Goal: Task Accomplishment & Management: Manage account settings

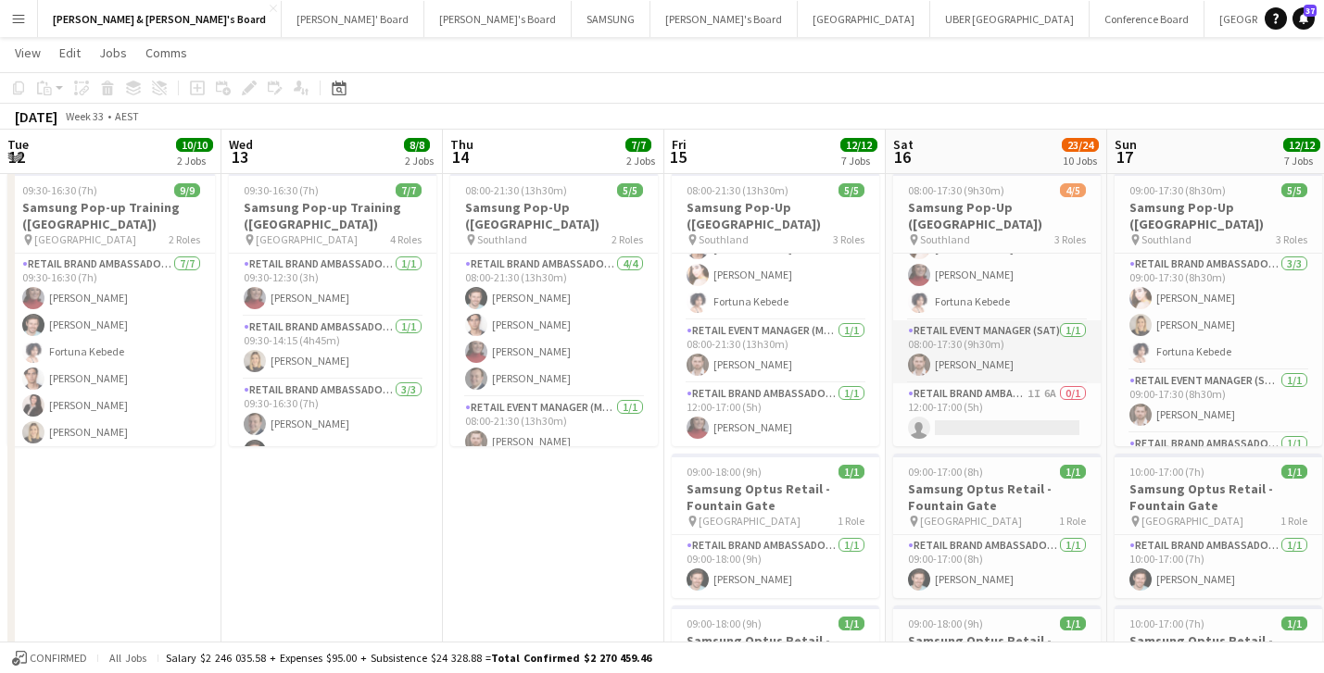
scroll to position [50, 0]
click at [1019, 410] on app-card-role "RETAIL Brand Ambassador ([DATE]) 1I 6A 0/1 12:00-17:00 (5h) single-neutral-acti…" at bounding box center [996, 414] width 207 height 63
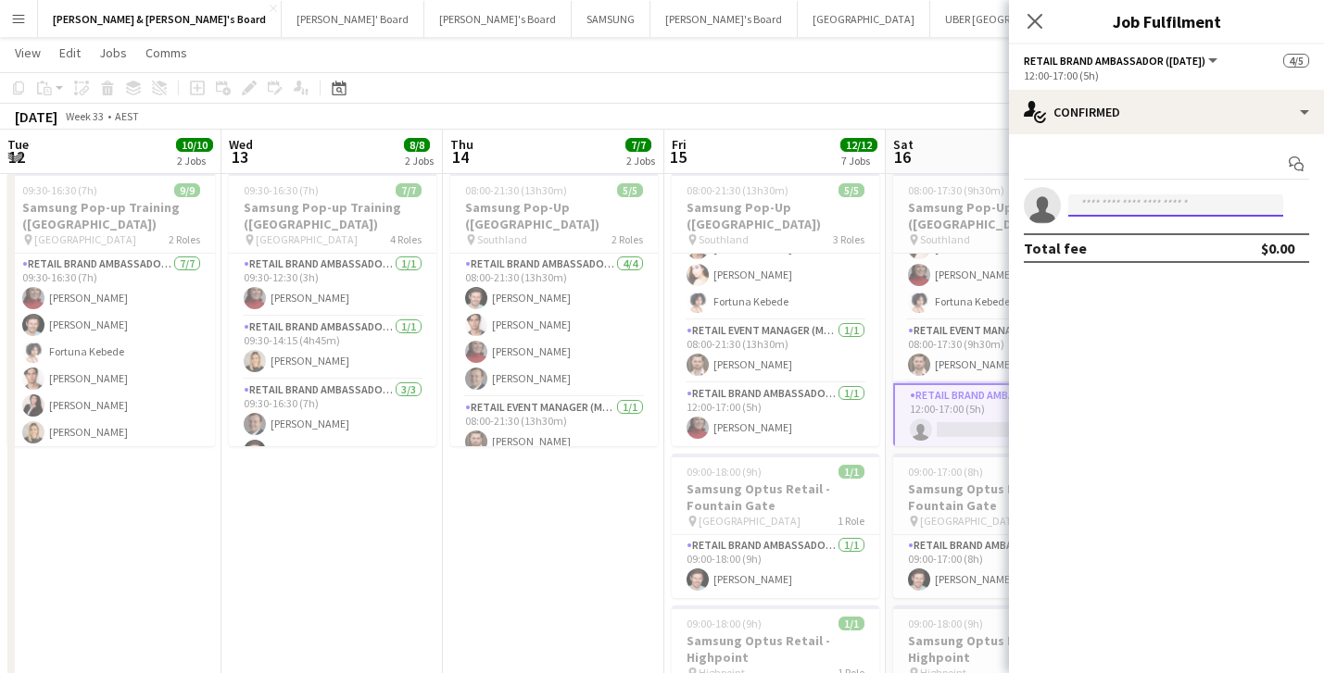
click at [1118, 208] on input at bounding box center [1175, 206] width 215 height 22
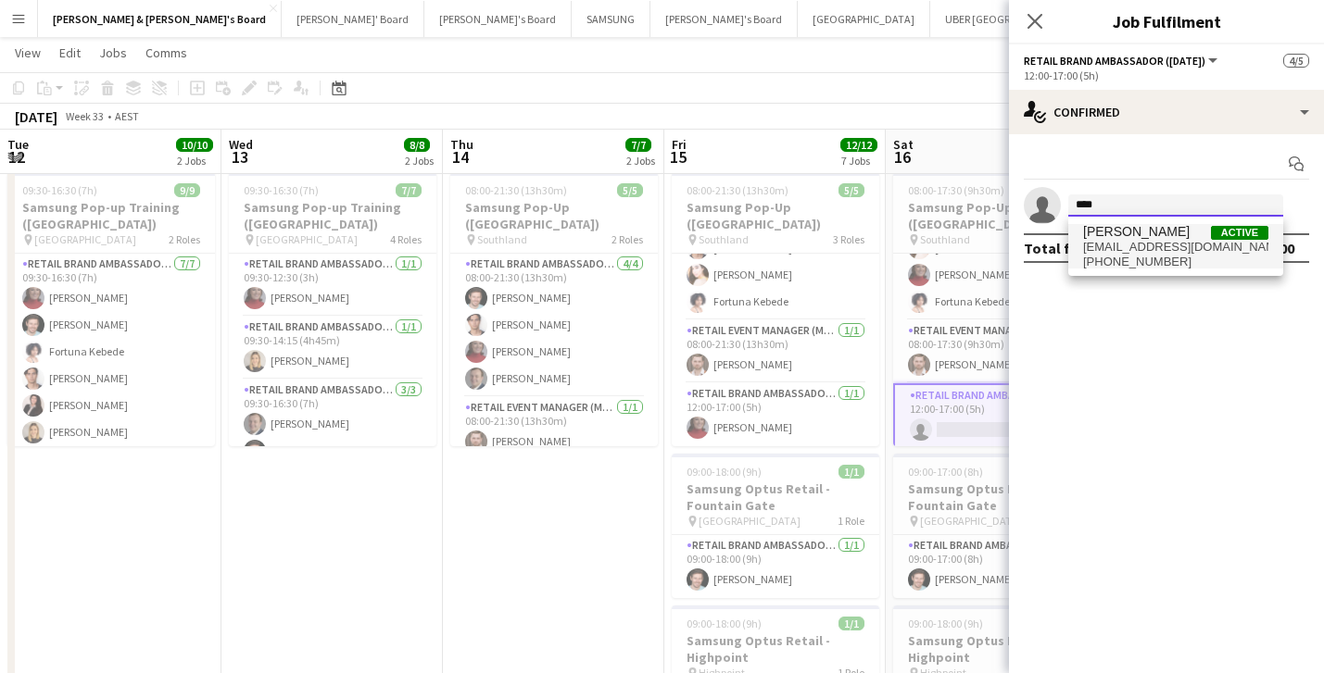
type input "****"
click at [1136, 243] on span "[EMAIL_ADDRESS][DOMAIN_NAME]" at bounding box center [1175, 247] width 185 height 15
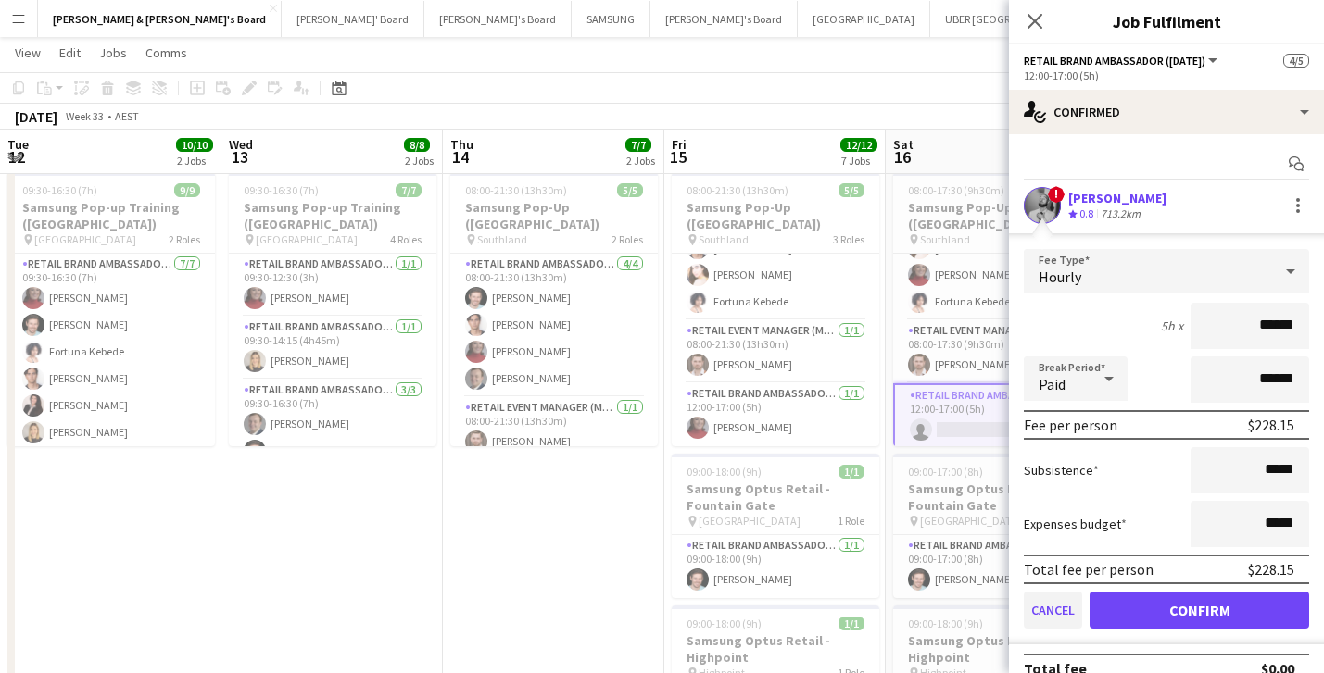
click at [1061, 604] on button "Cancel" at bounding box center [1053, 610] width 58 height 37
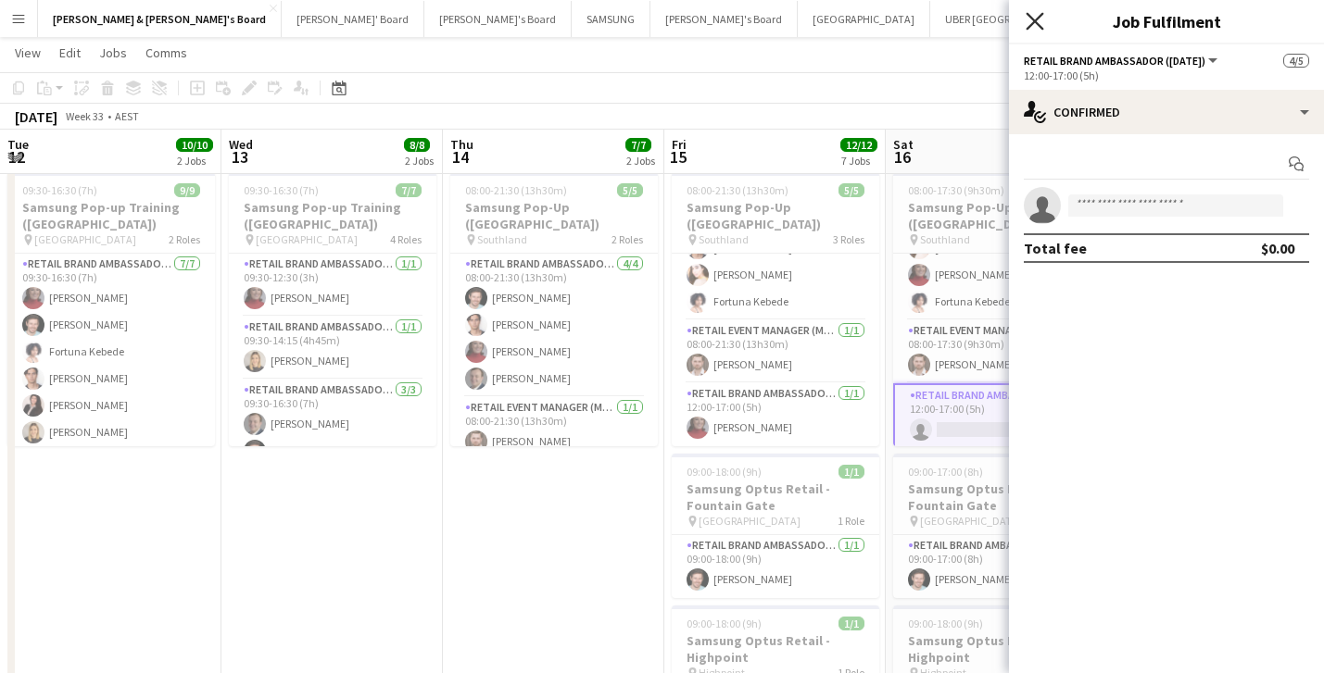
click at [1037, 20] on icon at bounding box center [1034, 21] width 18 height 18
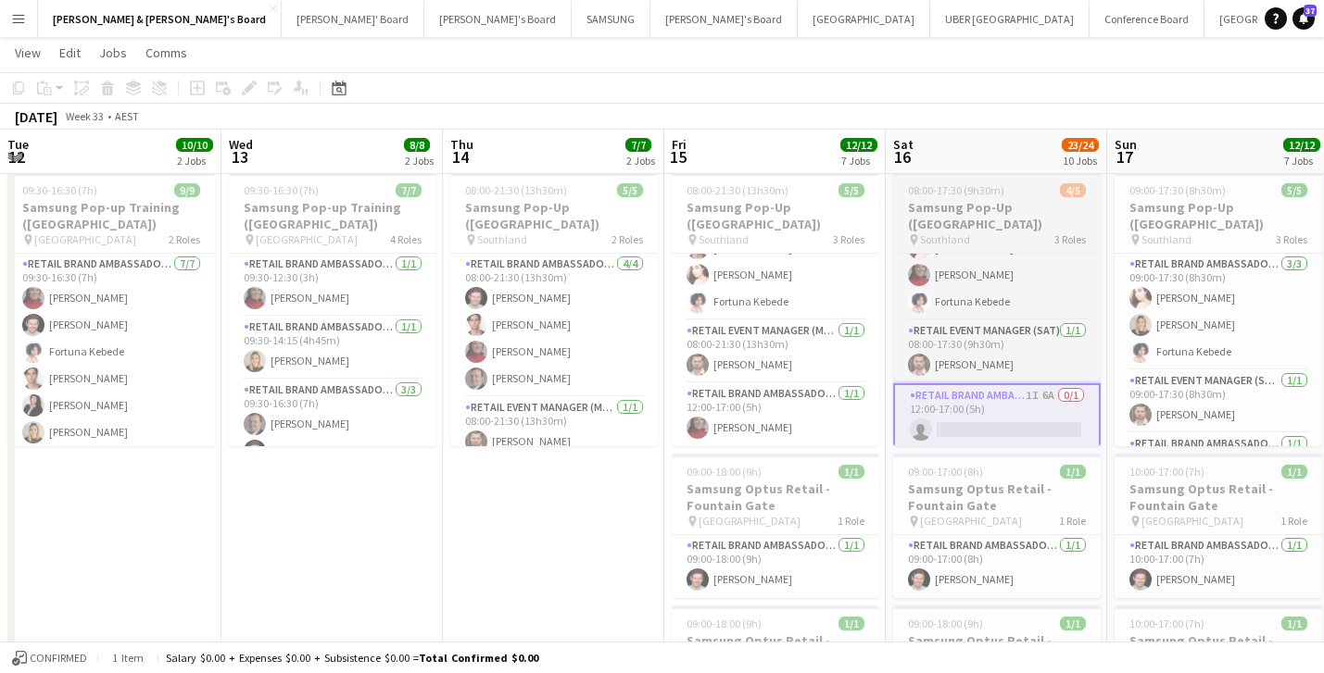
click at [1006, 221] on h3 "Samsung Pop-Up ([GEOGRAPHIC_DATA])" at bounding box center [996, 215] width 207 height 33
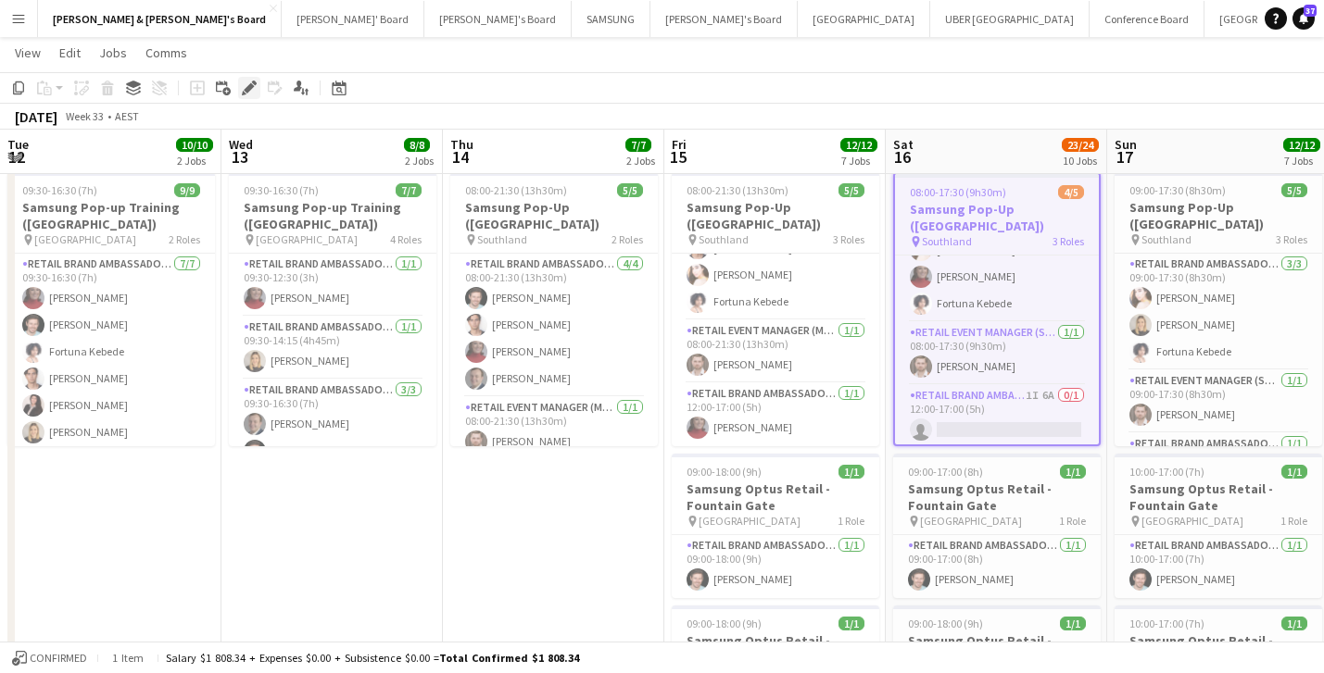
click at [253, 91] on icon "Edit" at bounding box center [249, 88] width 15 height 15
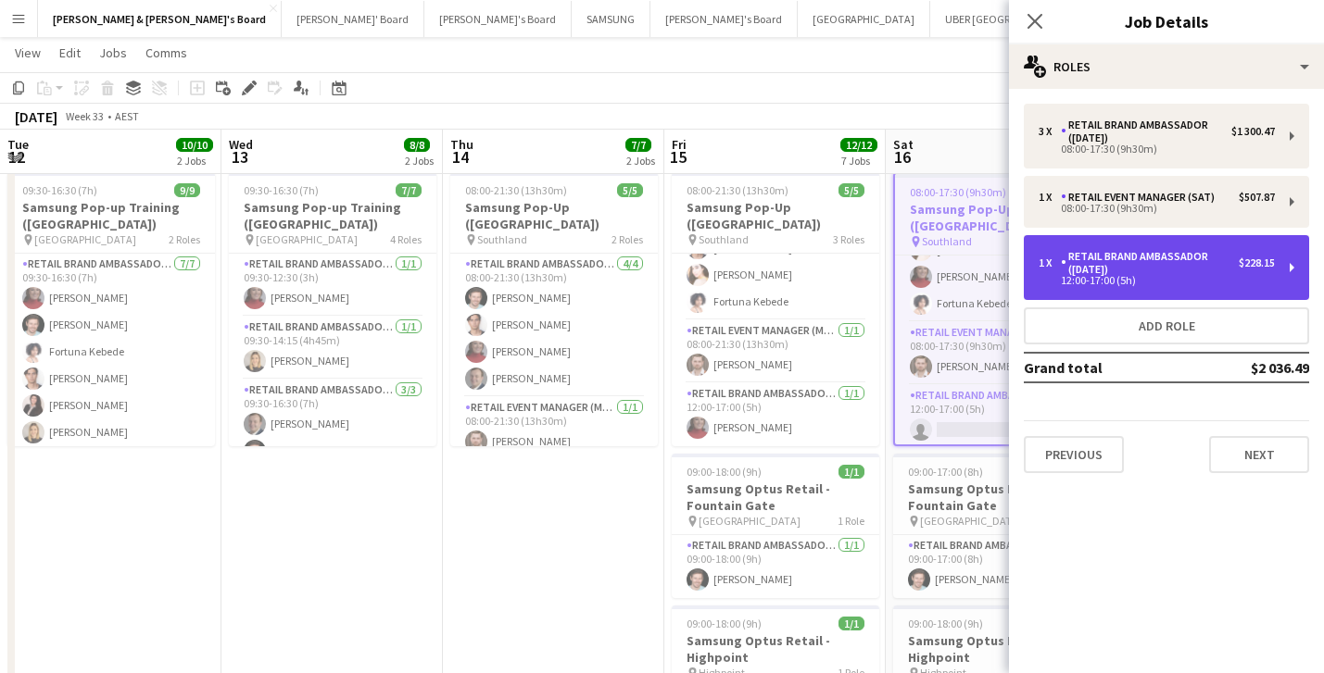
click at [1132, 276] on div "12:00-17:00 (5h)" at bounding box center [1156, 280] width 236 height 9
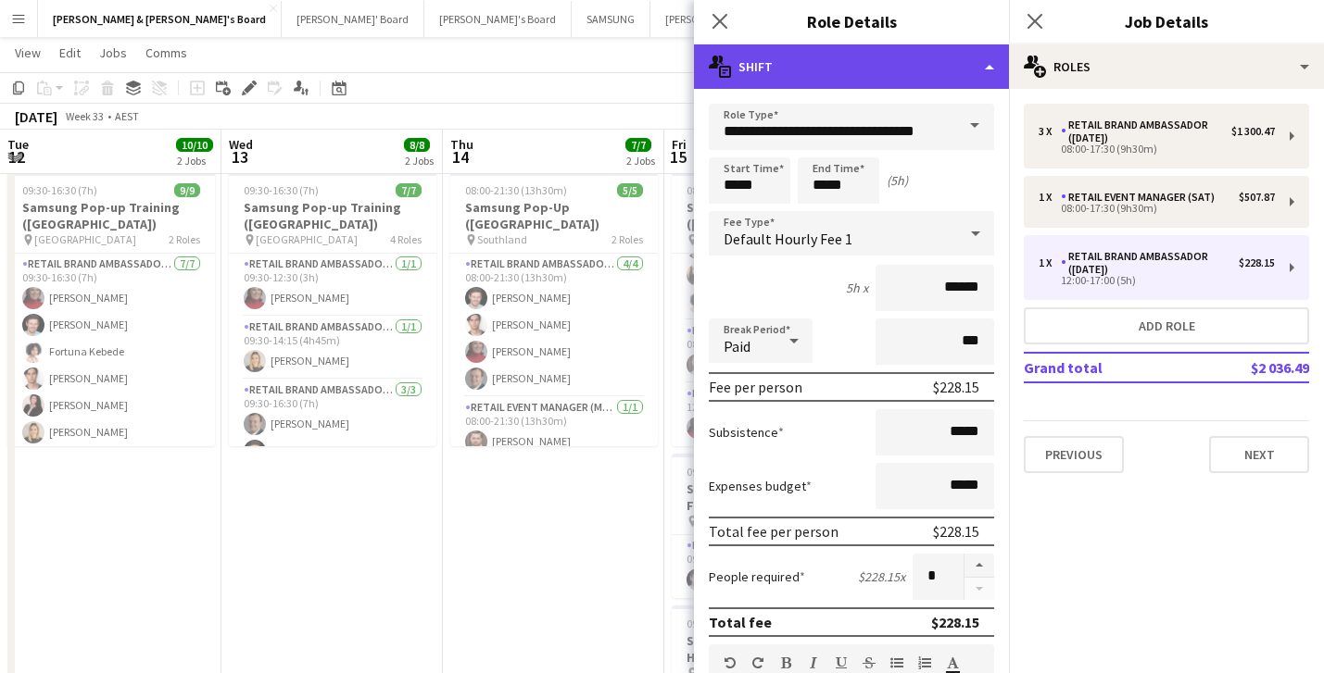
click at [944, 77] on div "multiple-actions-text Shift" at bounding box center [851, 66] width 315 height 44
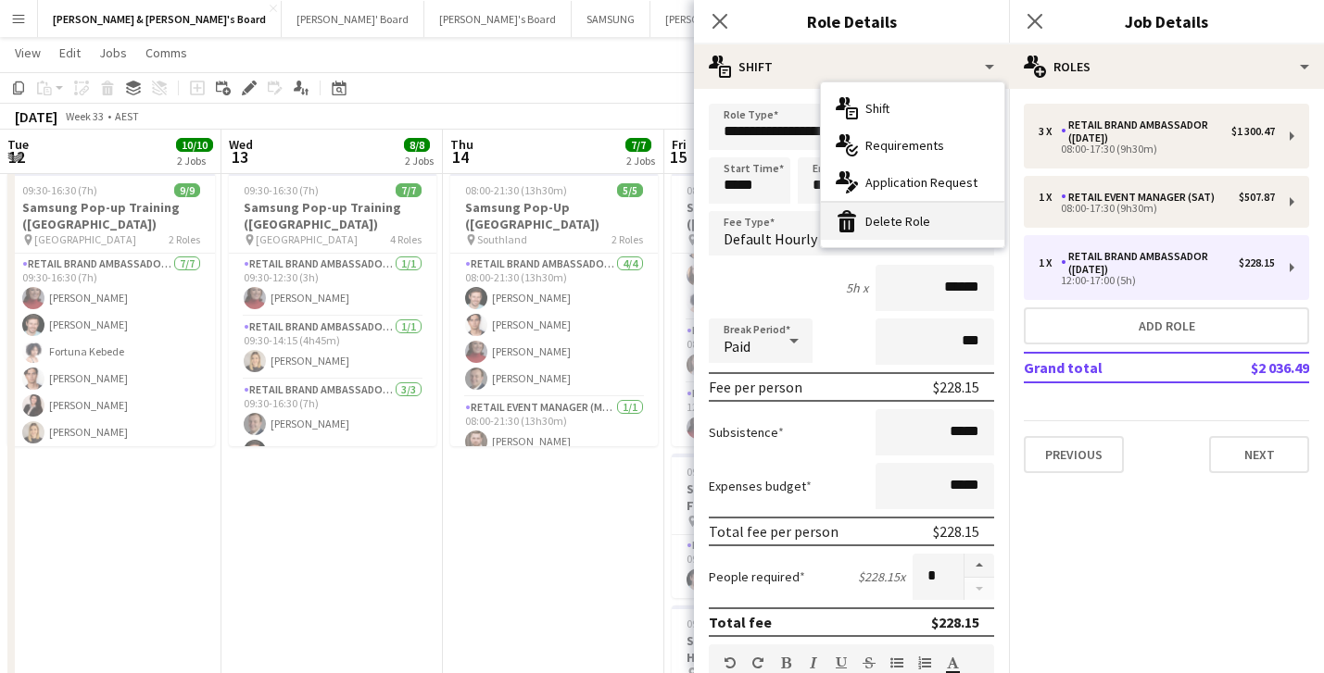
click at [897, 222] on div "bin-2 Delete Role" at bounding box center [912, 221] width 183 height 37
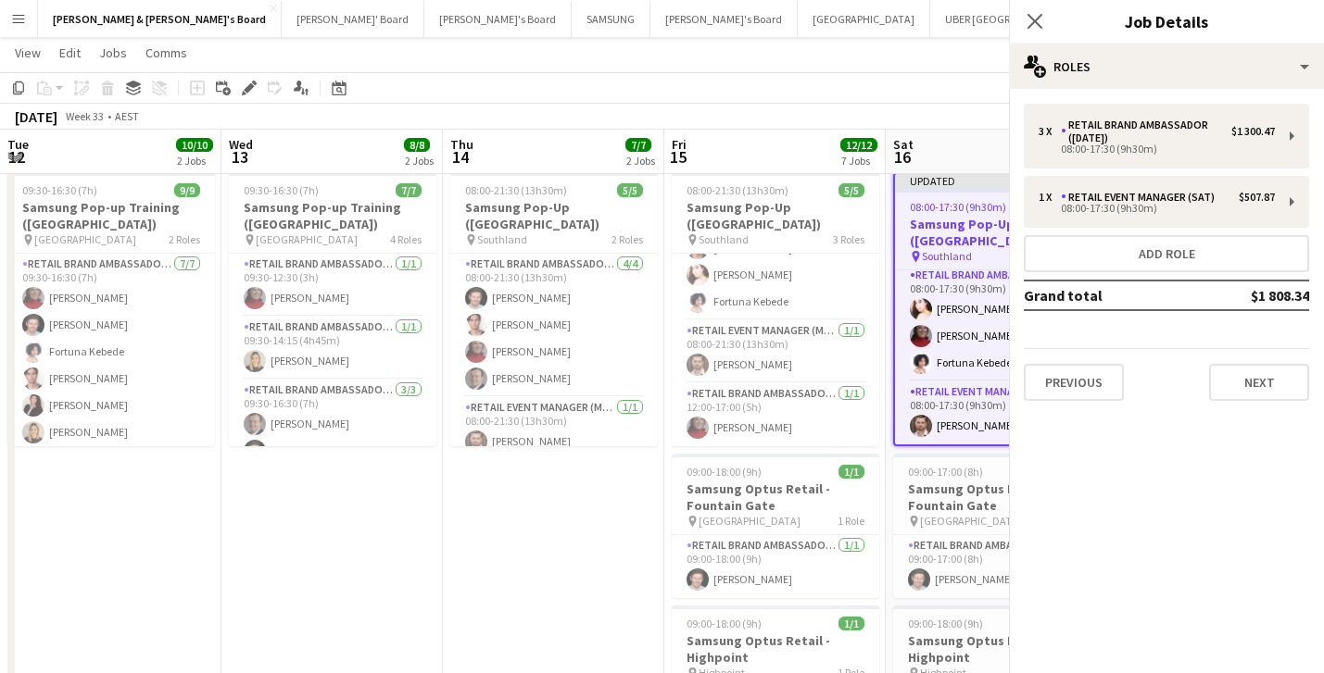
scroll to position [6, 0]
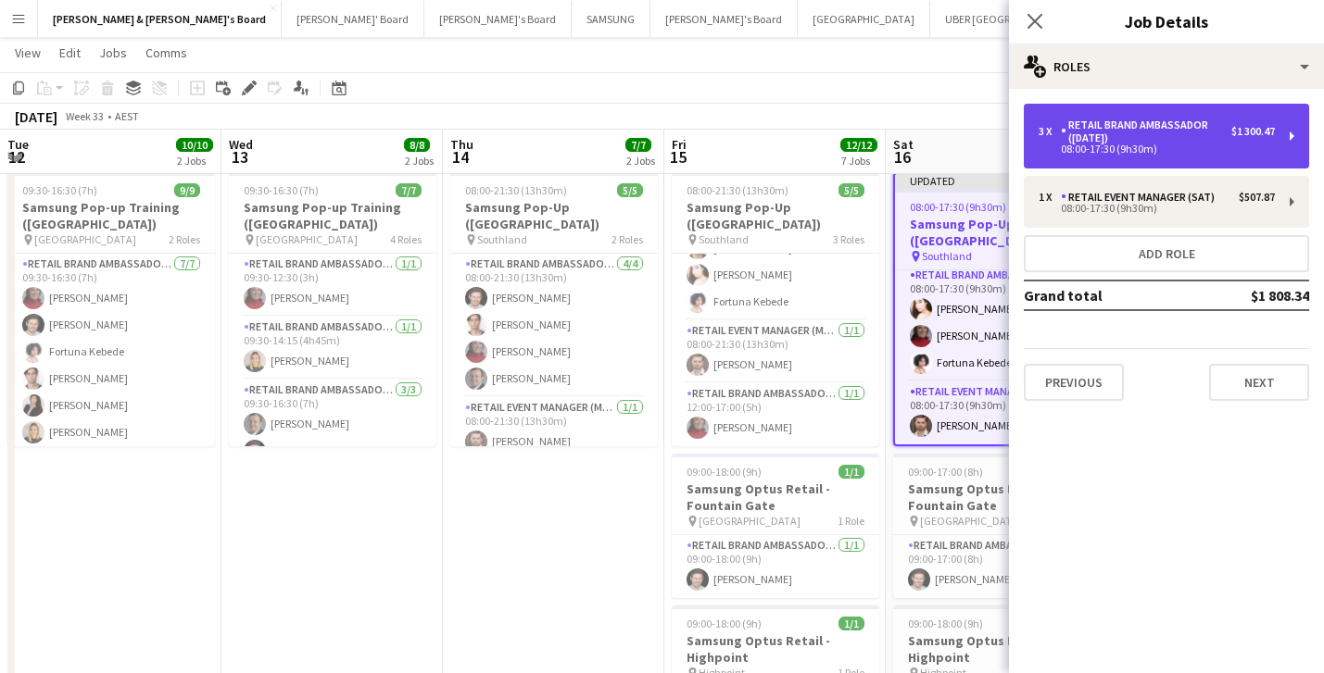
click at [1139, 148] on div "08:00-17:30 (9h30m)" at bounding box center [1156, 148] width 236 height 9
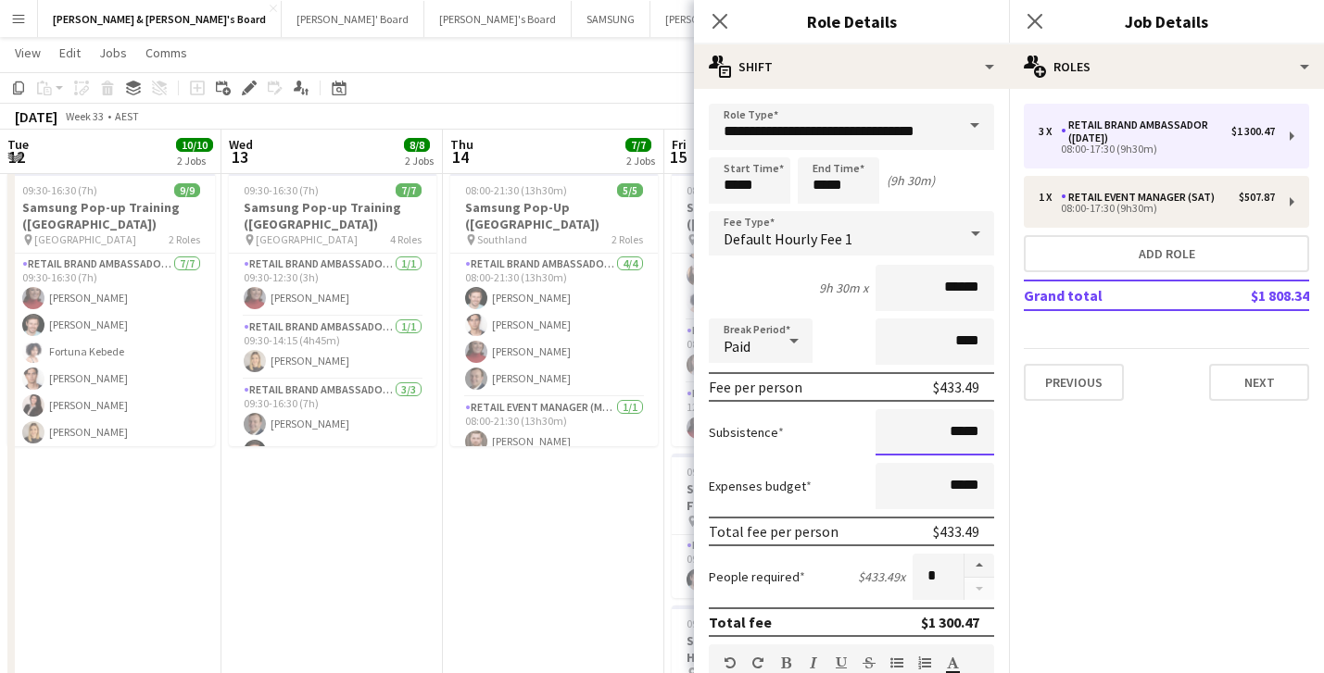
click at [959, 435] on input "*****" at bounding box center [934, 432] width 119 height 46
type input "**"
type input "******"
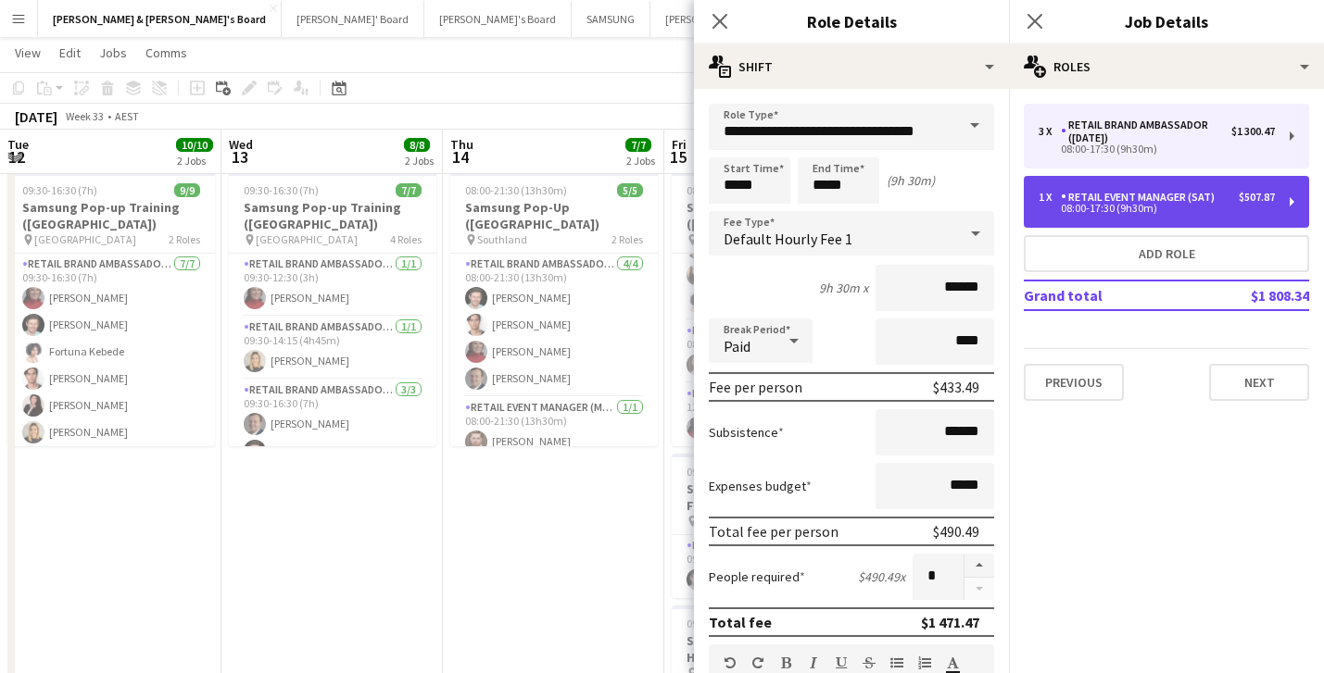
click at [1145, 204] on div "08:00-17:30 (9h30m)" at bounding box center [1156, 208] width 236 height 9
type input "**********"
type input "******"
type input "*****"
type input "*"
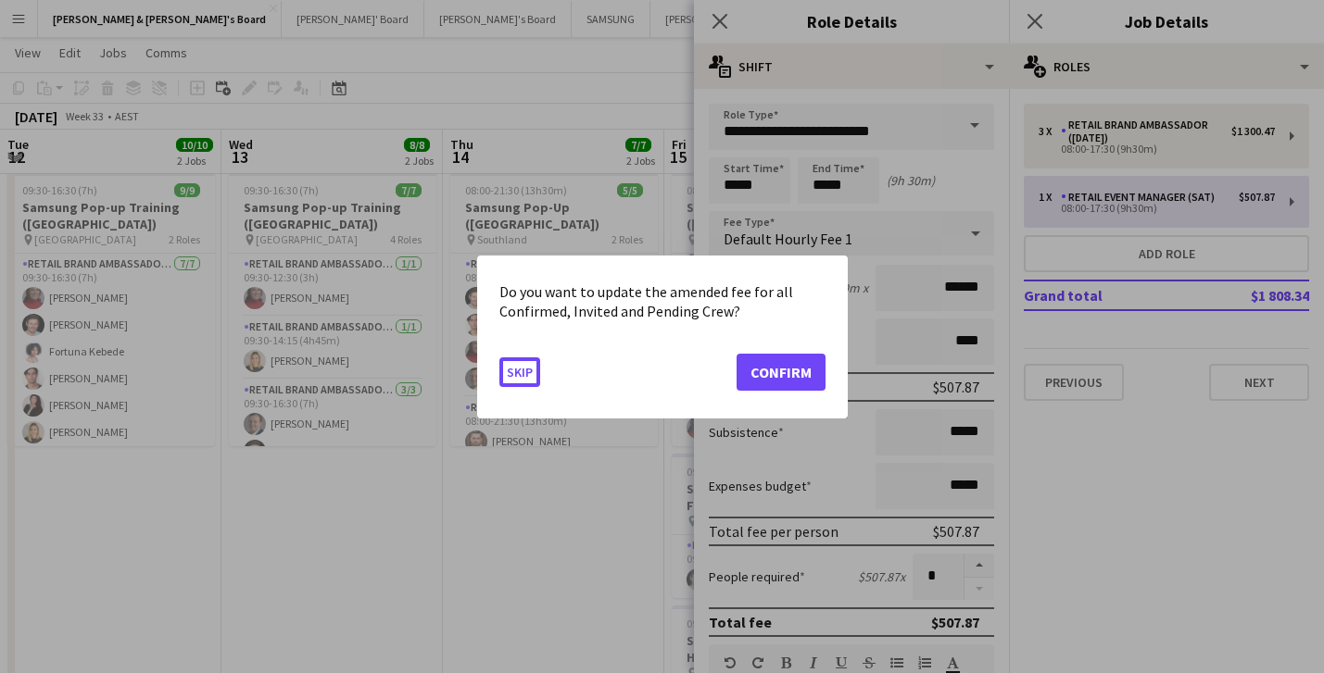
scroll to position [0, 0]
click at [779, 377] on button "Confirm" at bounding box center [780, 371] width 89 height 37
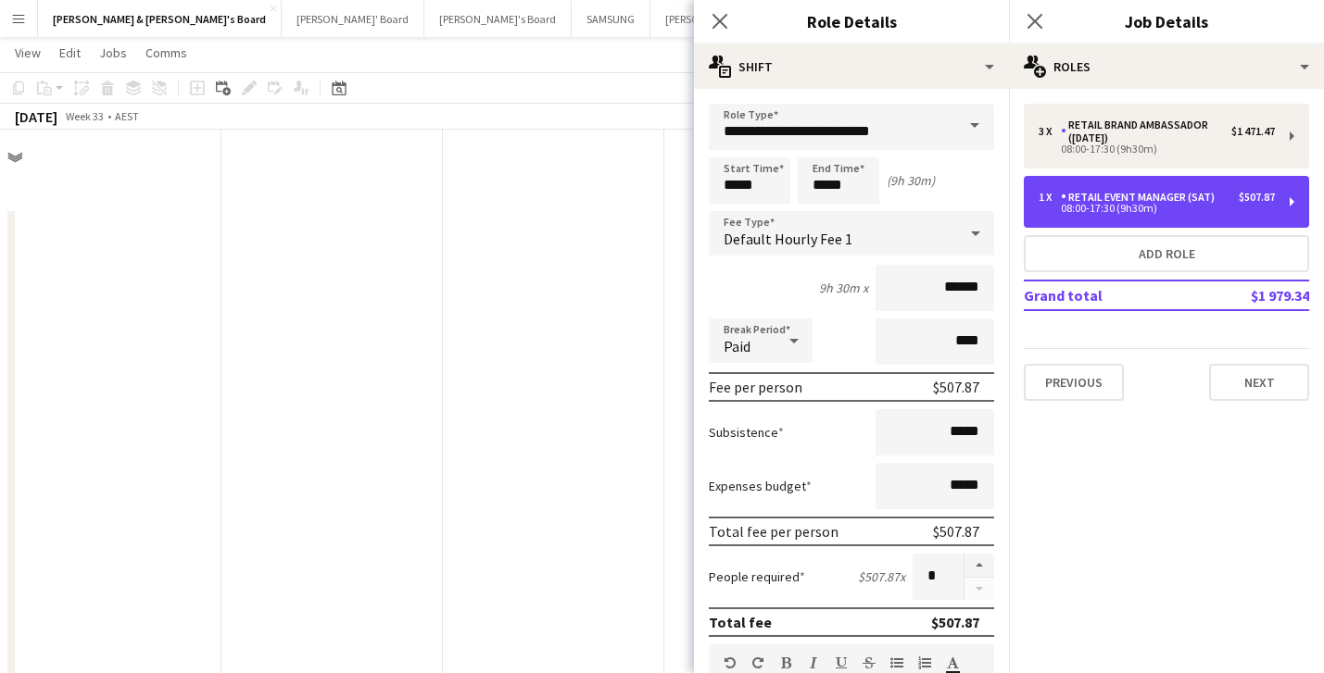
scroll to position [1288, 0]
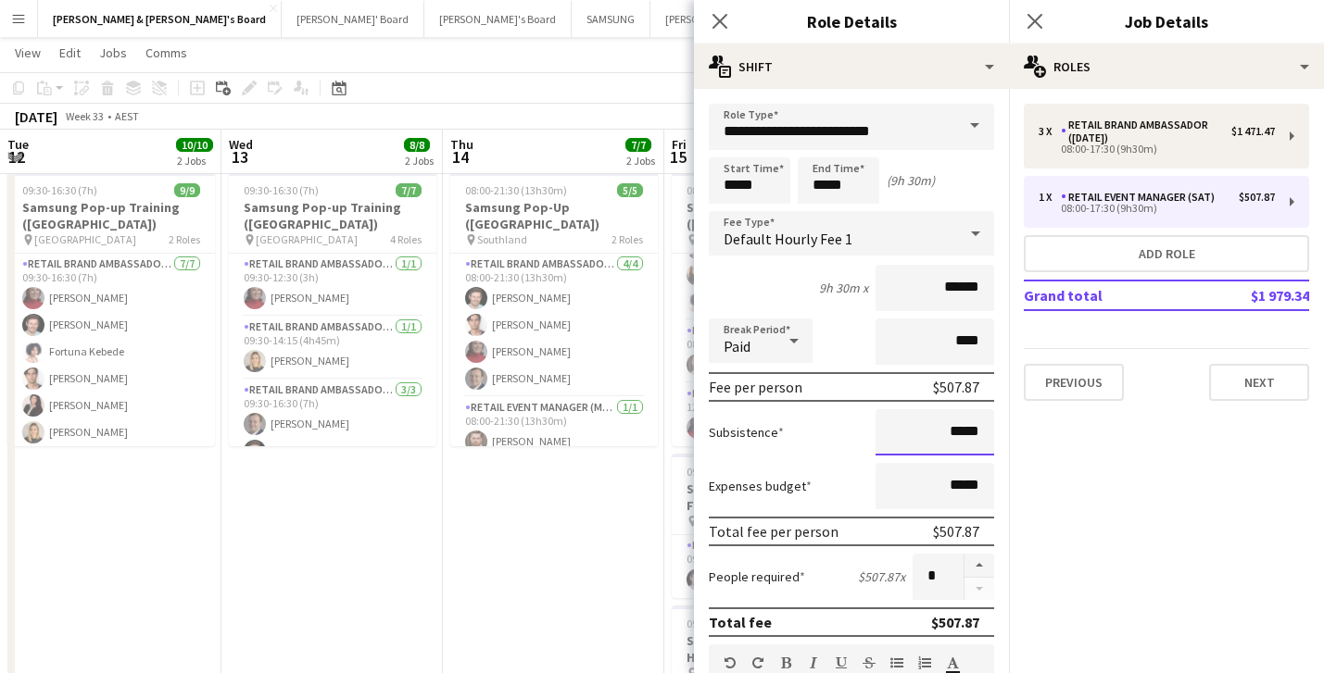
click at [979, 434] on input "*****" at bounding box center [934, 432] width 119 height 46
type input "**"
type input "******"
click at [715, 21] on icon "Close pop-in" at bounding box center [719, 21] width 18 height 18
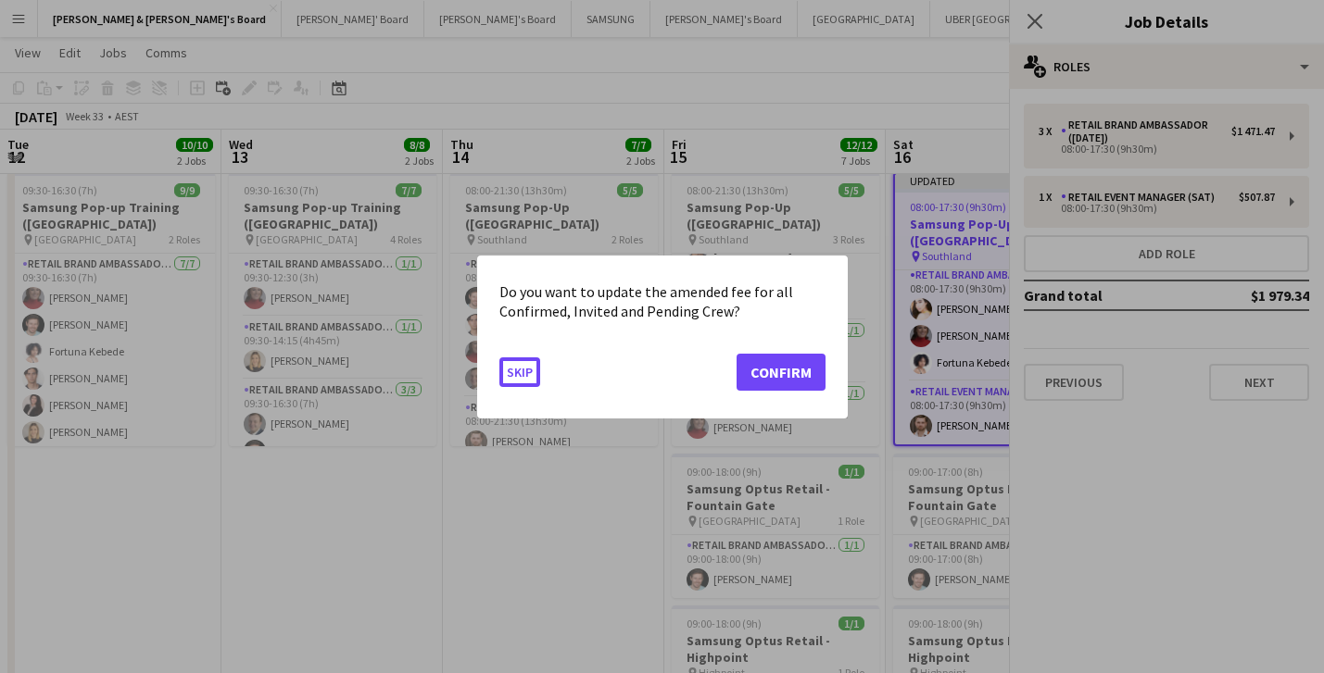
scroll to position [0, 0]
click at [792, 371] on button "Confirm" at bounding box center [780, 371] width 89 height 37
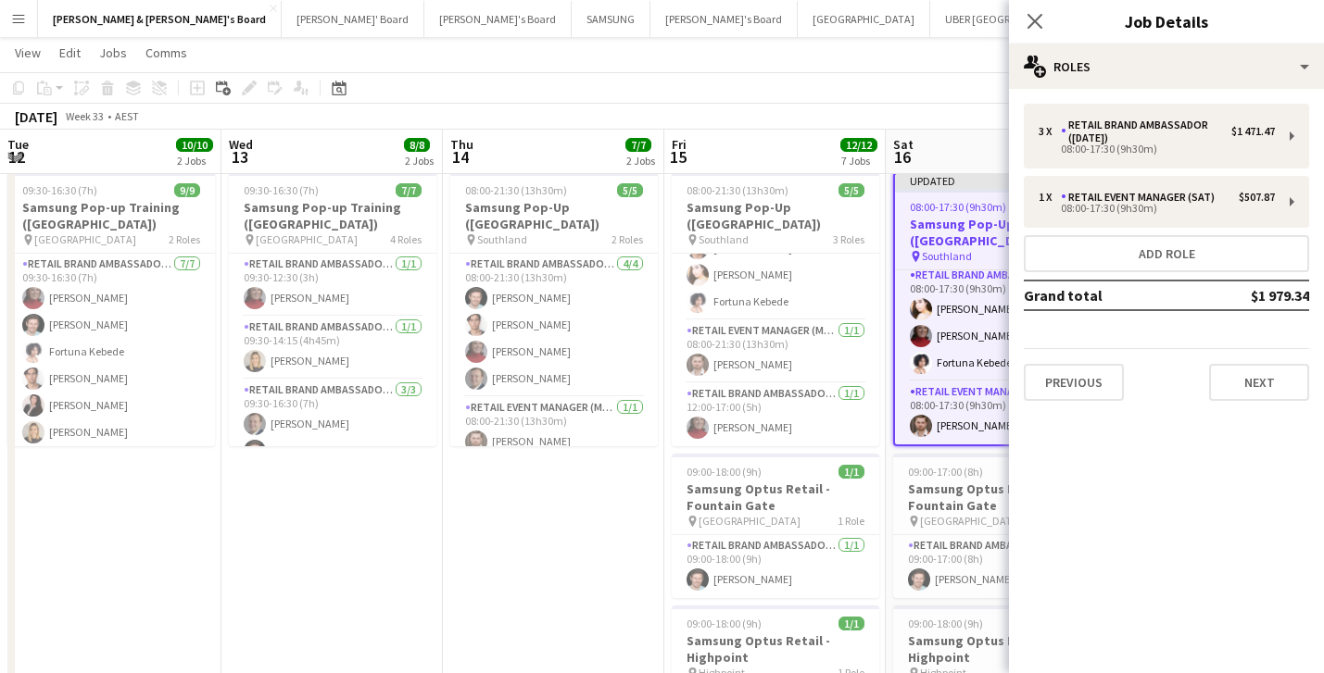
scroll to position [1288, 0]
click at [1037, 25] on icon at bounding box center [1034, 21] width 18 height 18
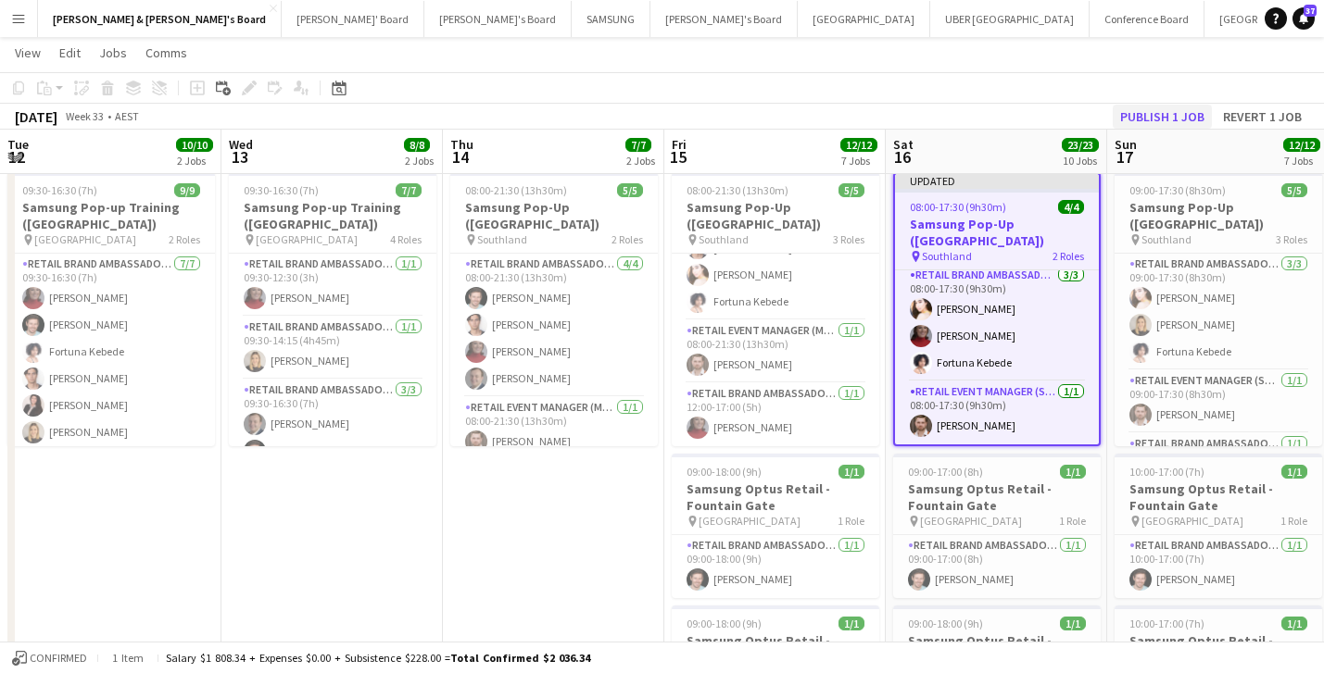
click at [1141, 118] on button "Publish 1 job" at bounding box center [1161, 117] width 99 height 24
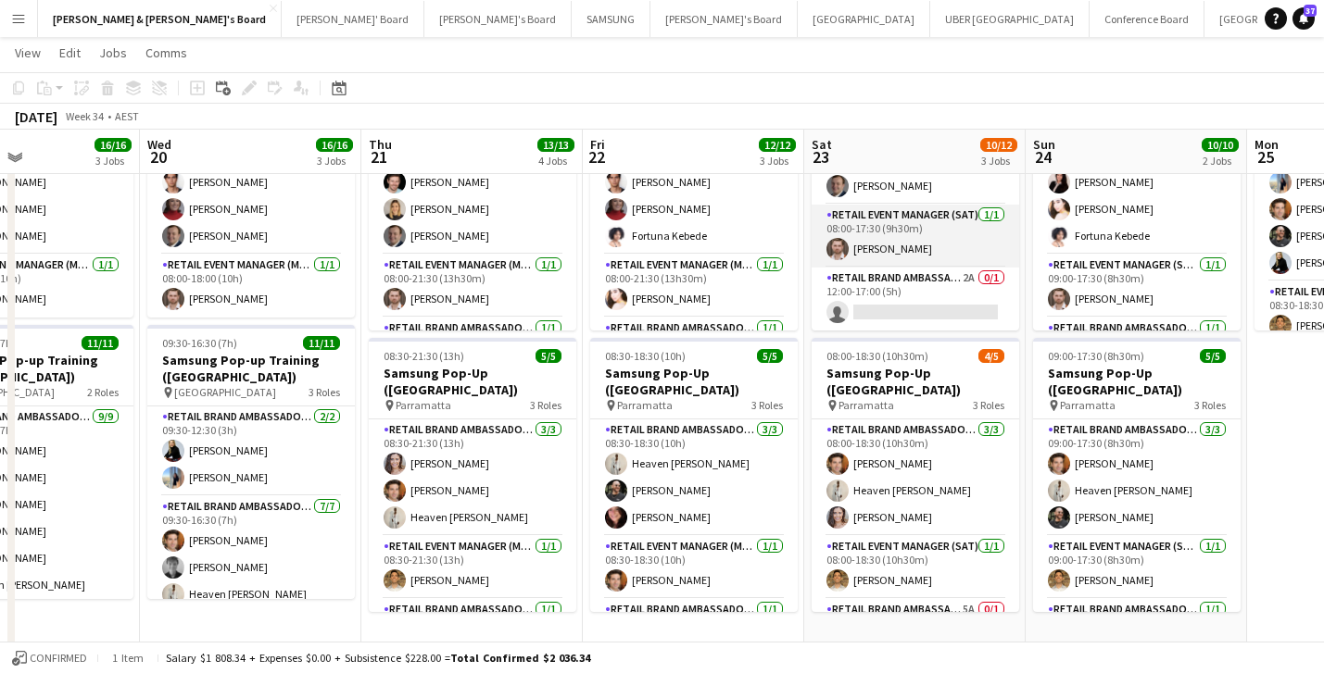
scroll to position [1401, 0]
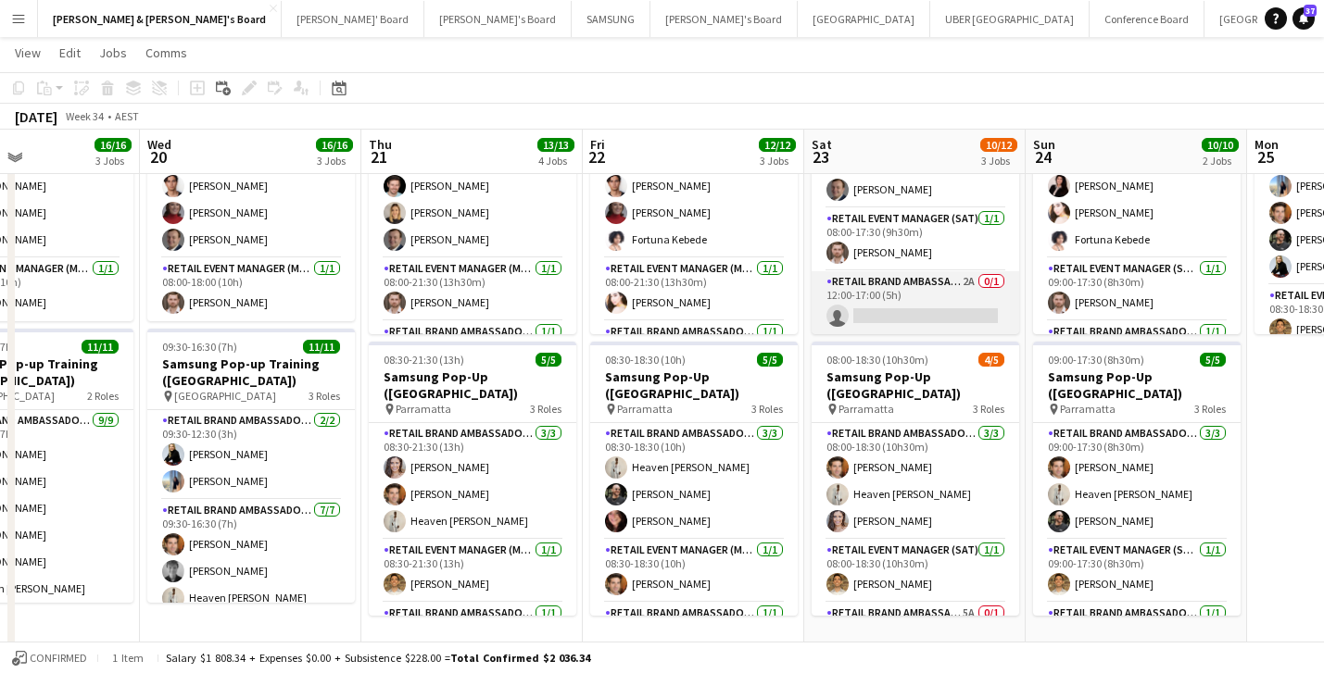
click at [949, 312] on app-card-role "RETAIL Brand Ambassador ([DATE]) 2A 0/1 12:00-17:00 (5h) single-neutral-actions" at bounding box center [914, 302] width 207 height 63
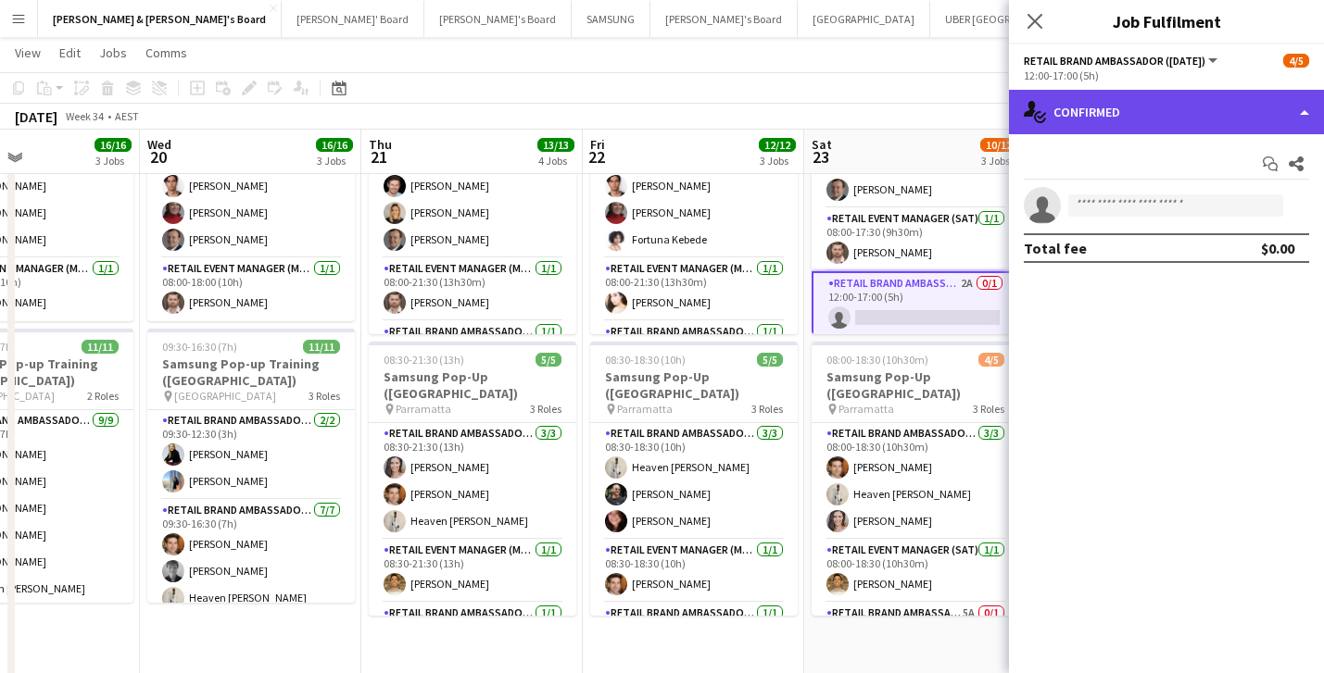
click at [1160, 104] on div "single-neutral-actions-check-2 Confirmed" at bounding box center [1166, 112] width 315 height 44
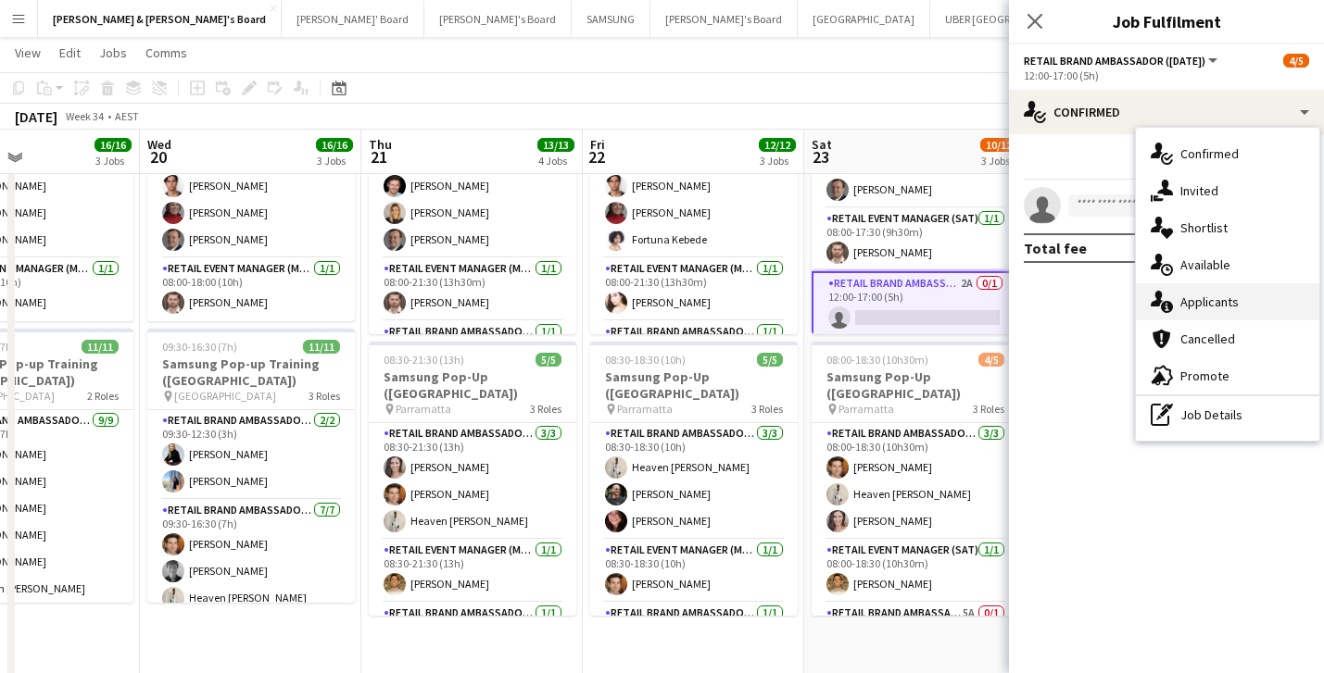
click at [1207, 293] on div "single-neutral-actions-information Applicants" at bounding box center [1227, 301] width 183 height 37
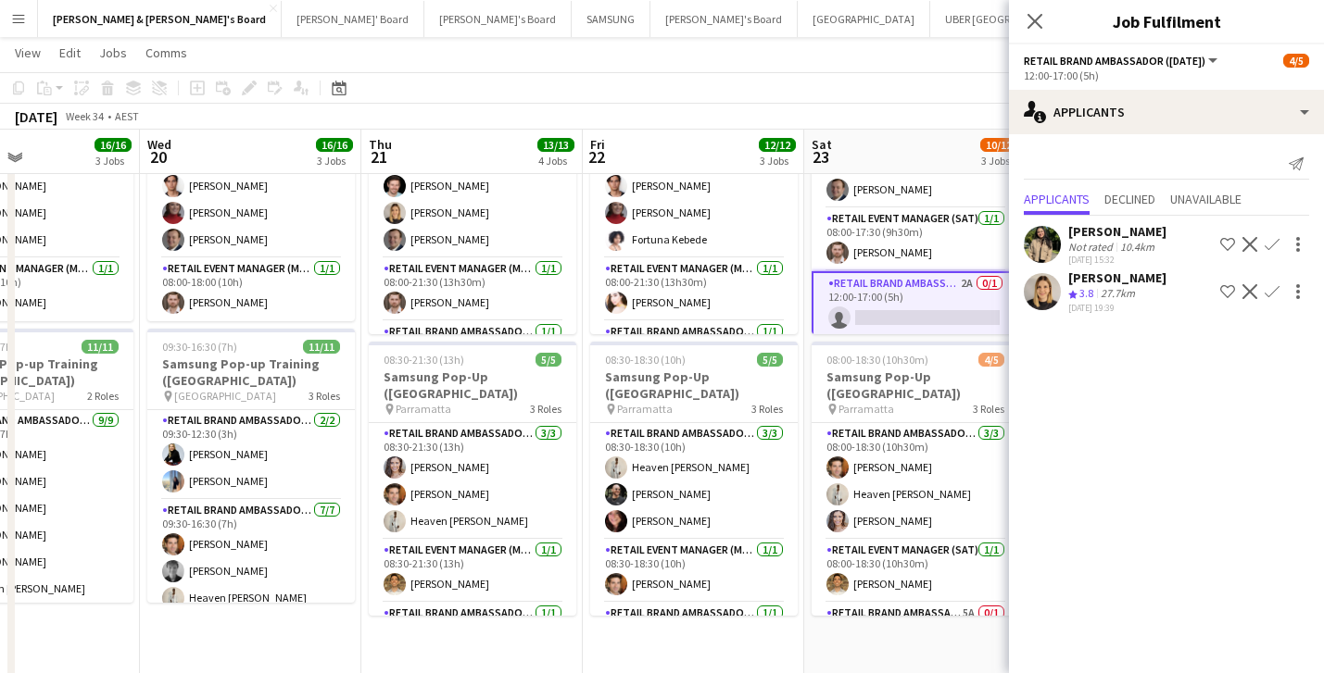
click at [1272, 291] on app-icon "Confirm" at bounding box center [1271, 291] width 15 height 15
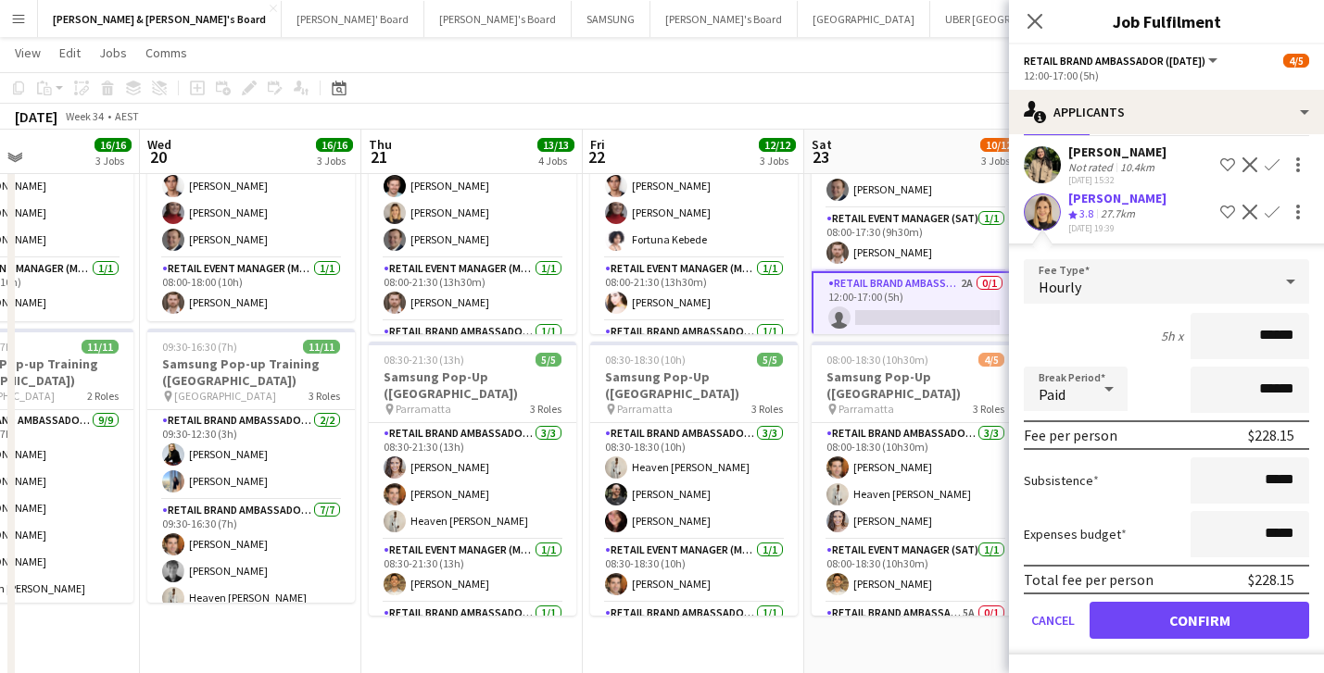
scroll to position [80, 0]
click at [1246, 624] on button "Confirm" at bounding box center [1199, 620] width 220 height 37
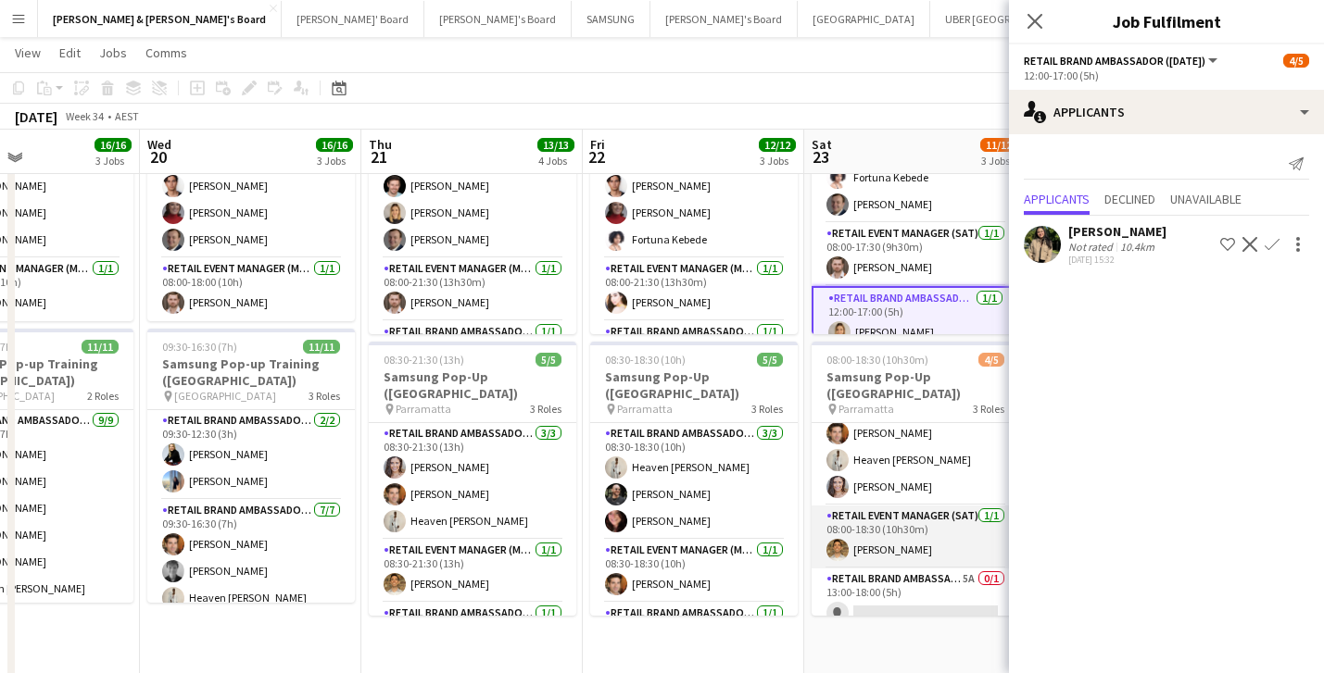
scroll to position [33, 0]
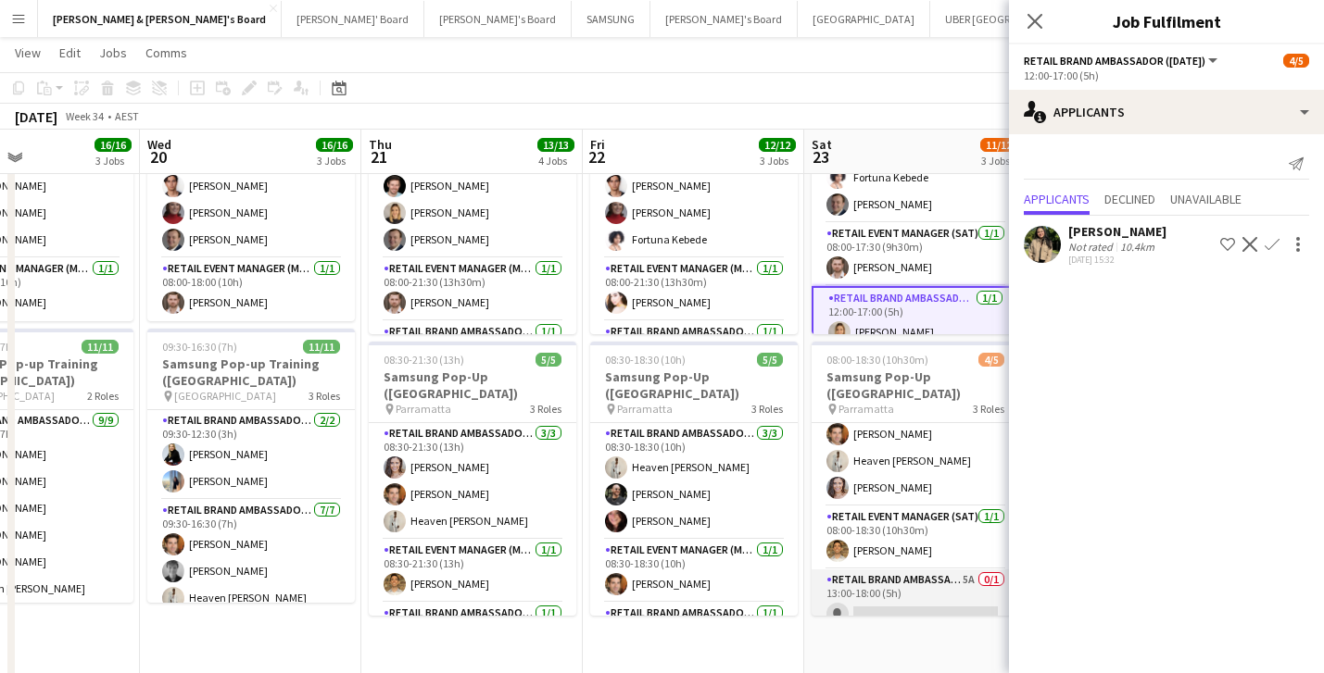
click at [936, 592] on app-card-role "RETAIL Brand Ambassador ([DATE]) 5A 0/1 13:00-18:00 (5h) single-neutral-actions" at bounding box center [914, 601] width 207 height 63
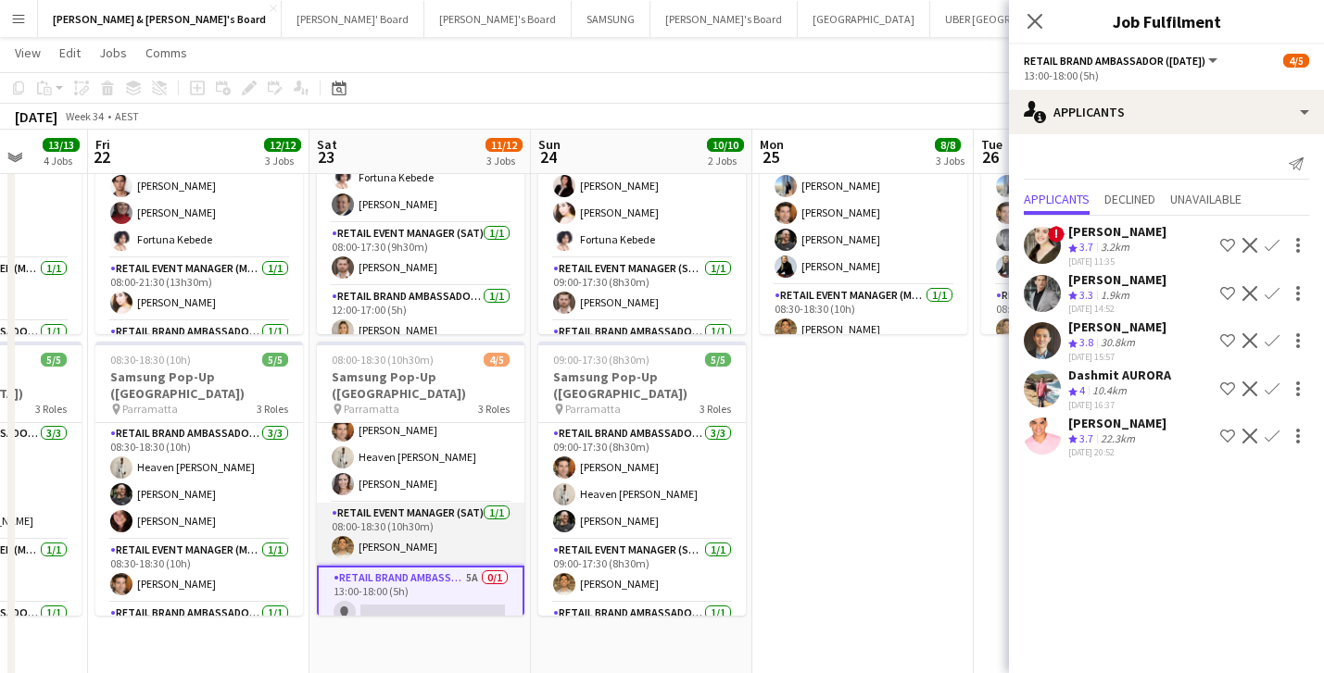
scroll to position [0, 590]
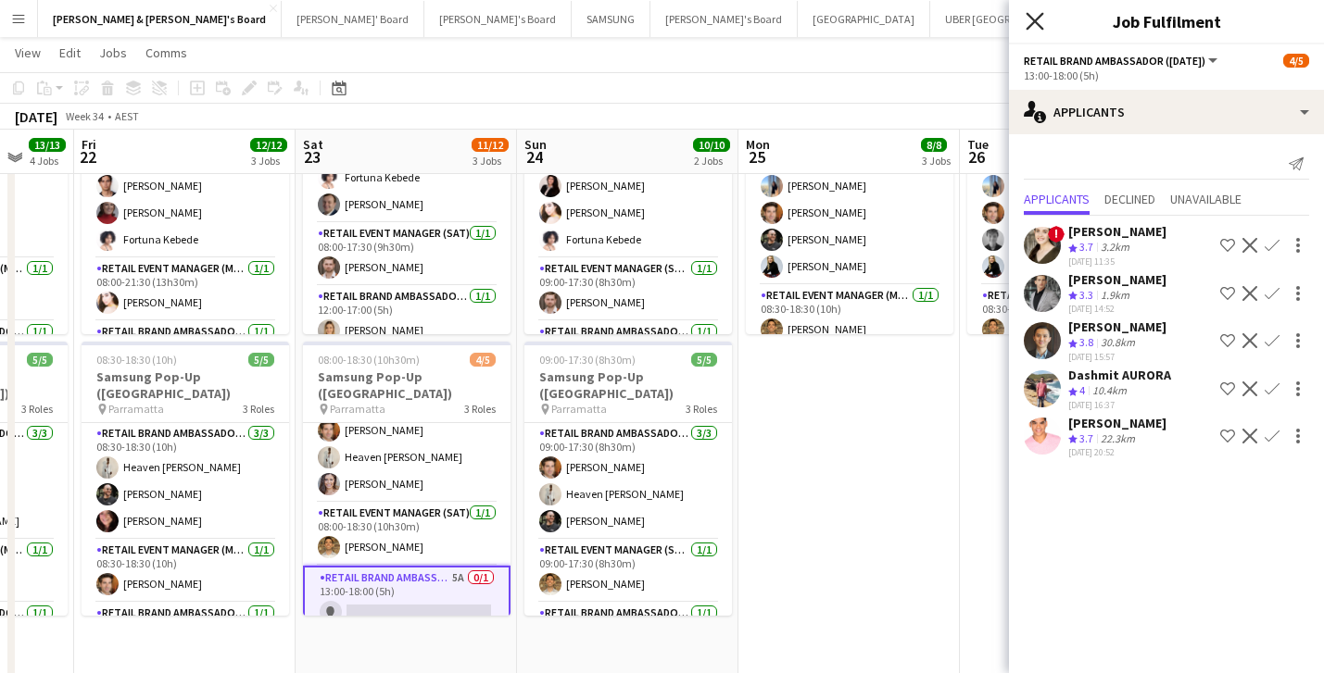
click at [1031, 21] on icon "Close pop-in" at bounding box center [1034, 21] width 18 height 18
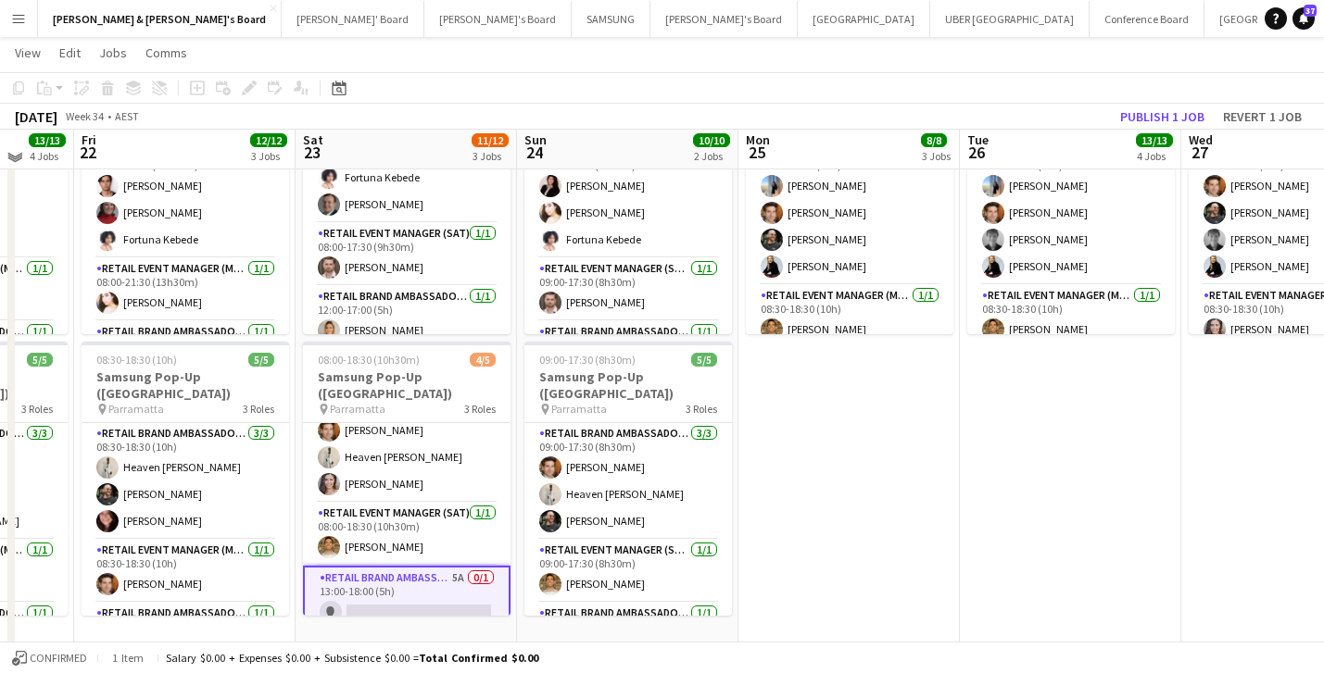
scroll to position [1362, 0]
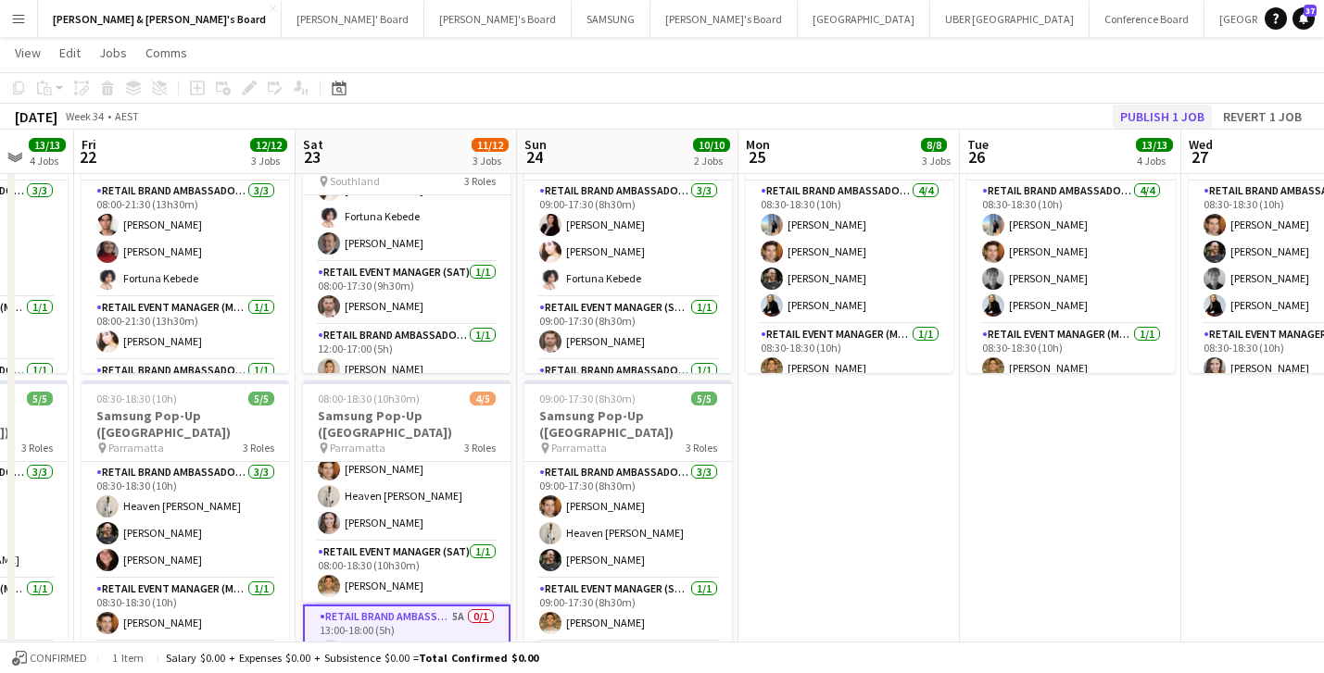
click at [1173, 109] on button "Publish 1 job" at bounding box center [1161, 117] width 99 height 24
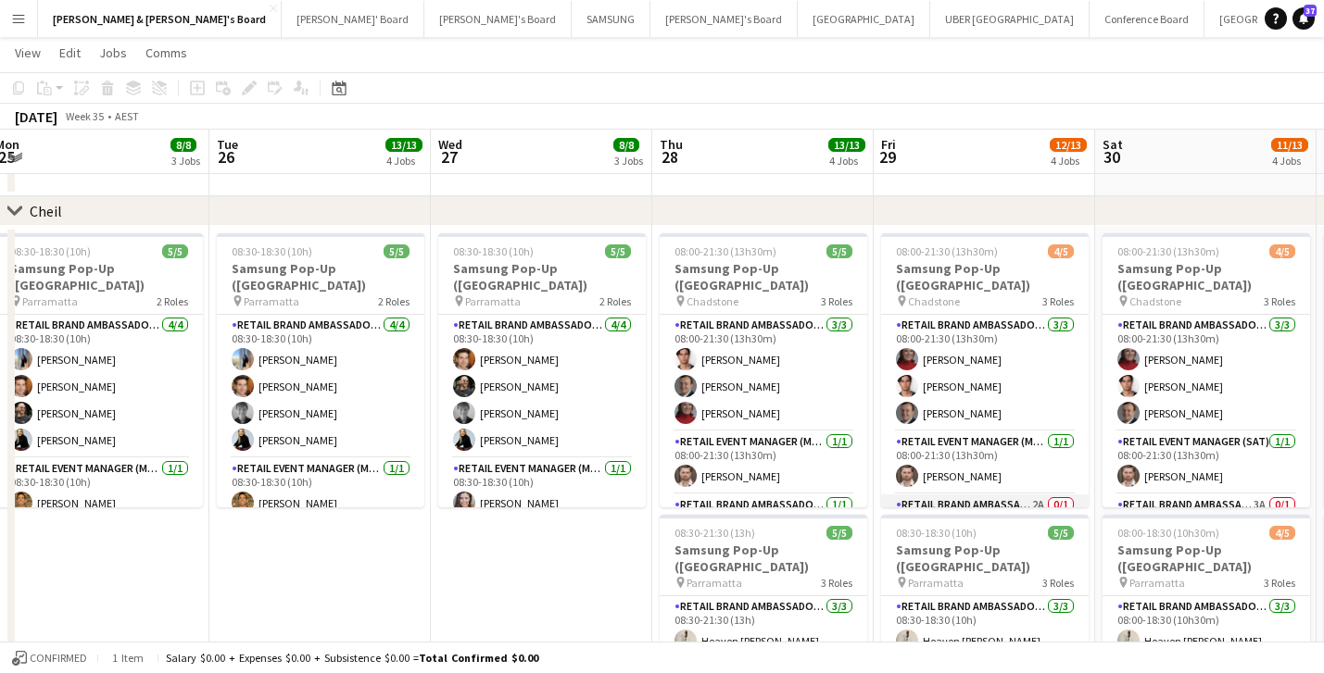
scroll to position [50, 0]
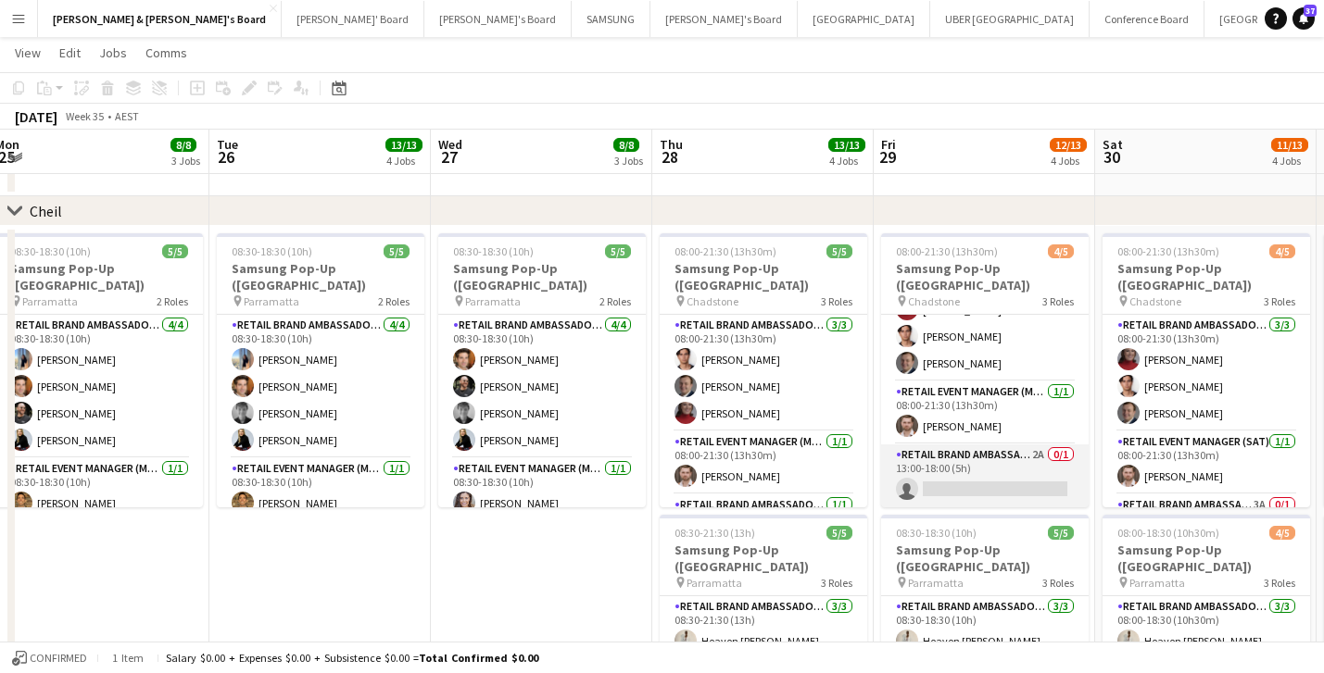
click at [1009, 485] on app-card-role "RETAIL Brand Ambassador (Mon - Fri) 2A 0/1 13:00-18:00 (5h) single-neutral-acti…" at bounding box center [984, 476] width 207 height 63
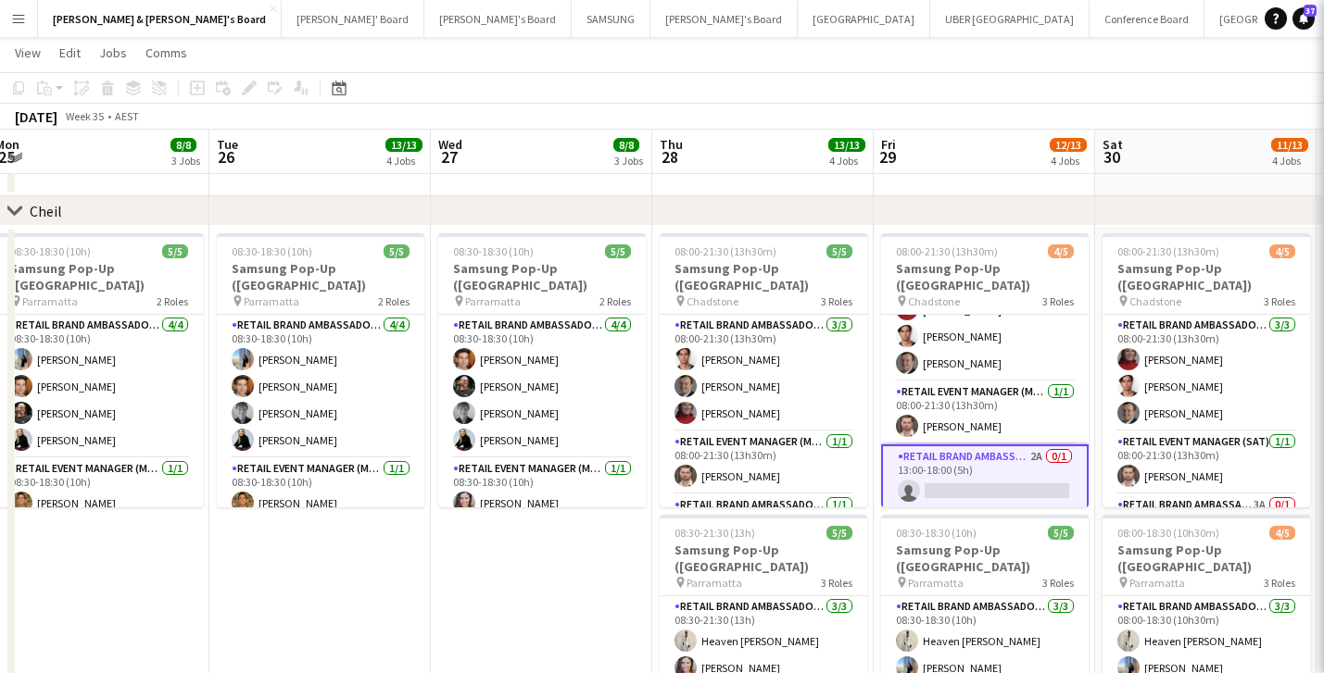
scroll to position [33, 0]
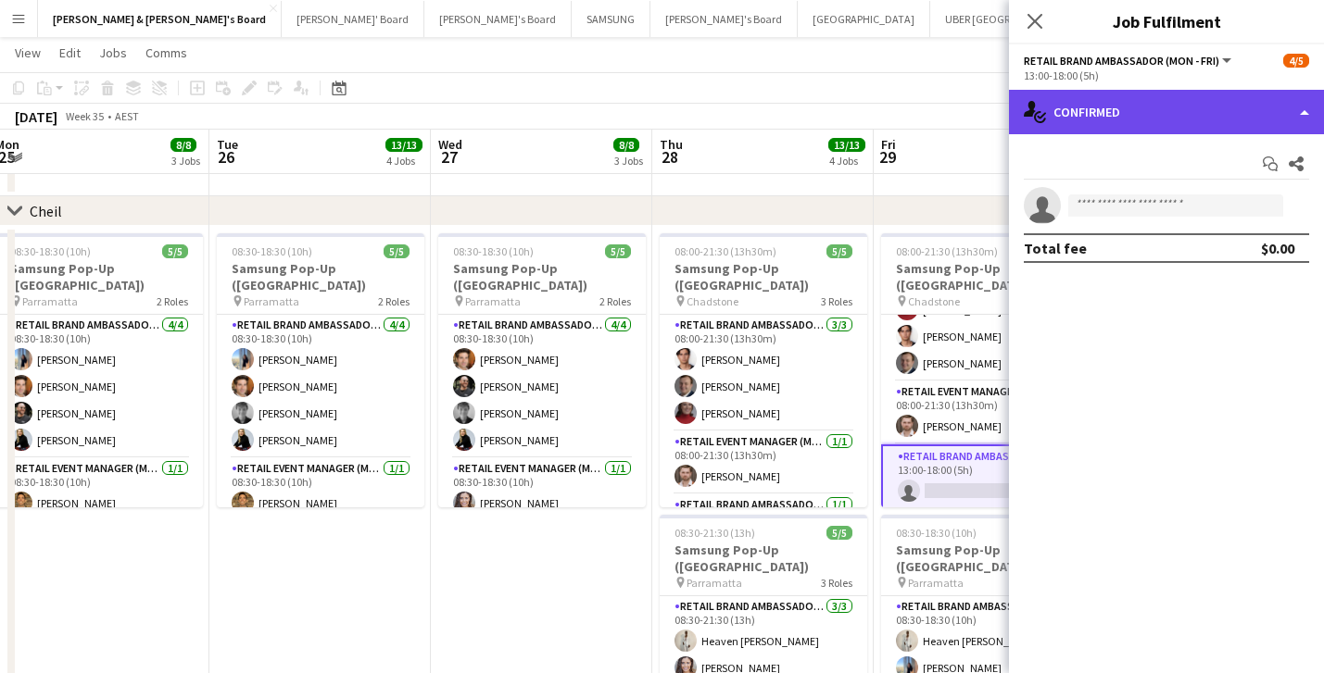
click at [1189, 104] on div "single-neutral-actions-check-2 Confirmed" at bounding box center [1166, 112] width 315 height 44
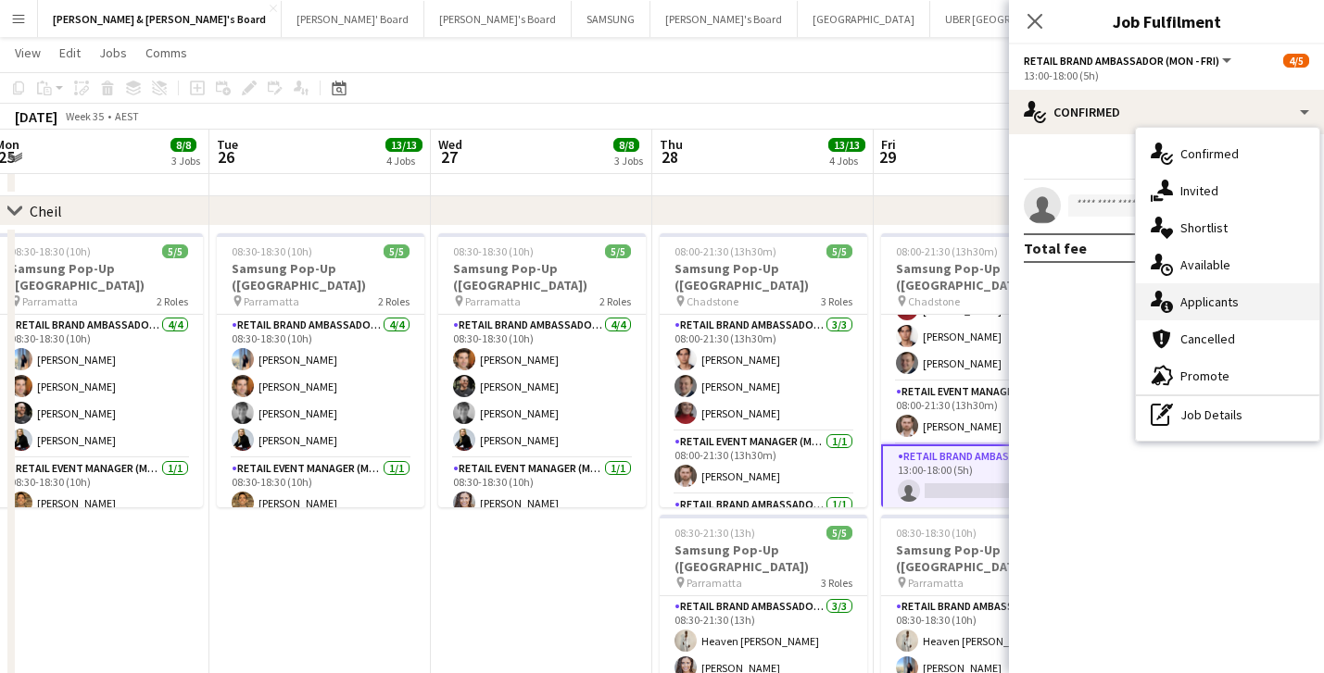
click at [1223, 307] on div "single-neutral-actions-information Applicants" at bounding box center [1227, 301] width 183 height 37
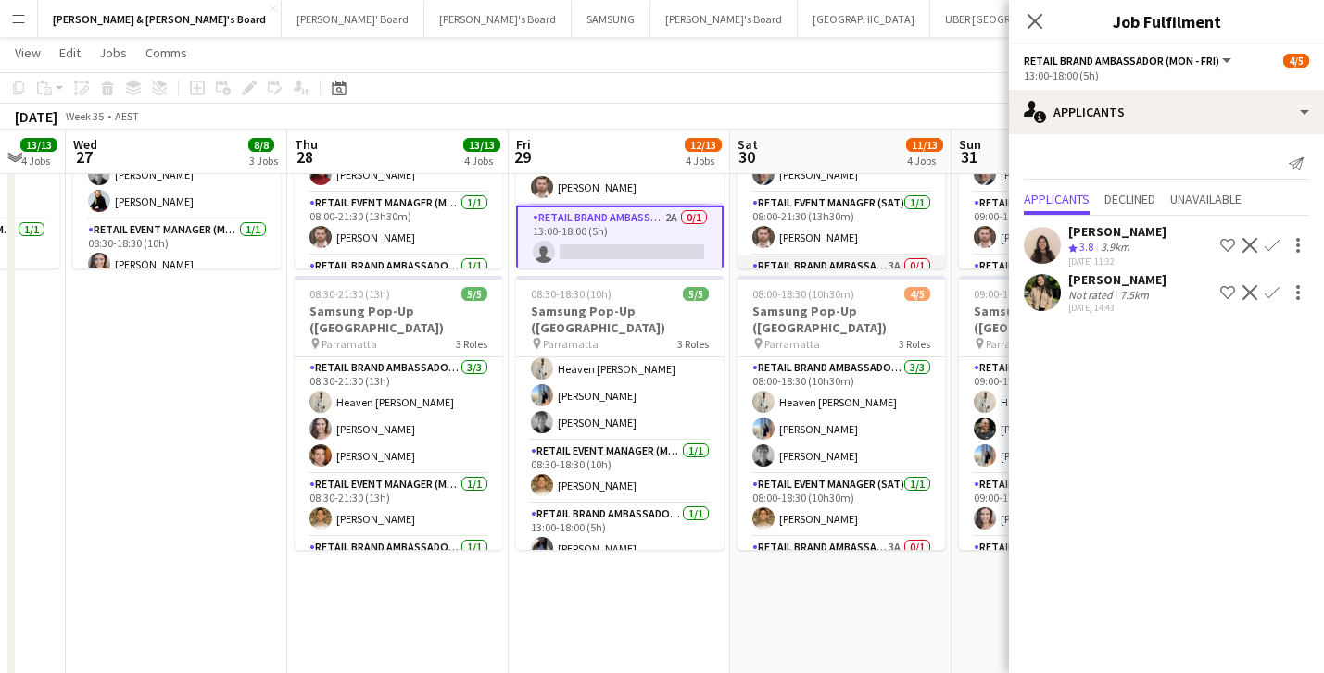
scroll to position [50, 0]
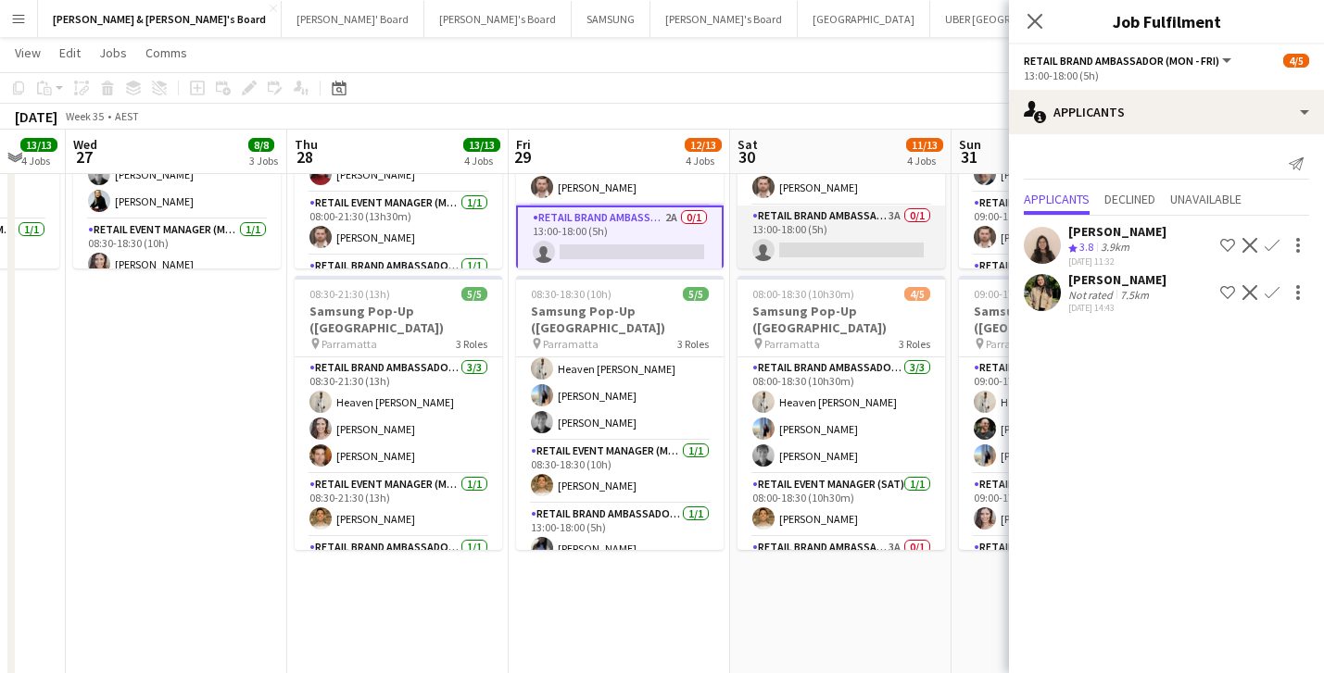
click at [876, 242] on app-card-role "RETAIL Brand Ambassador ([DATE]) 3A 0/1 13:00-18:00 (5h) single-neutral-actions" at bounding box center [840, 237] width 207 height 63
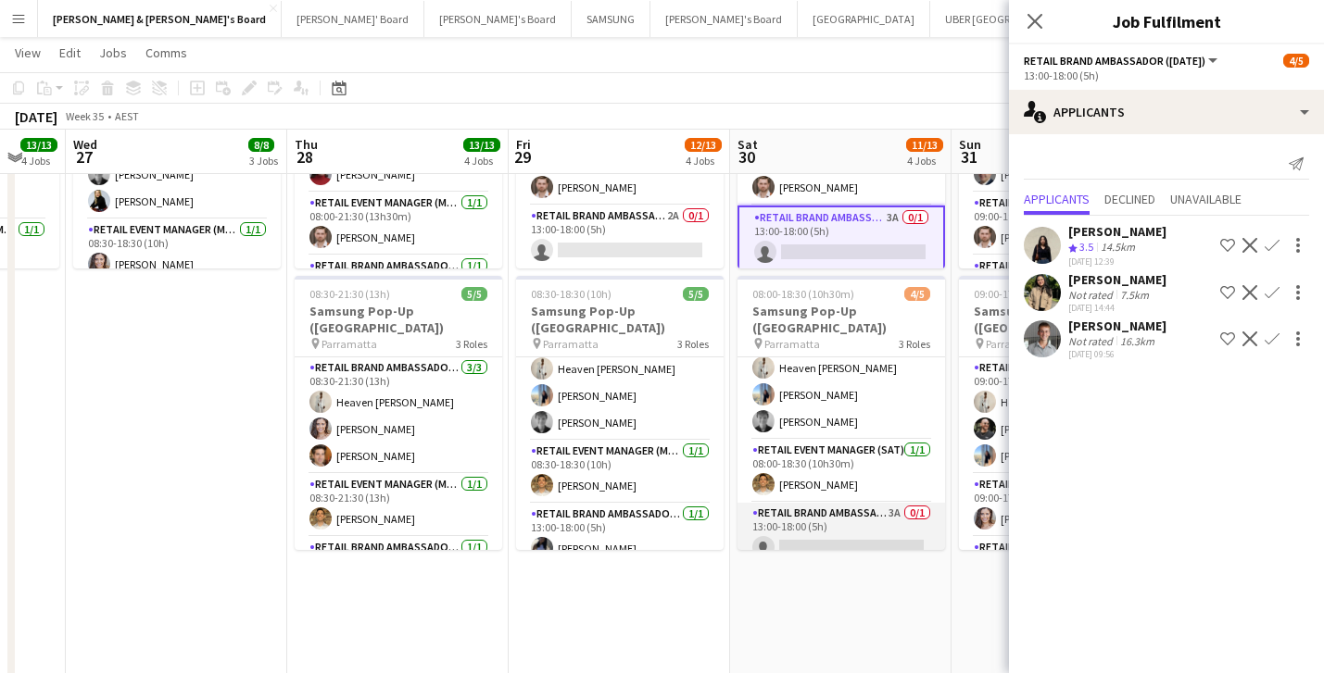
scroll to position [33, 0]
click at [892, 511] on app-card-role "RETAIL Brand Ambassador ([DATE]) 3A 0/1 13:00-18:00 (5h) single-neutral-actions" at bounding box center [840, 535] width 207 height 63
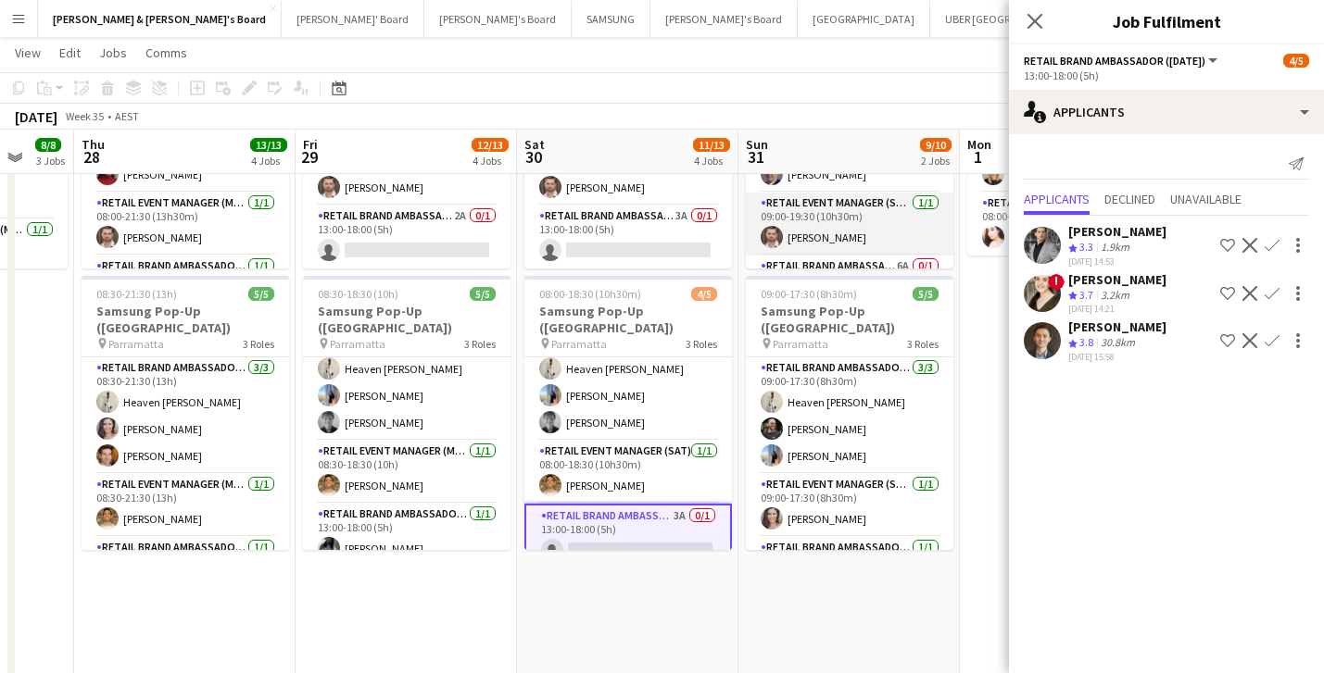
scroll to position [48, 0]
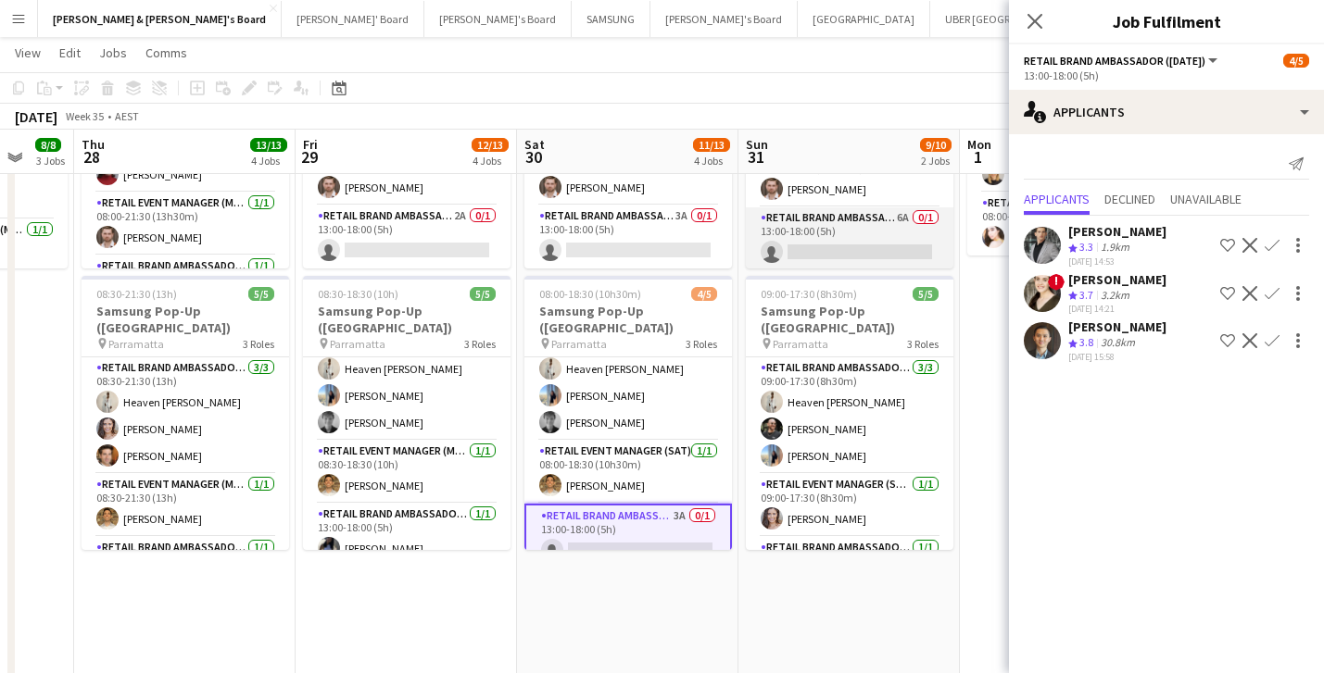
click at [869, 244] on app-card-role "RETAIL Brand Ambassador ([DATE]) 6A 0/1 13:00-18:00 (5h) single-neutral-actions" at bounding box center [849, 238] width 207 height 63
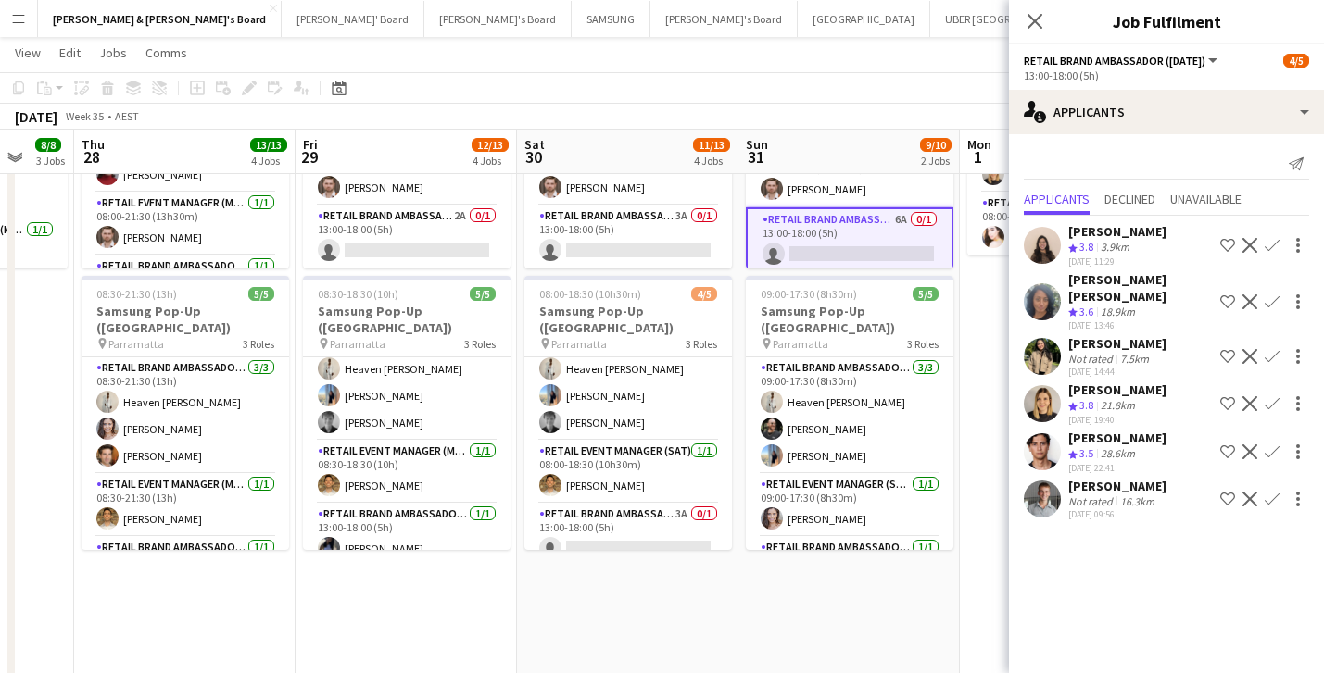
click at [1271, 445] on app-icon "Confirm" at bounding box center [1271, 452] width 15 height 15
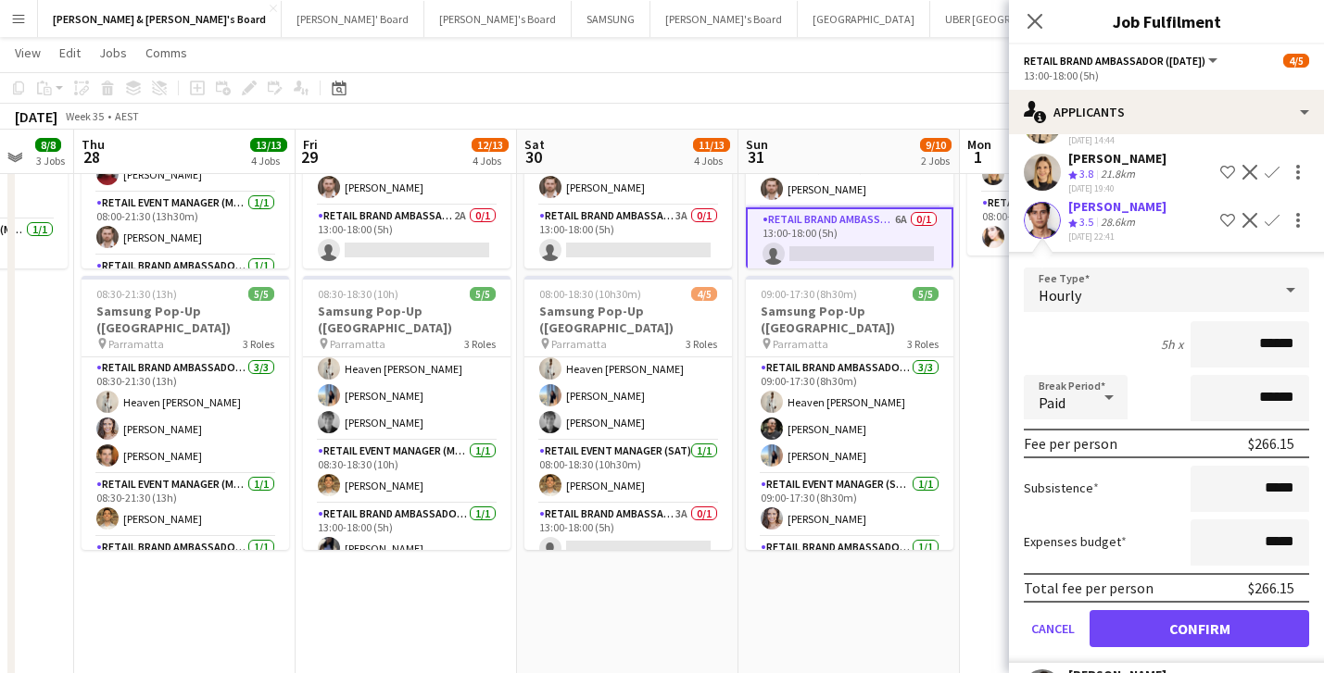
scroll to position [265, 0]
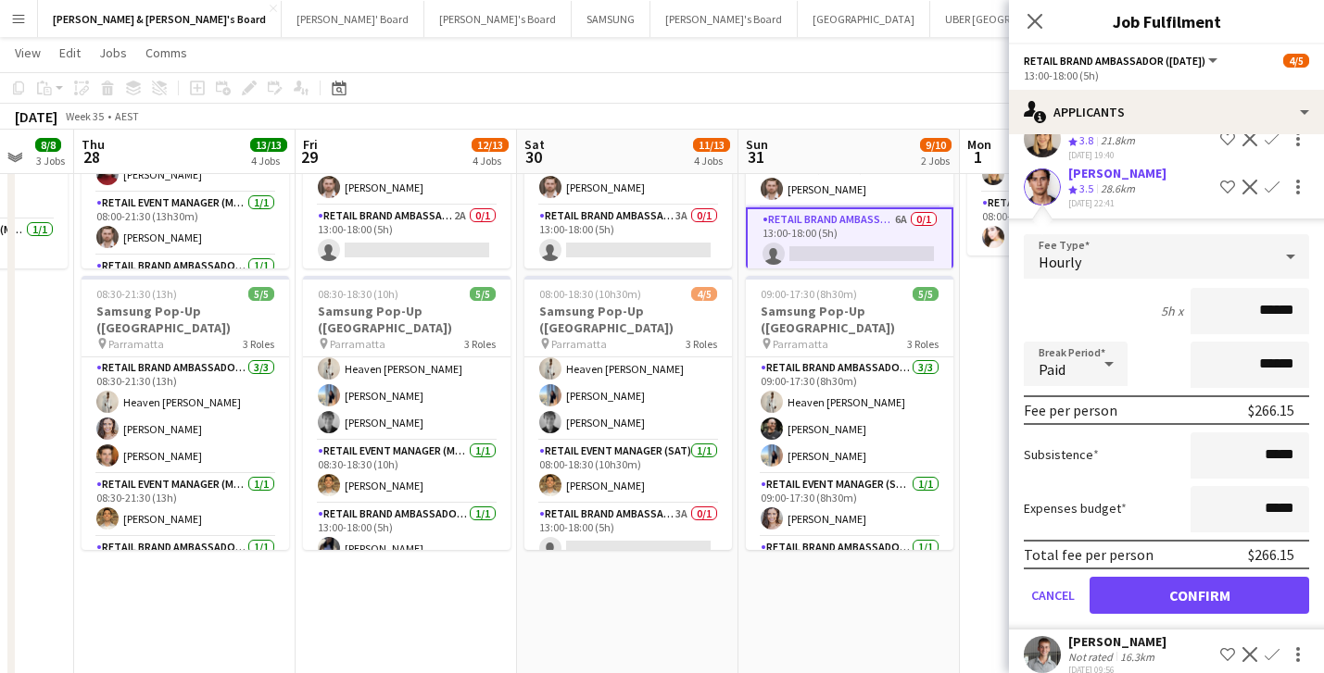
click at [1262, 582] on button "Confirm" at bounding box center [1199, 595] width 220 height 37
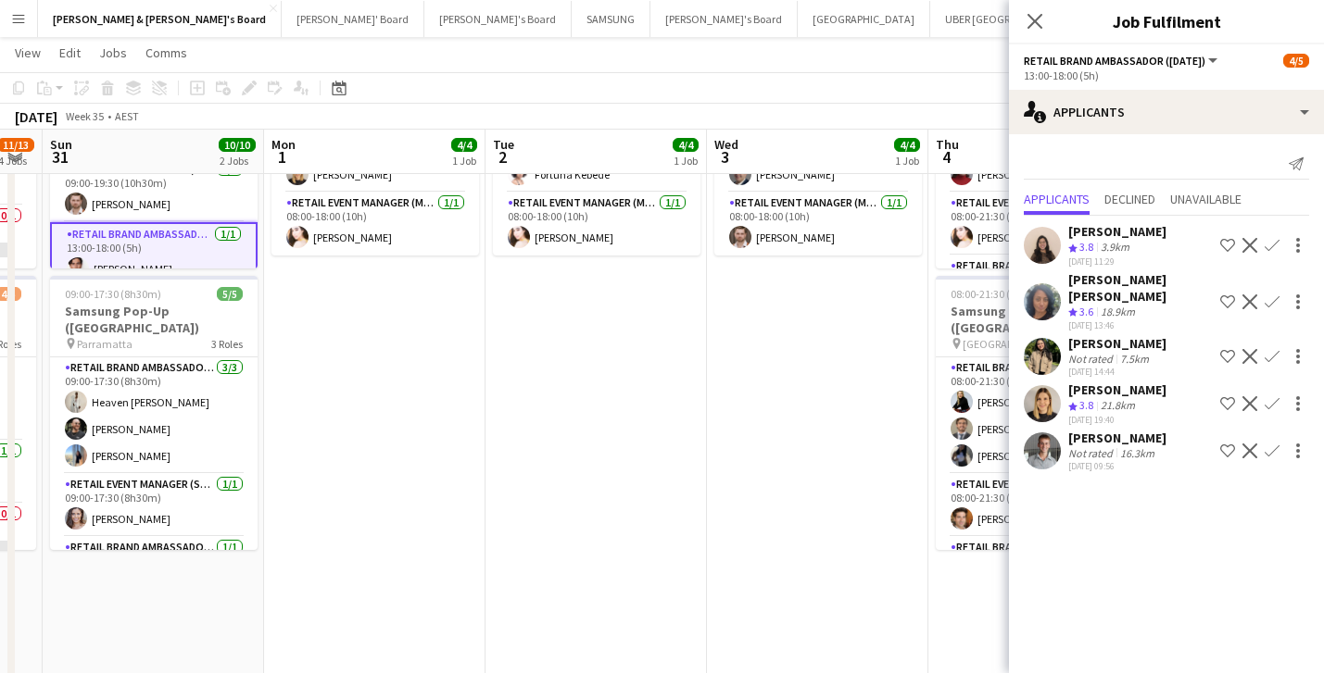
scroll to position [0, 544]
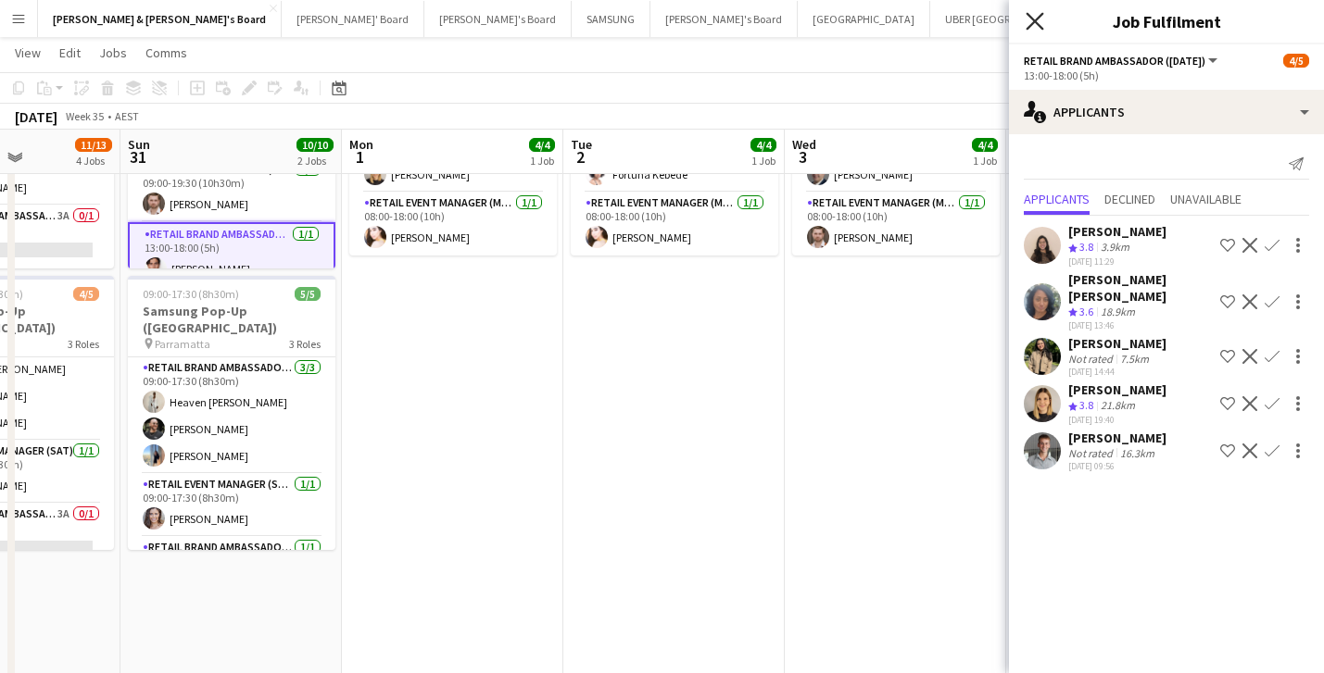
click at [1031, 25] on icon at bounding box center [1034, 21] width 18 height 18
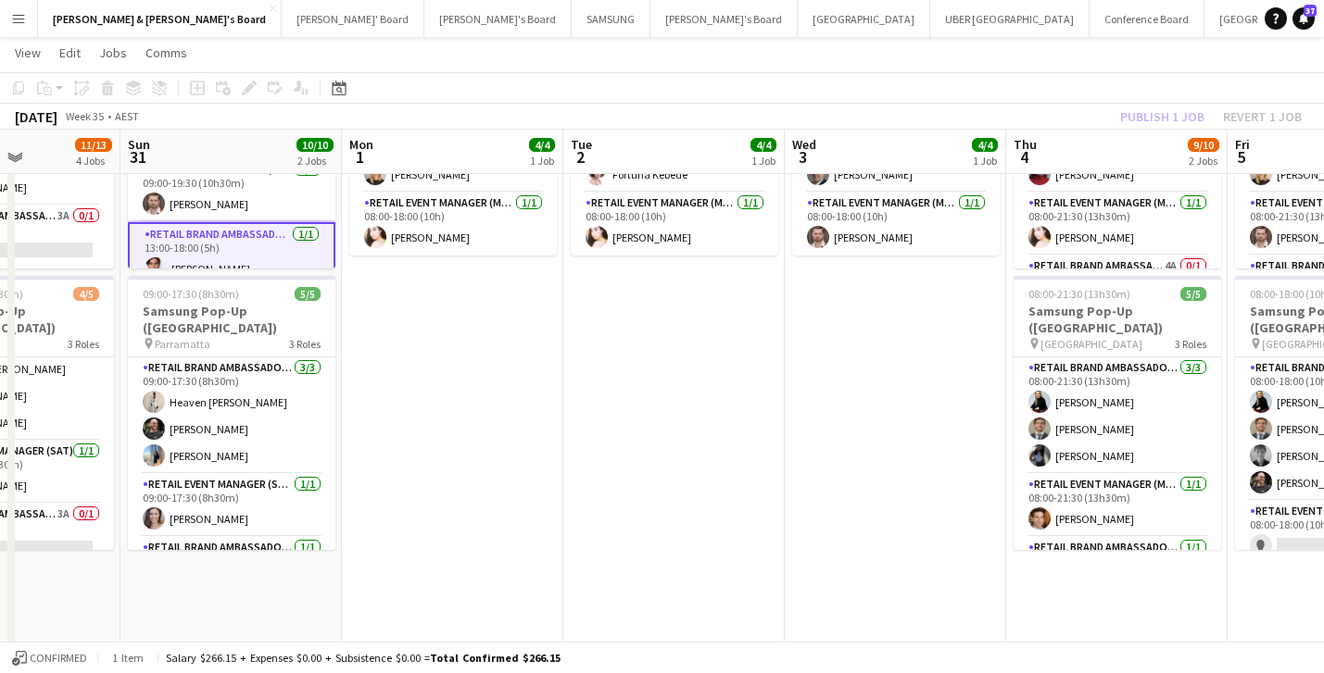
click at [1153, 125] on div "Publish 1 job Revert 1 job" at bounding box center [1211, 117] width 226 height 24
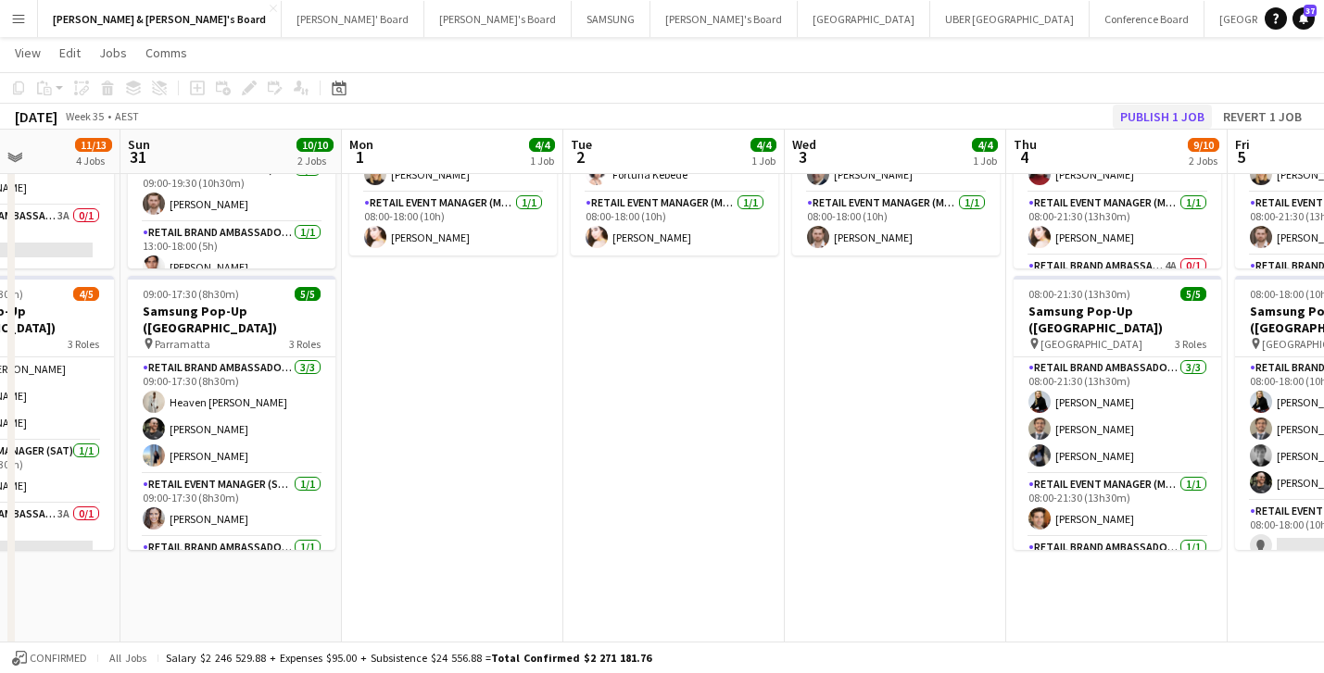
click at [1153, 117] on button "Publish 1 job" at bounding box center [1161, 117] width 99 height 24
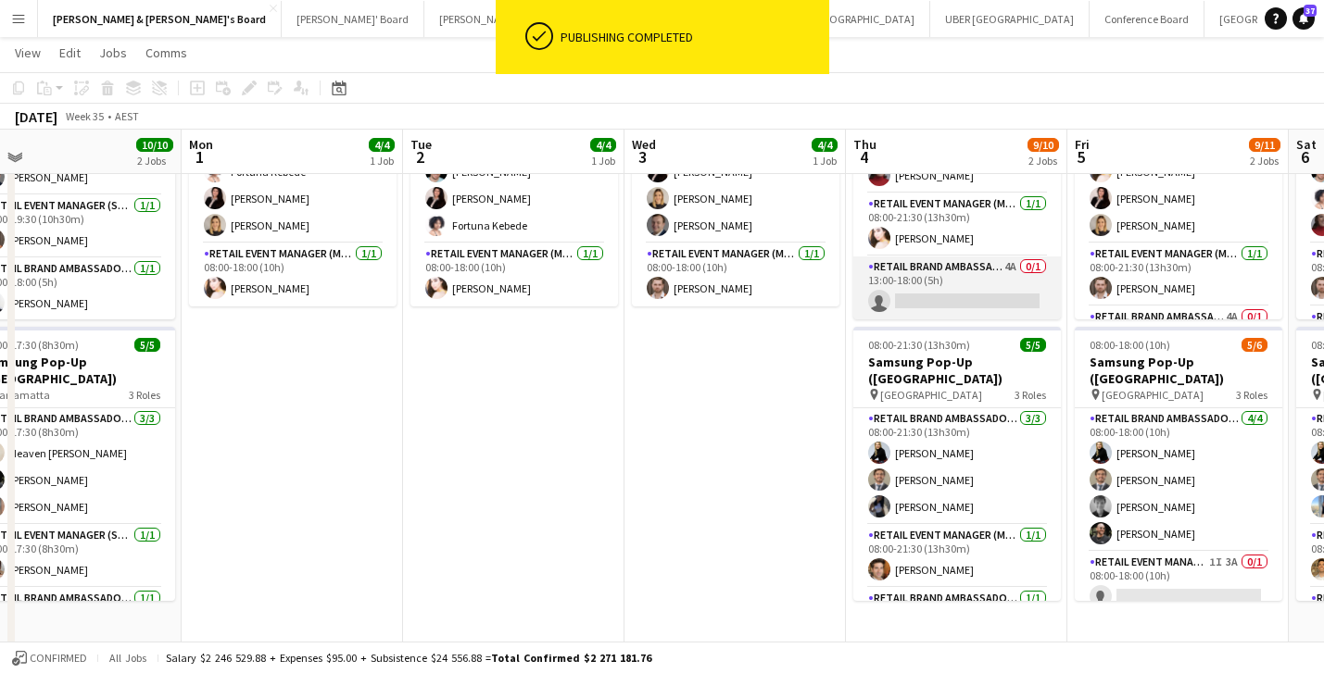
scroll to position [50, 0]
click at [980, 299] on app-card-role "RETAIL Brand Ambassador (Mon - Fri) 4A 0/1 13:00-18:00 (5h) single-neutral-acti…" at bounding box center [956, 288] width 207 height 63
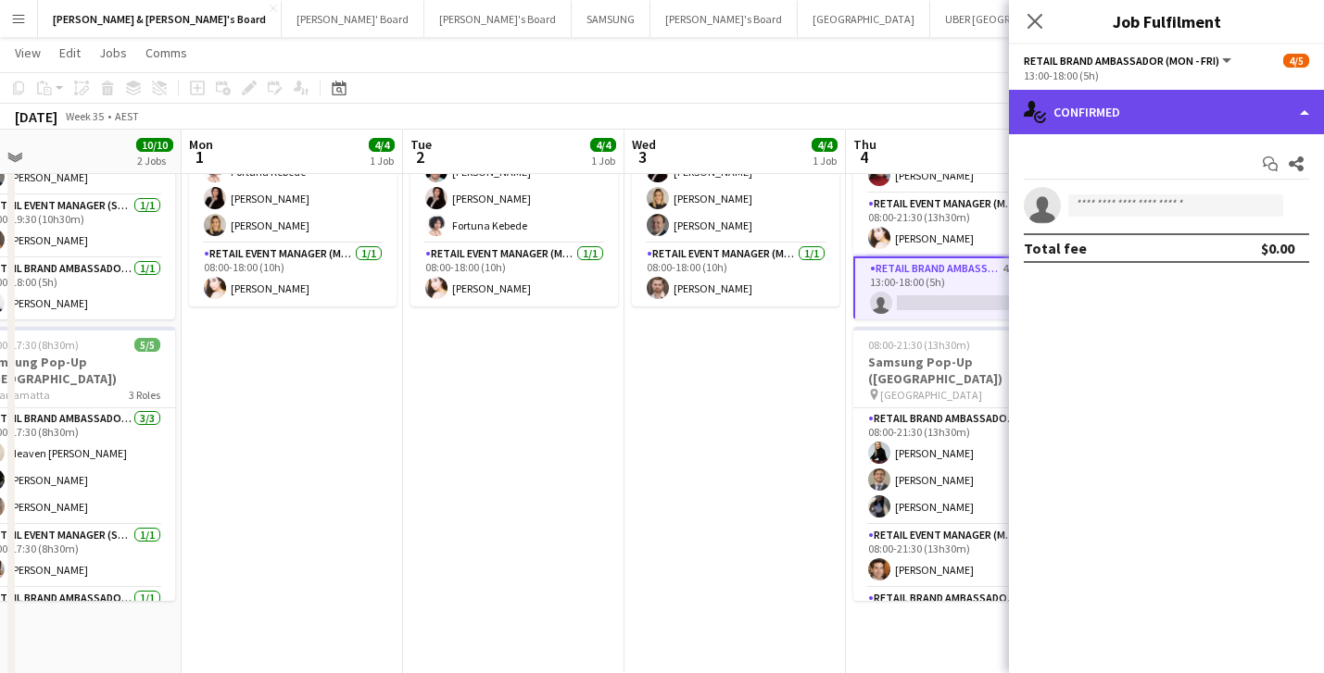
click at [1188, 119] on div "single-neutral-actions-check-2 Confirmed" at bounding box center [1166, 112] width 315 height 44
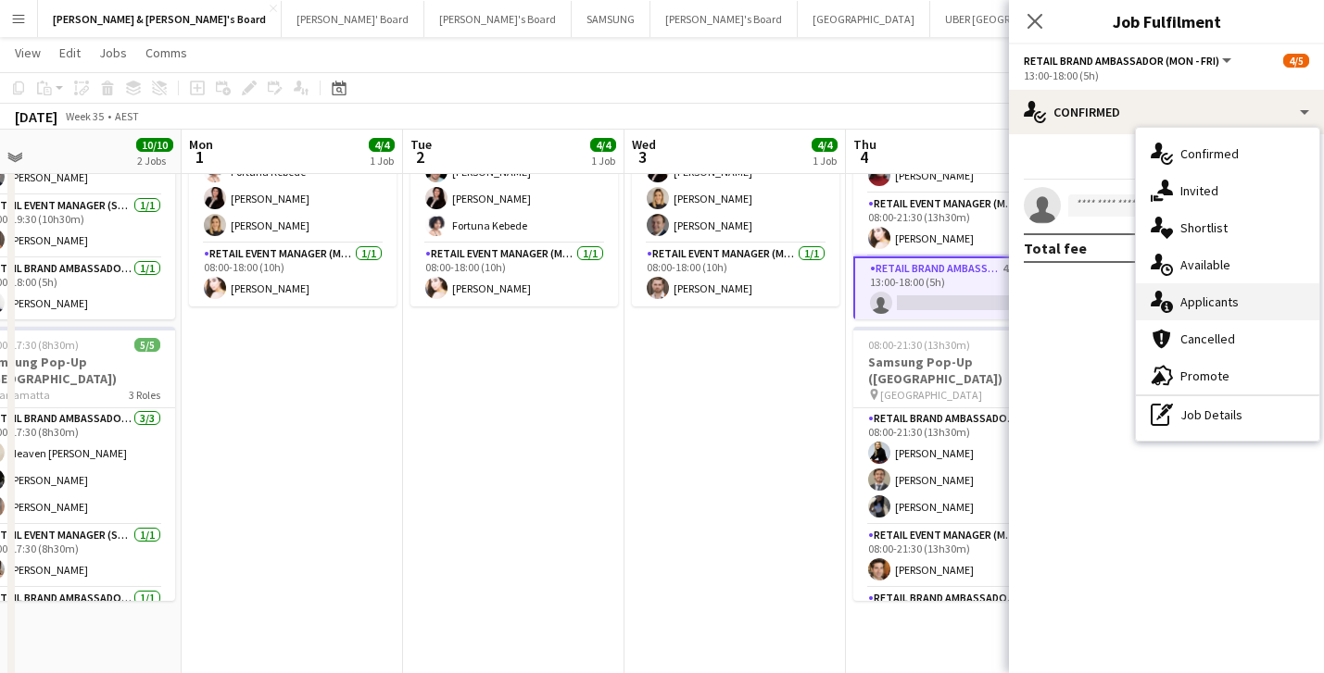
click at [1215, 299] on div "single-neutral-actions-information Applicants" at bounding box center [1227, 301] width 183 height 37
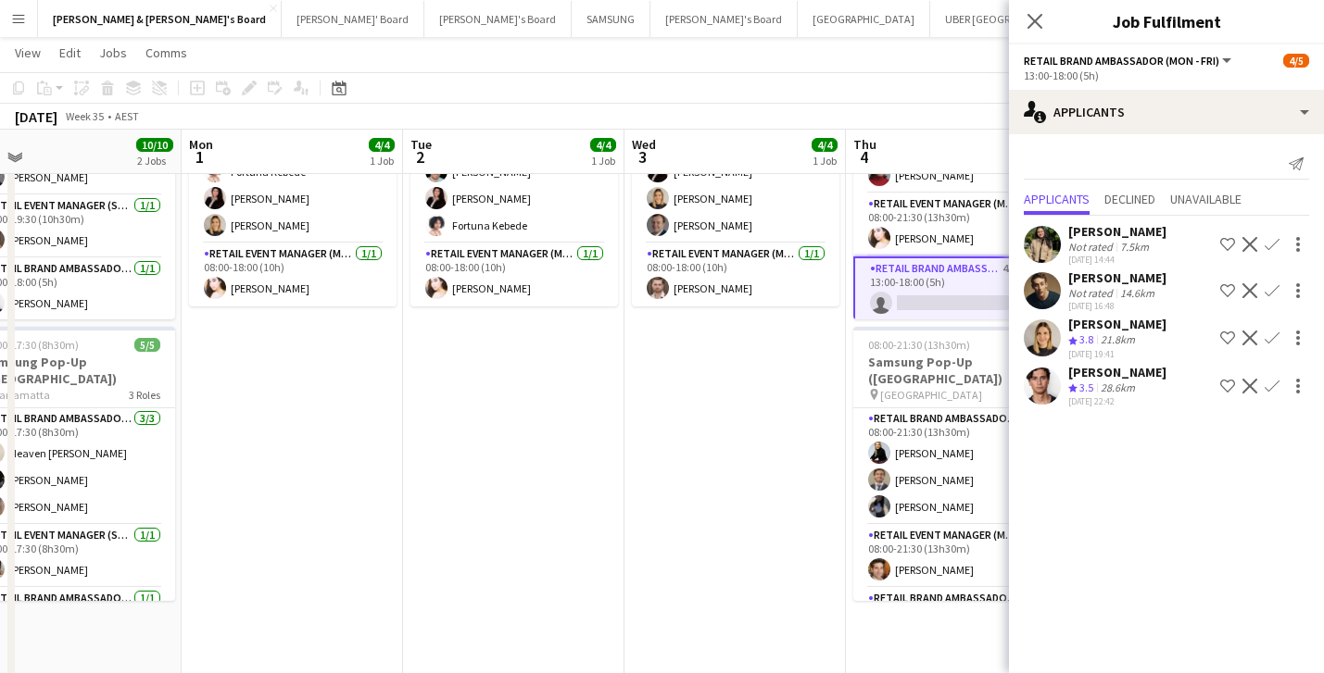
click at [1271, 335] on app-icon "Confirm" at bounding box center [1271, 338] width 15 height 15
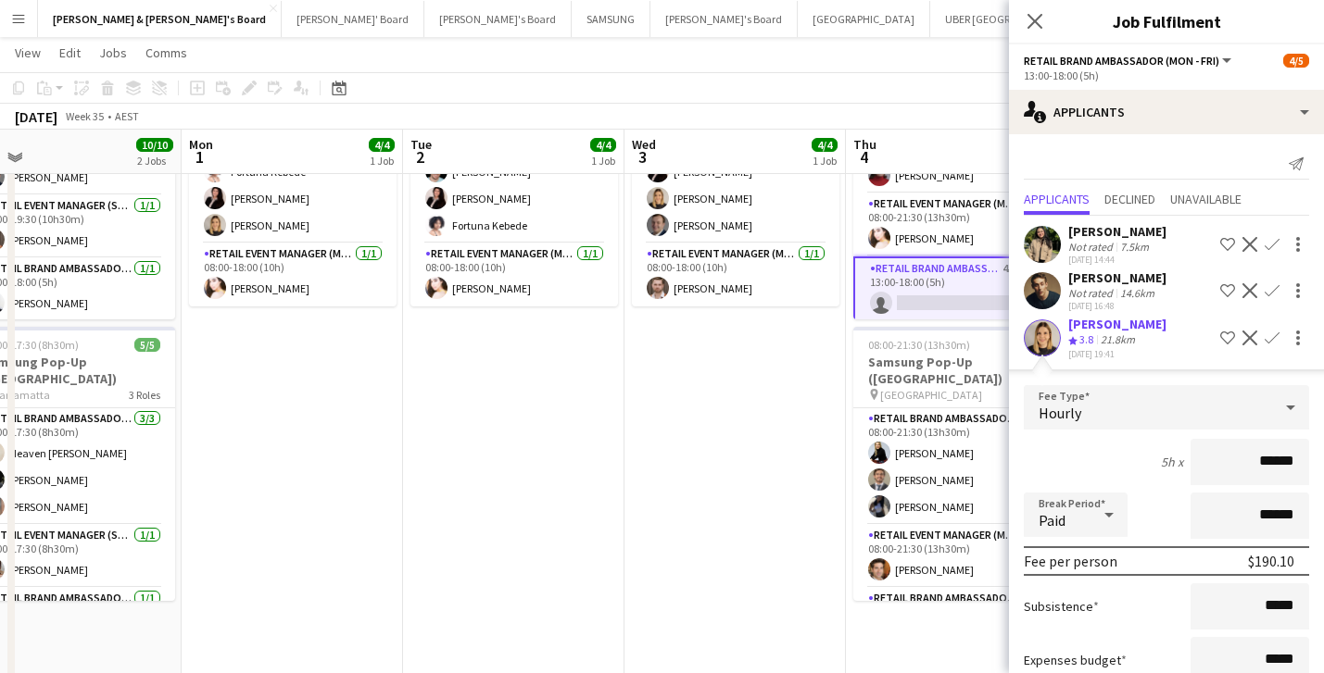
scroll to position [174, 0]
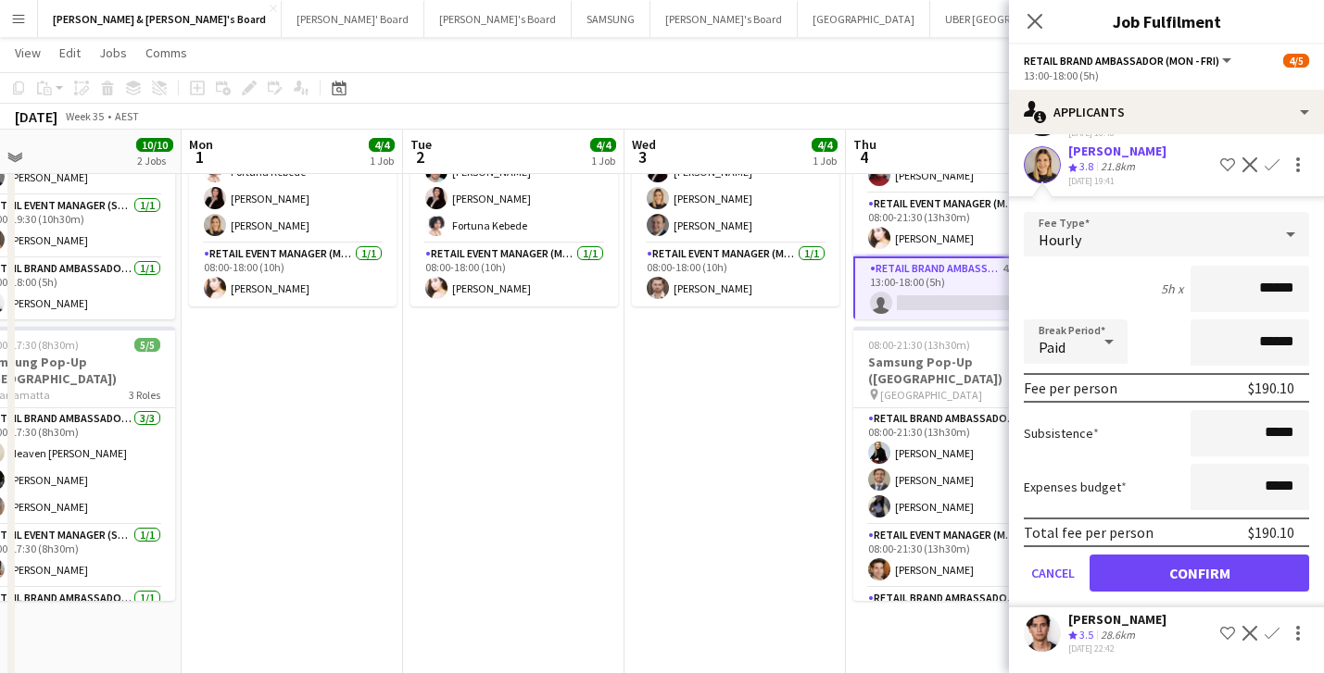
click at [1254, 578] on button "Confirm" at bounding box center [1199, 573] width 220 height 37
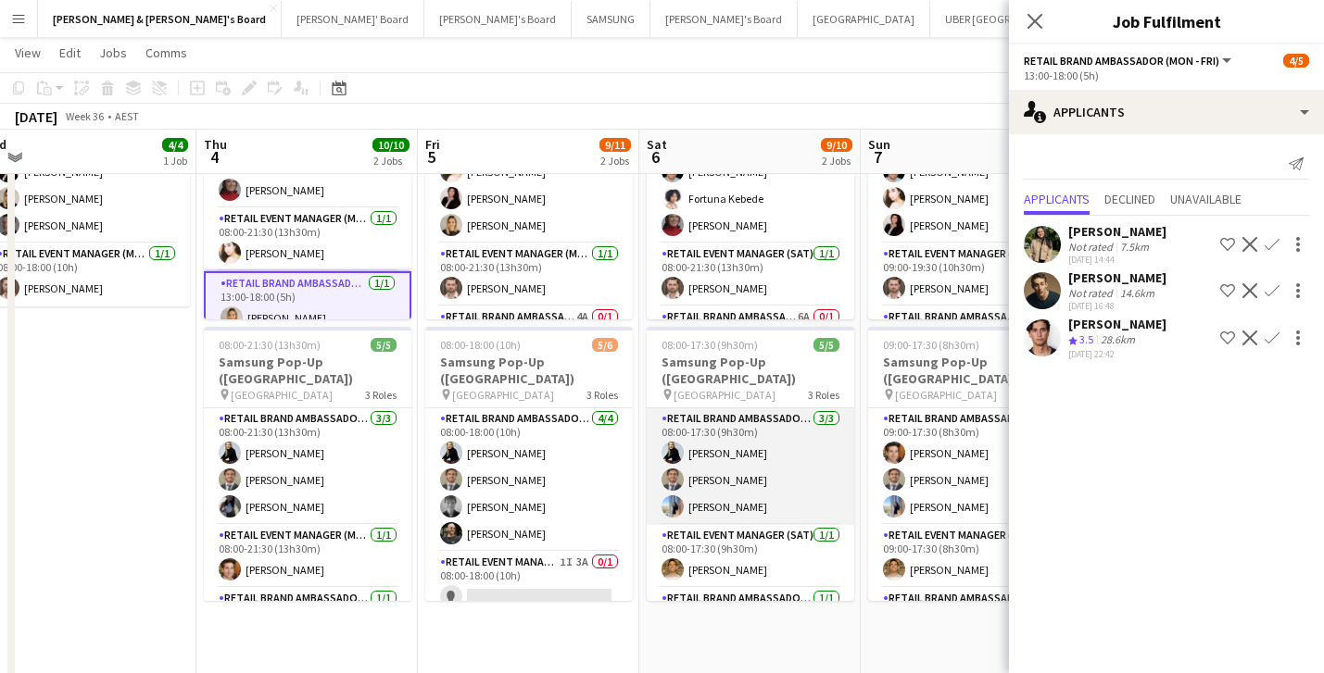
scroll to position [0, 524]
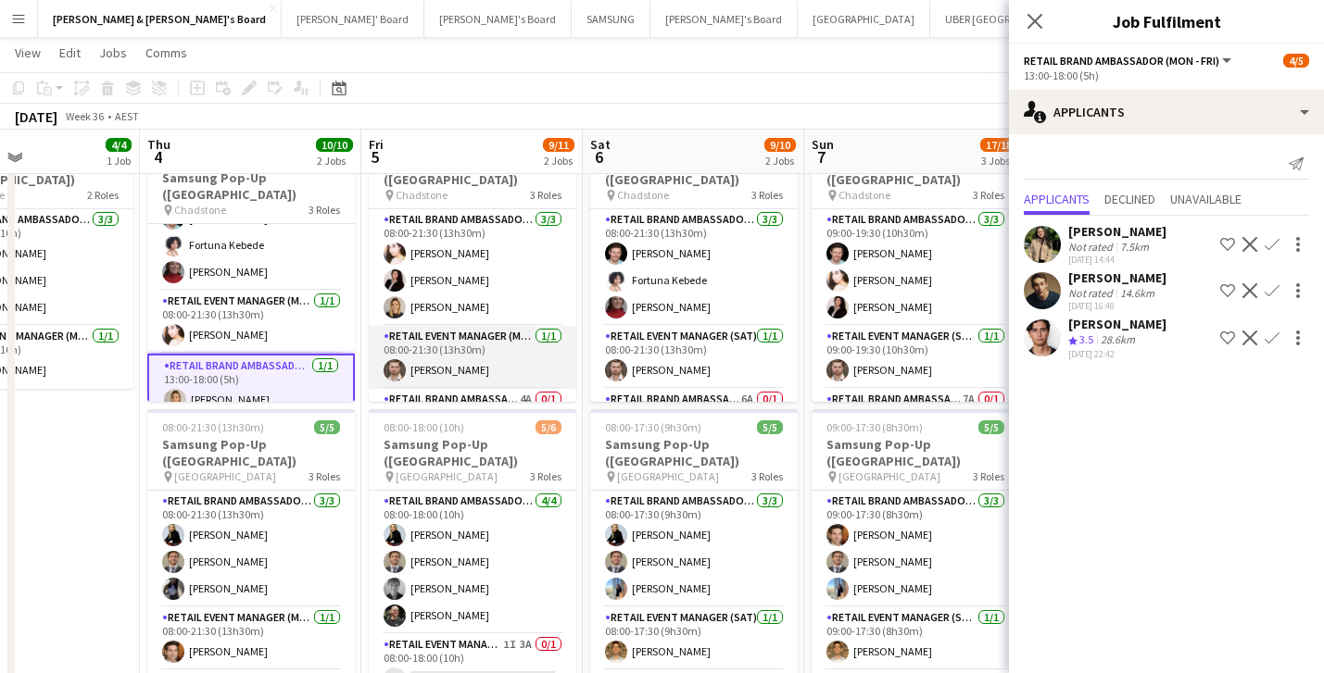
click at [484, 362] on app-card-role "RETAIL Event Manager (Mon - Fri) [DATE] 08:00-21:30 (13h30m) [PERSON_NAME]" at bounding box center [472, 357] width 207 height 63
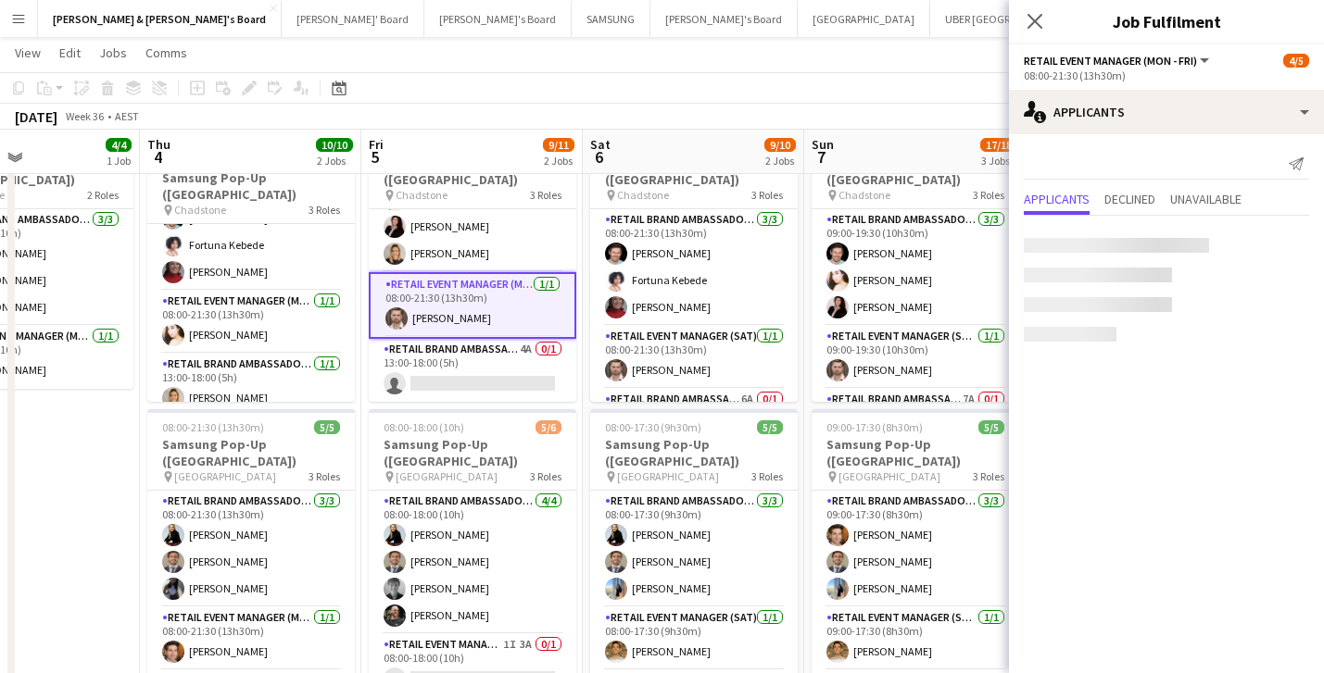
scroll to position [54, 0]
click at [484, 362] on app-card-role "RETAIL Brand Ambassador (Mon - Fri) 4A 0/1 13:00-18:00 (5h) single-neutral-acti…" at bounding box center [472, 370] width 207 height 63
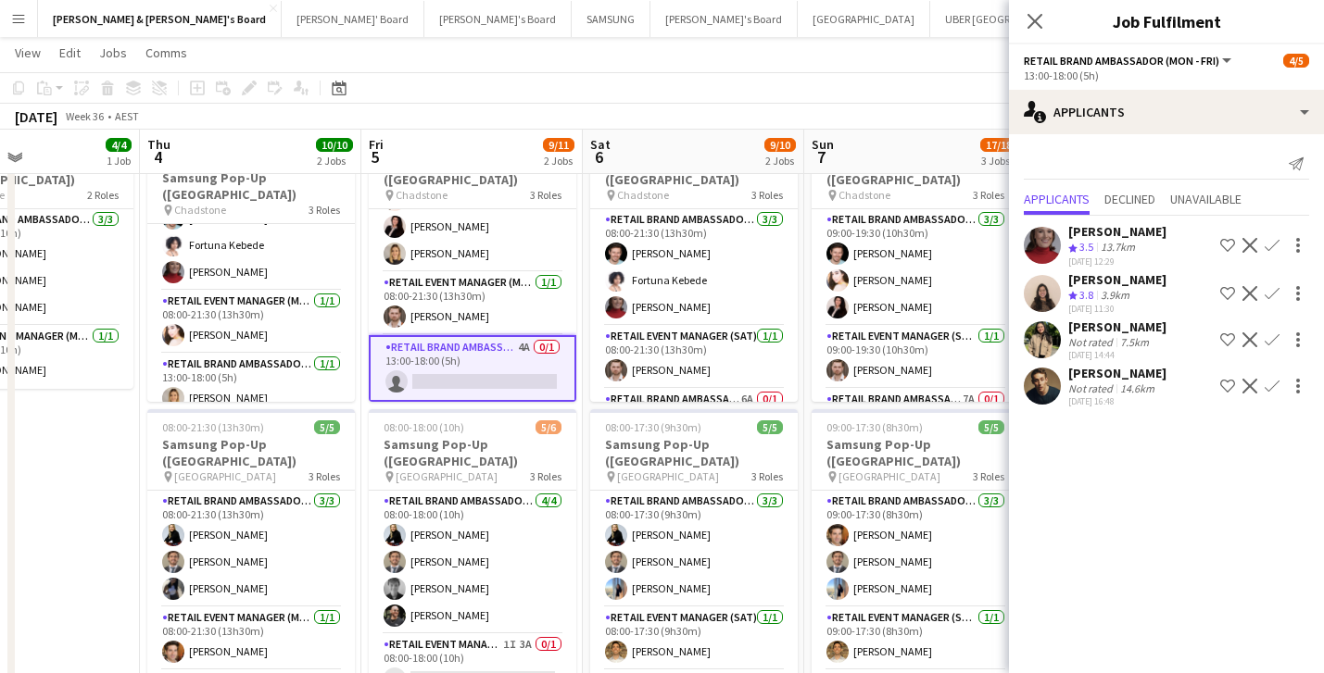
click at [1274, 241] on app-icon "Confirm" at bounding box center [1271, 245] width 15 height 15
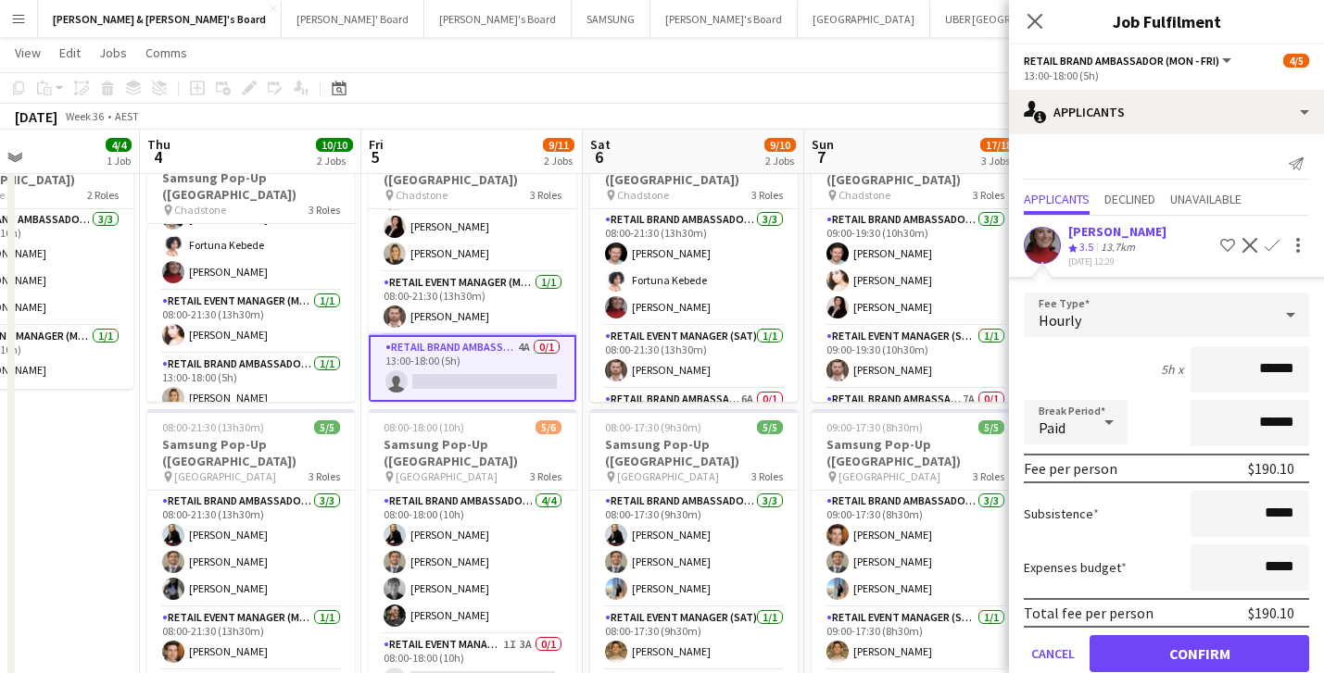
click at [1237, 647] on button "Confirm" at bounding box center [1199, 653] width 220 height 37
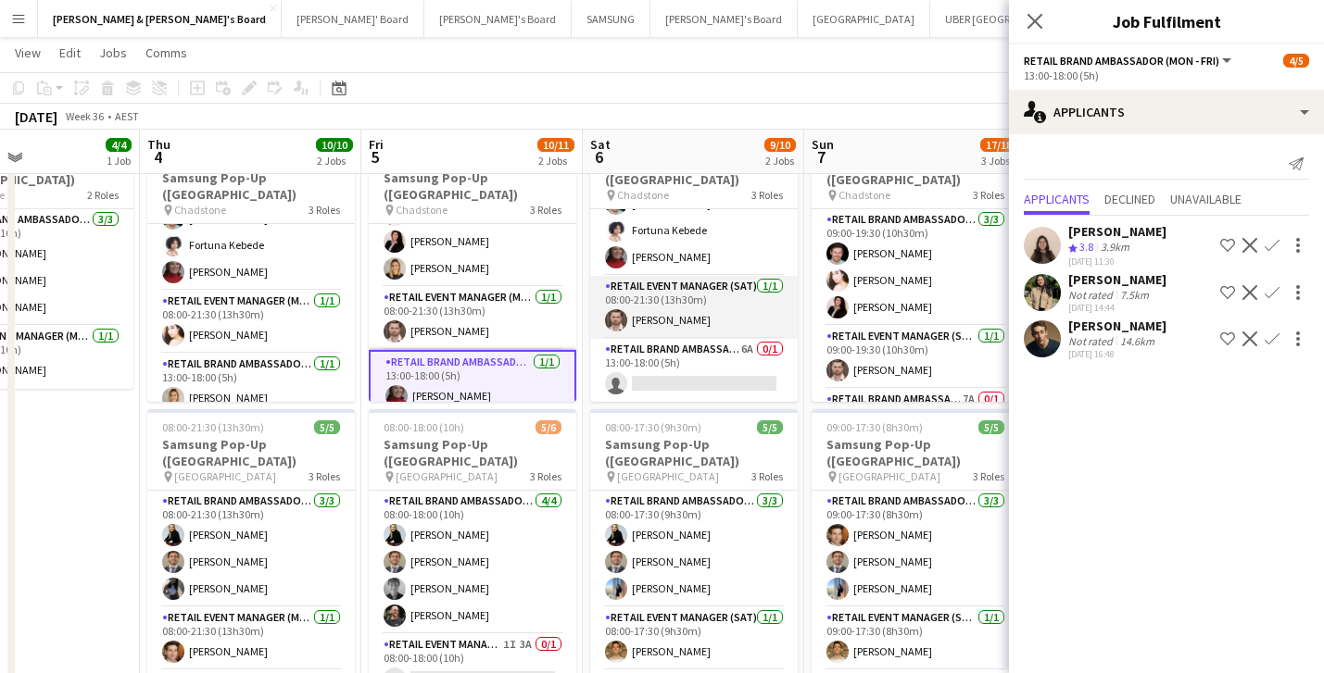
scroll to position [50, 0]
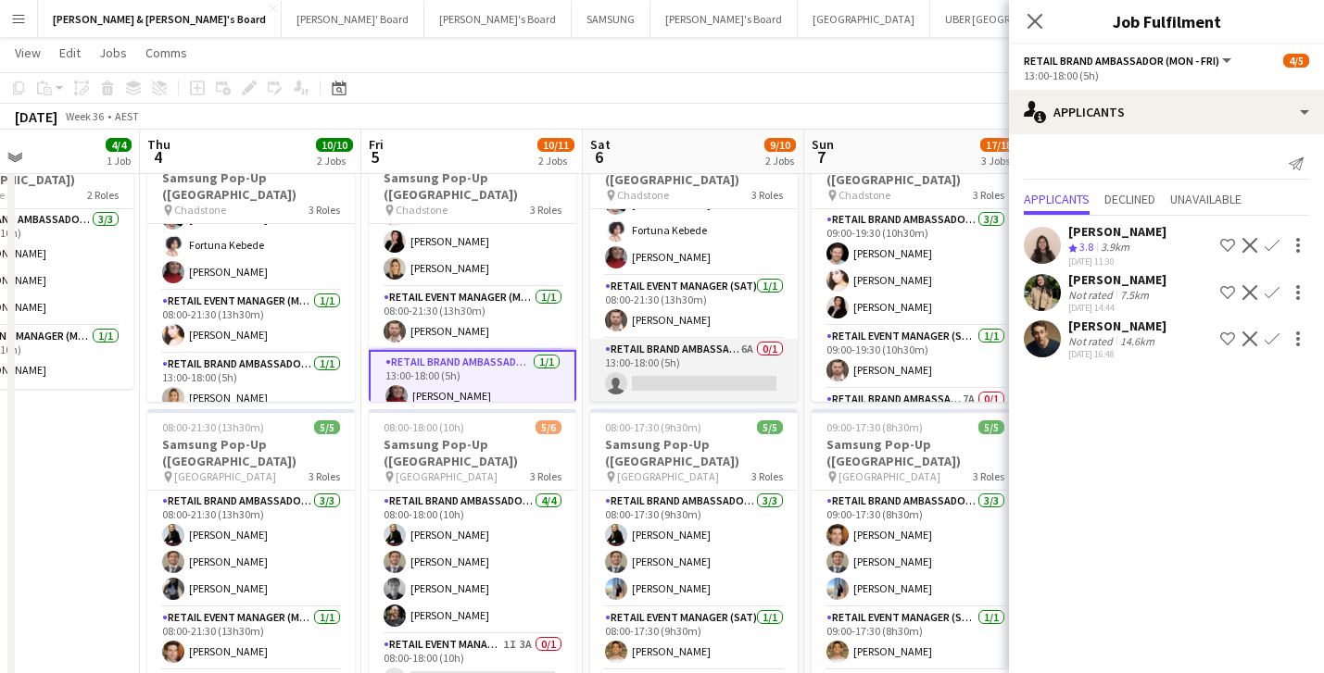
click at [738, 373] on app-card-role "RETAIL Brand Ambassador ([DATE]) 6A 0/1 13:00-18:00 (5h) single-neutral-actions" at bounding box center [693, 370] width 207 height 63
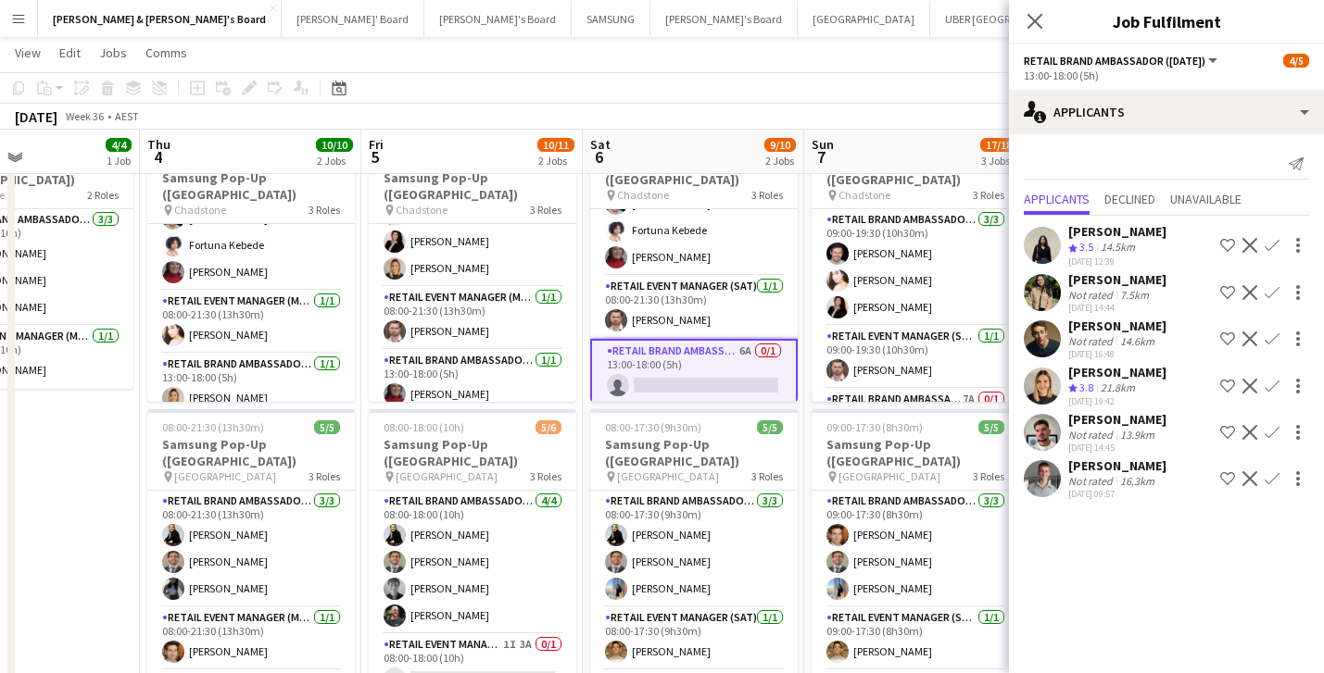
click at [1273, 382] on app-icon "Confirm" at bounding box center [1271, 386] width 15 height 15
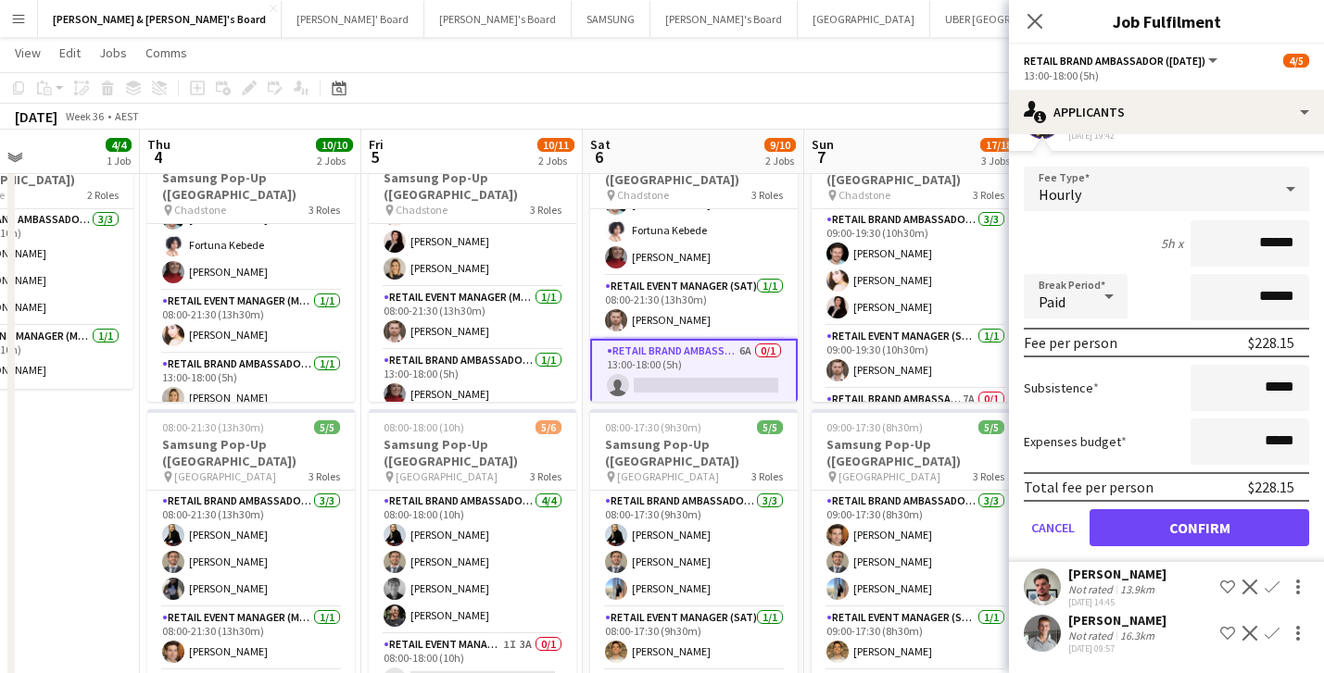
scroll to position [267, 0]
click at [1263, 531] on button "Confirm" at bounding box center [1199, 527] width 220 height 37
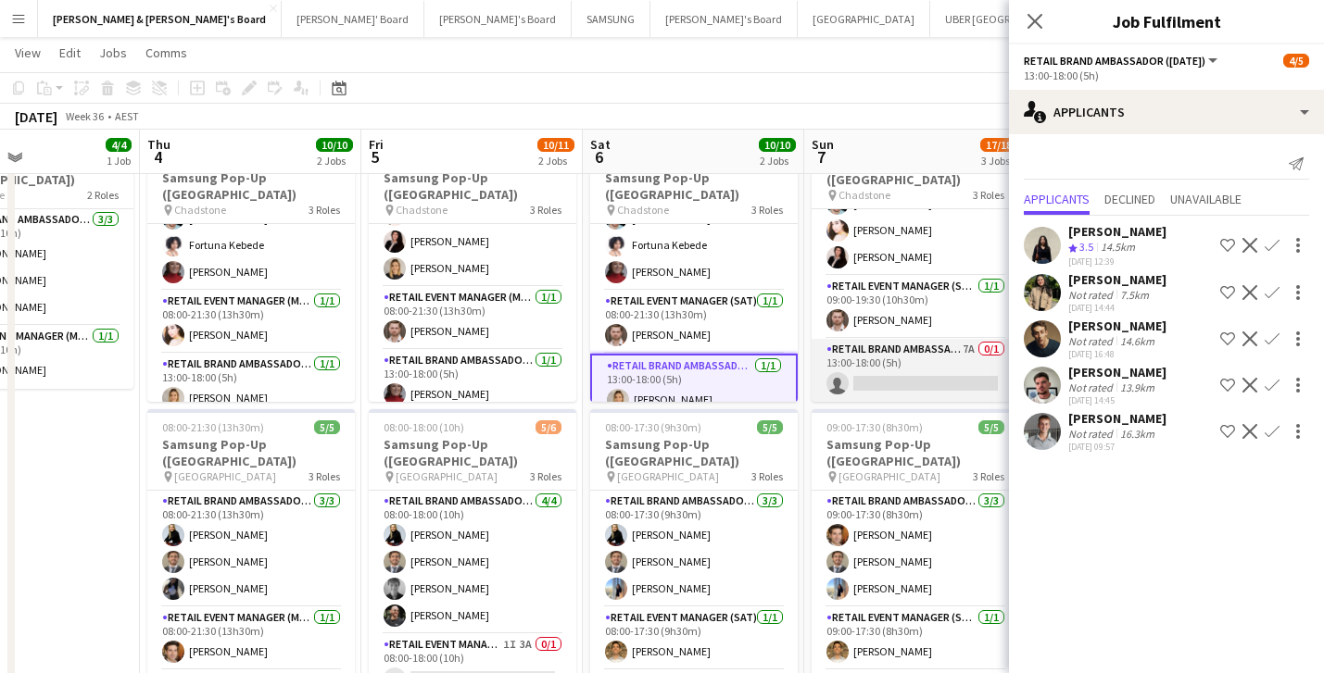
scroll to position [50, 0]
click at [921, 379] on app-card-role "RETAIL Brand Ambassador ([DATE]) 7A 0/1 13:00-18:00 (5h) single-neutral-actions" at bounding box center [914, 370] width 207 height 63
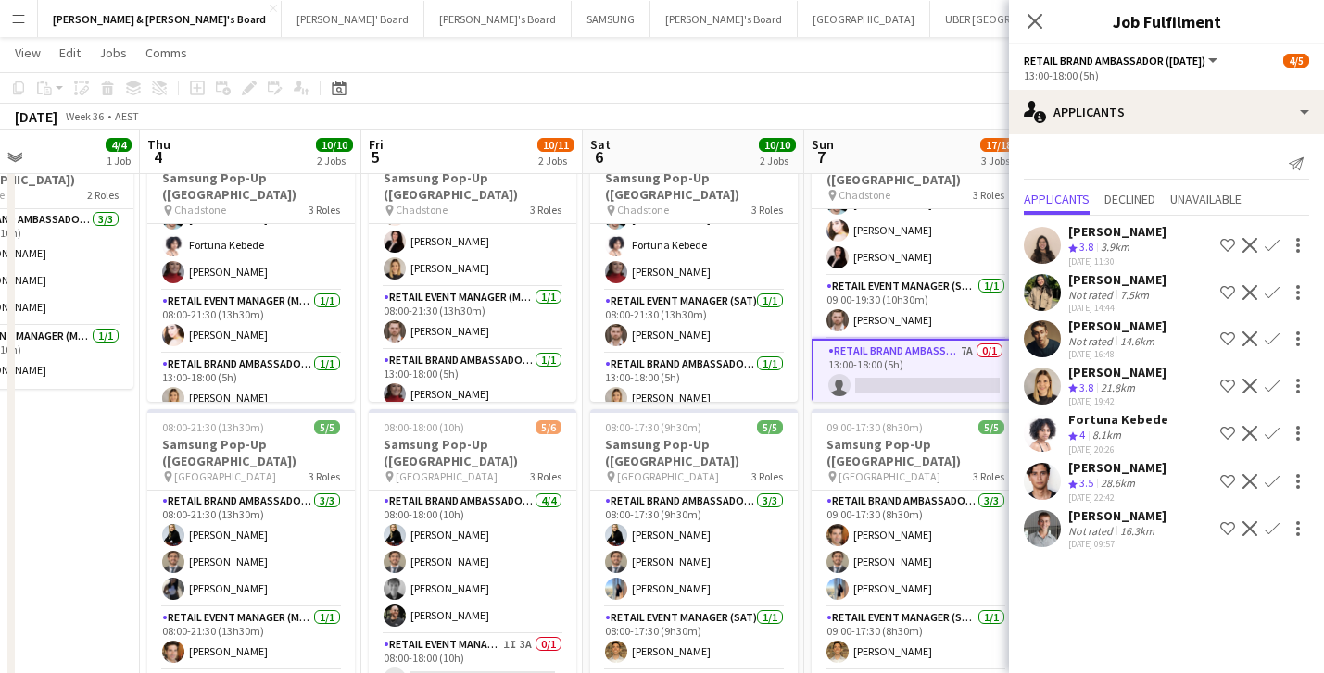
click at [1270, 427] on app-icon "Confirm" at bounding box center [1271, 433] width 15 height 15
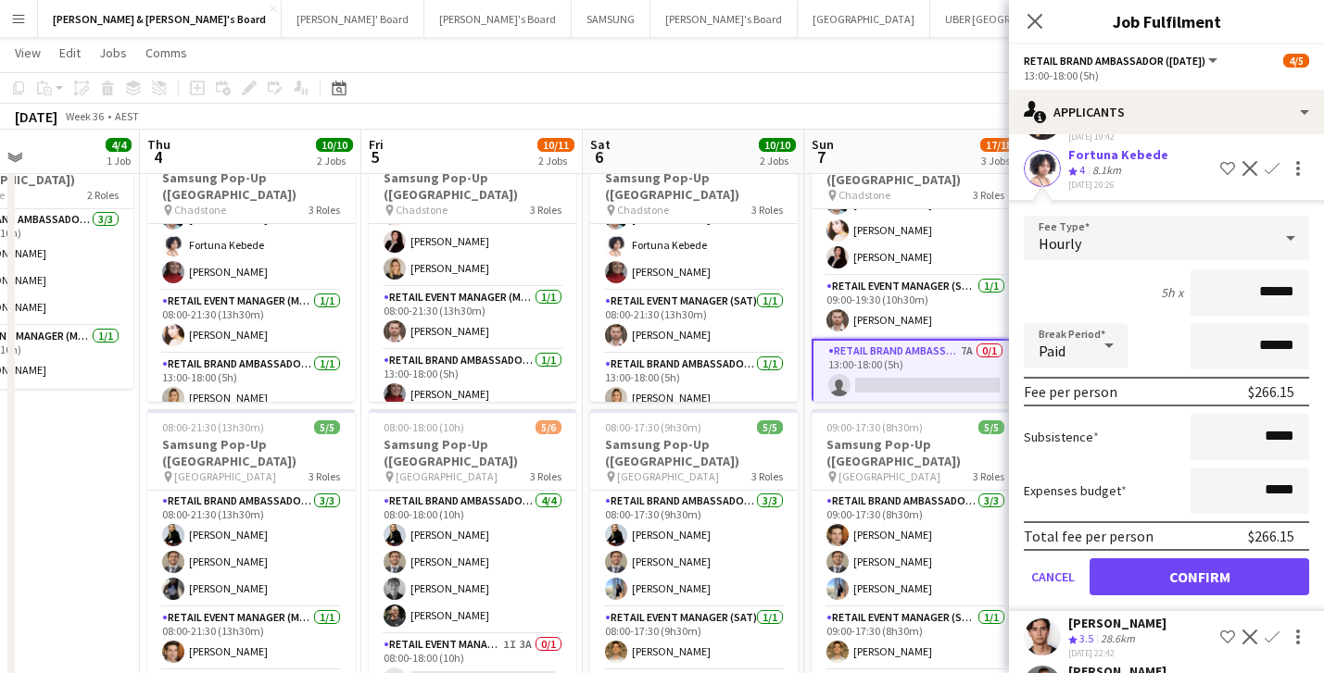
scroll to position [288, 0]
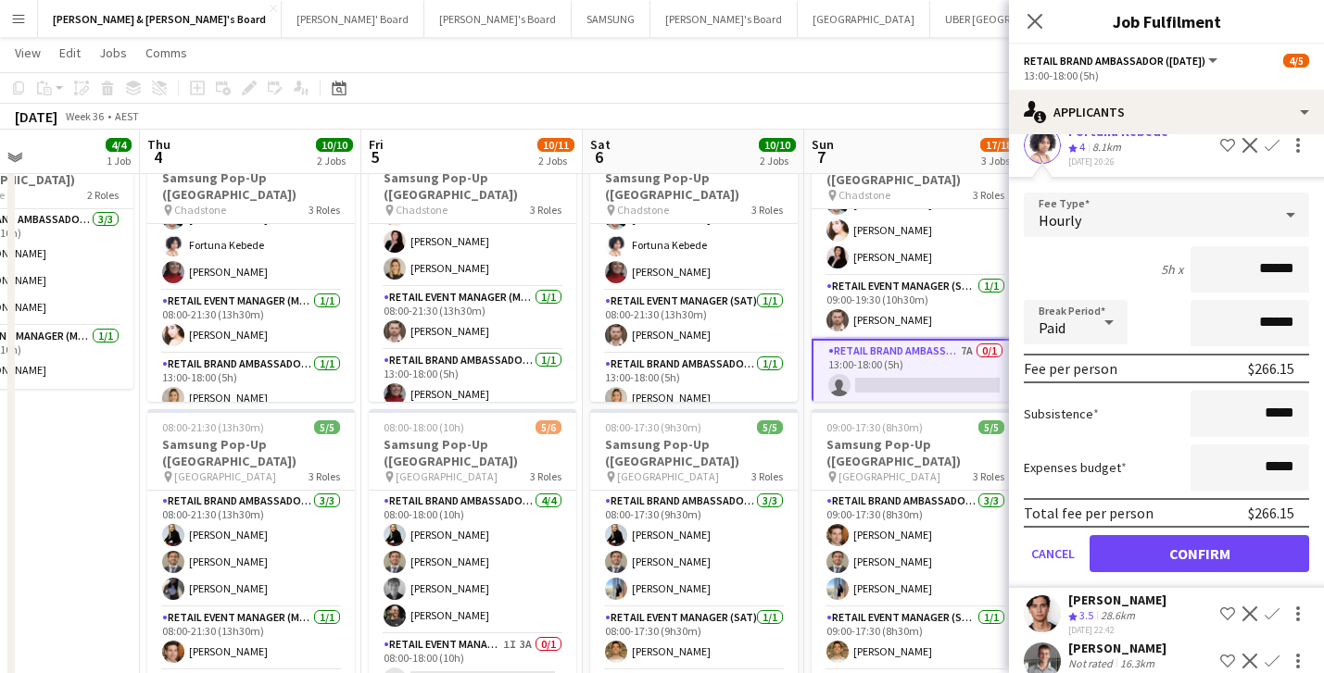
click at [1257, 554] on button "Confirm" at bounding box center [1199, 553] width 220 height 37
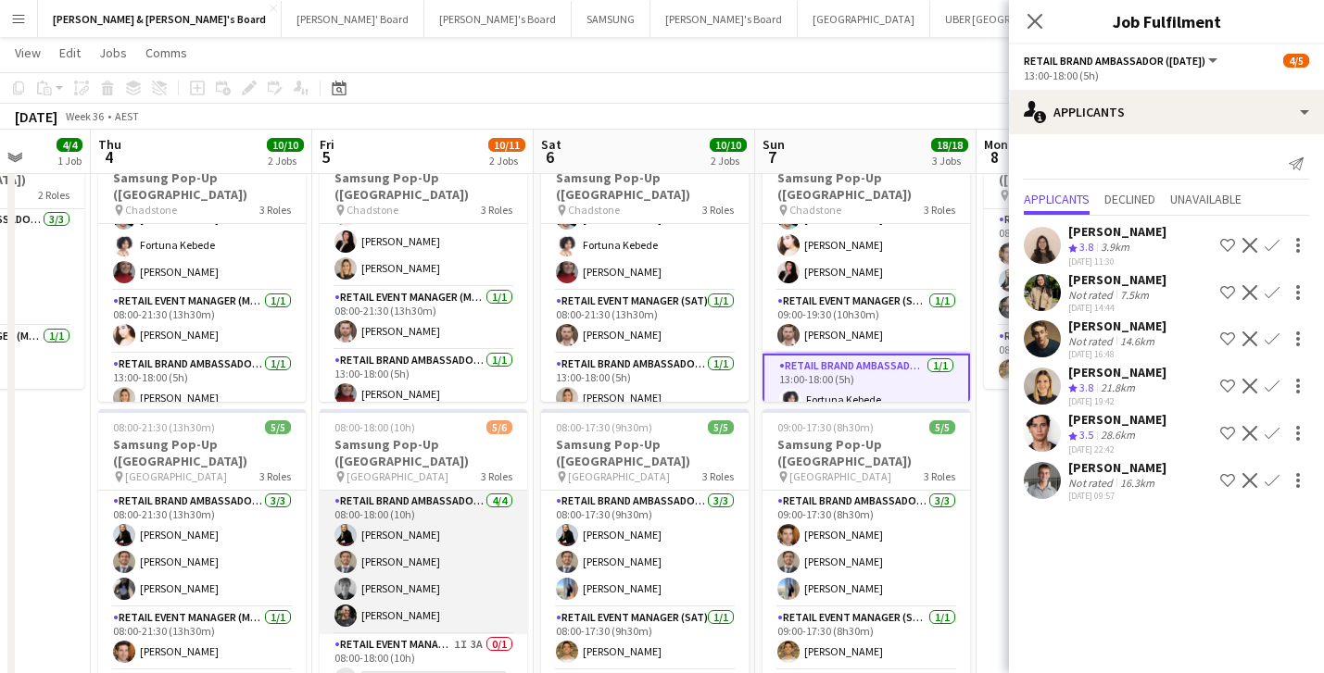
scroll to position [60, 0]
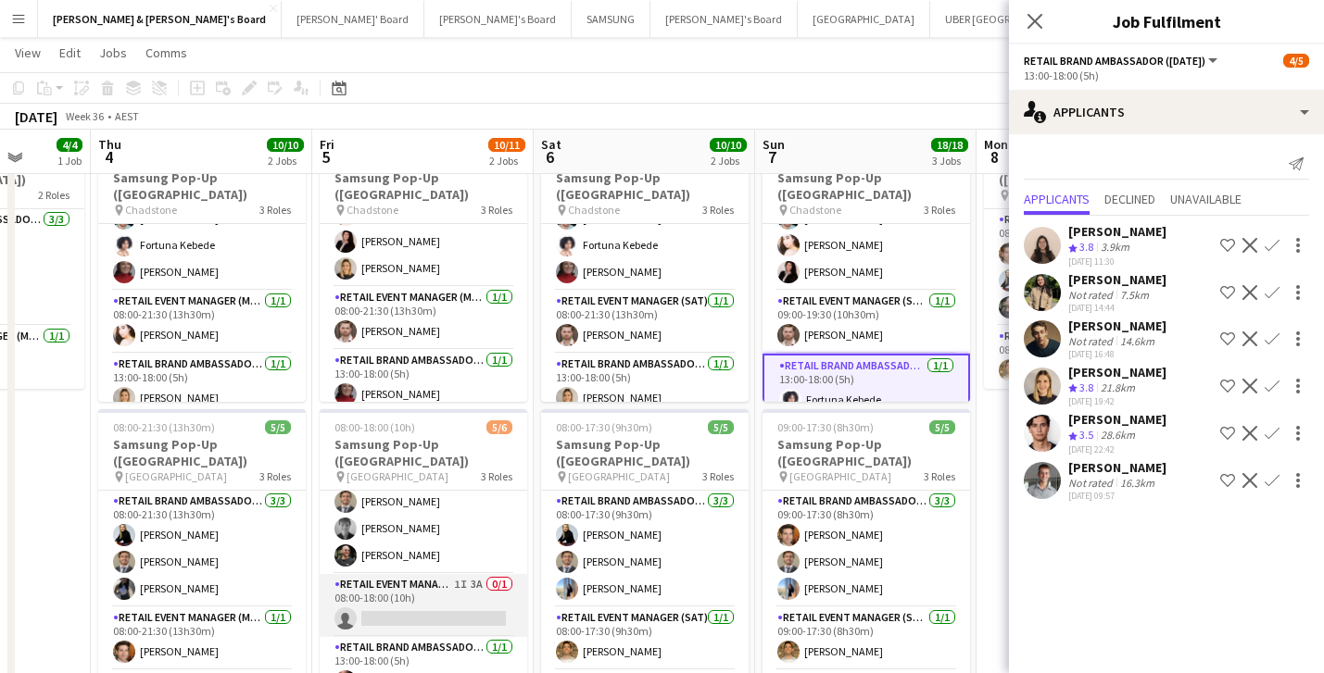
click at [474, 580] on app-card-role "RETAIL Event Manager (Mon - Fri) 1I 3A 0/1 08:00-18:00 (10h) single-neutral-act…" at bounding box center [423, 605] width 207 height 63
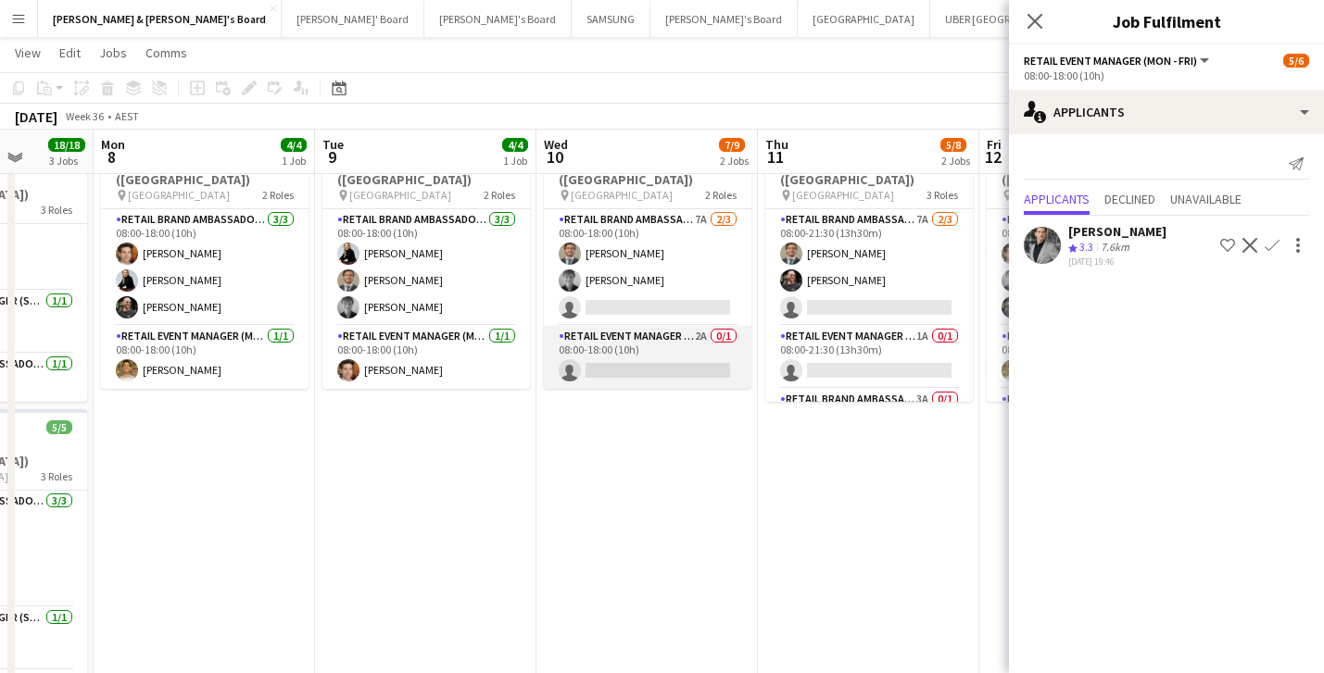
scroll to position [0, 540]
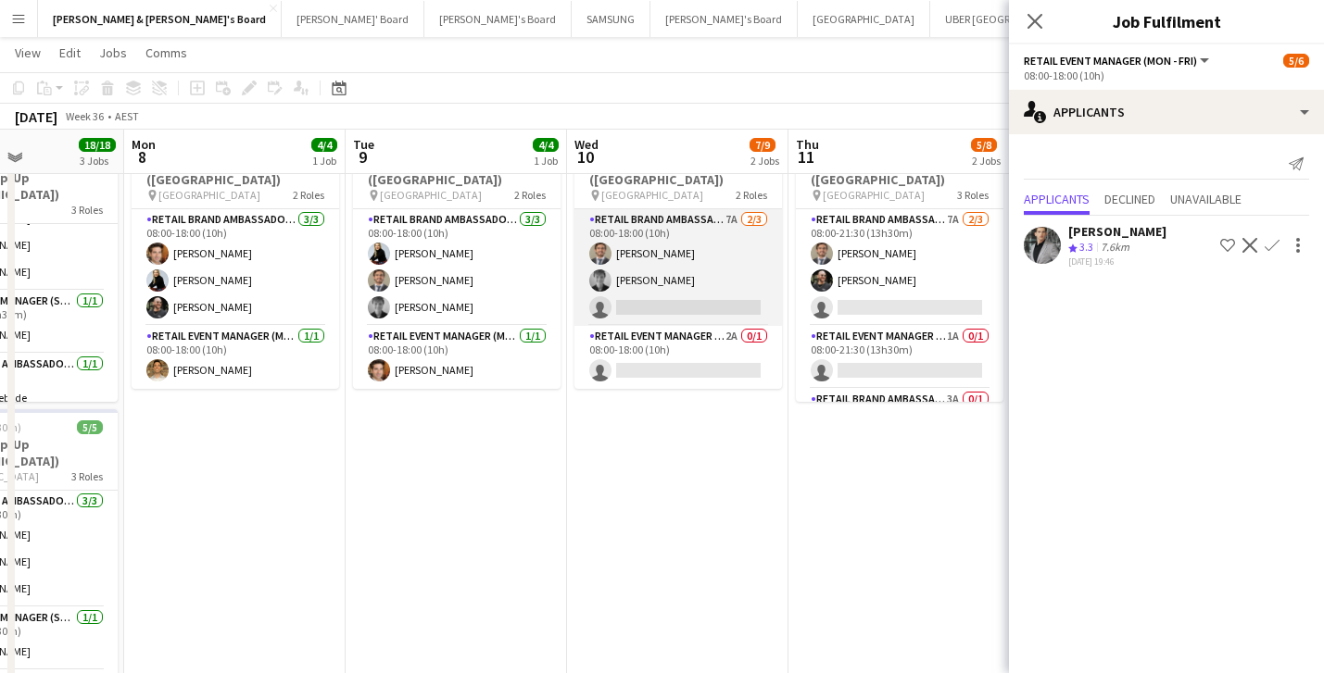
click at [666, 286] on app-card-role "RETAIL Brand Ambassador (Mon - Fri) 7A [DATE] 08:00-18:00 (10h) [PERSON_NAME] […" at bounding box center [677, 267] width 207 height 117
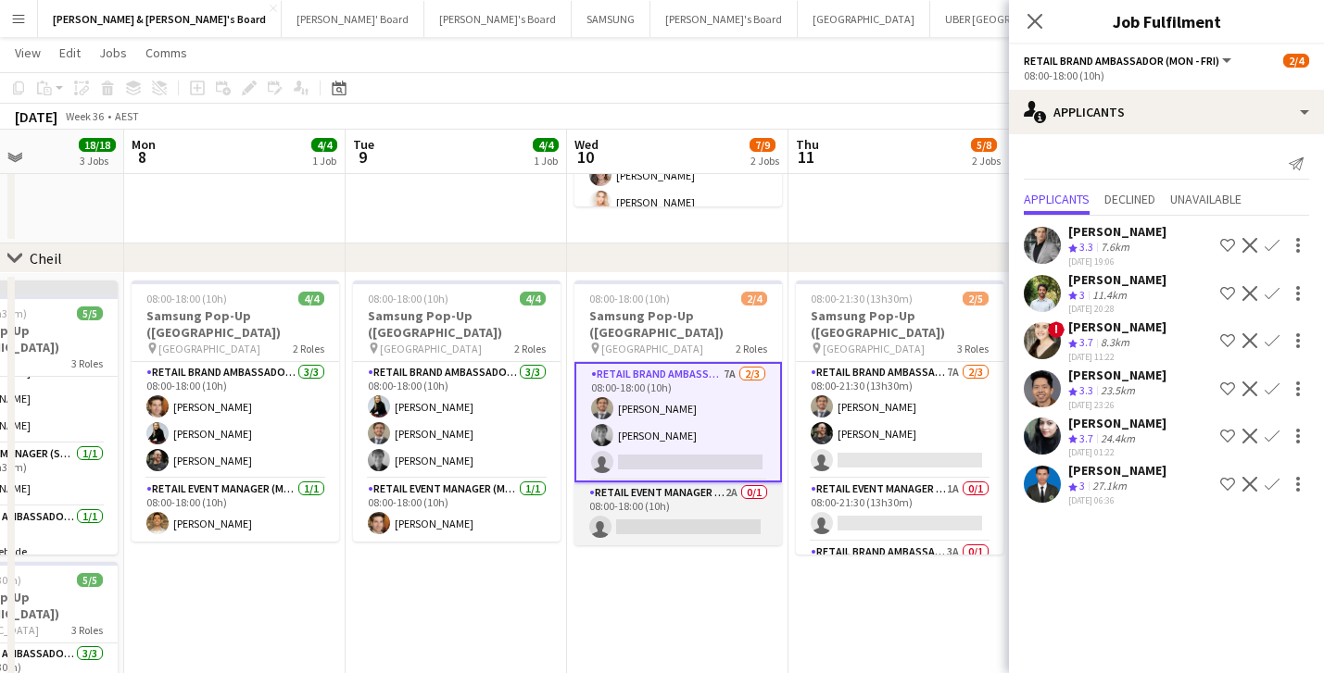
click at [704, 499] on app-card-role "RETAIL Event Manager (Mon - Fri) 2A 0/1 08:00-18:00 (10h) single-neutral-actions" at bounding box center [677, 514] width 207 height 63
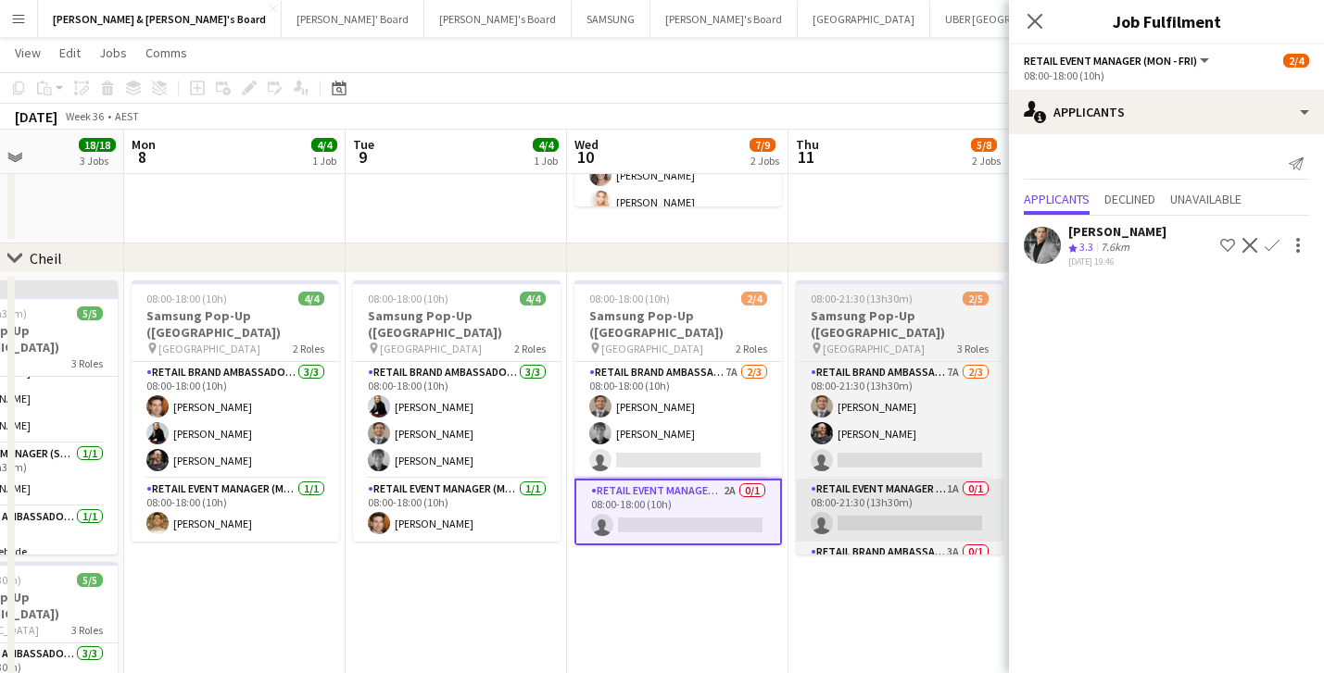
scroll to position [0, 603]
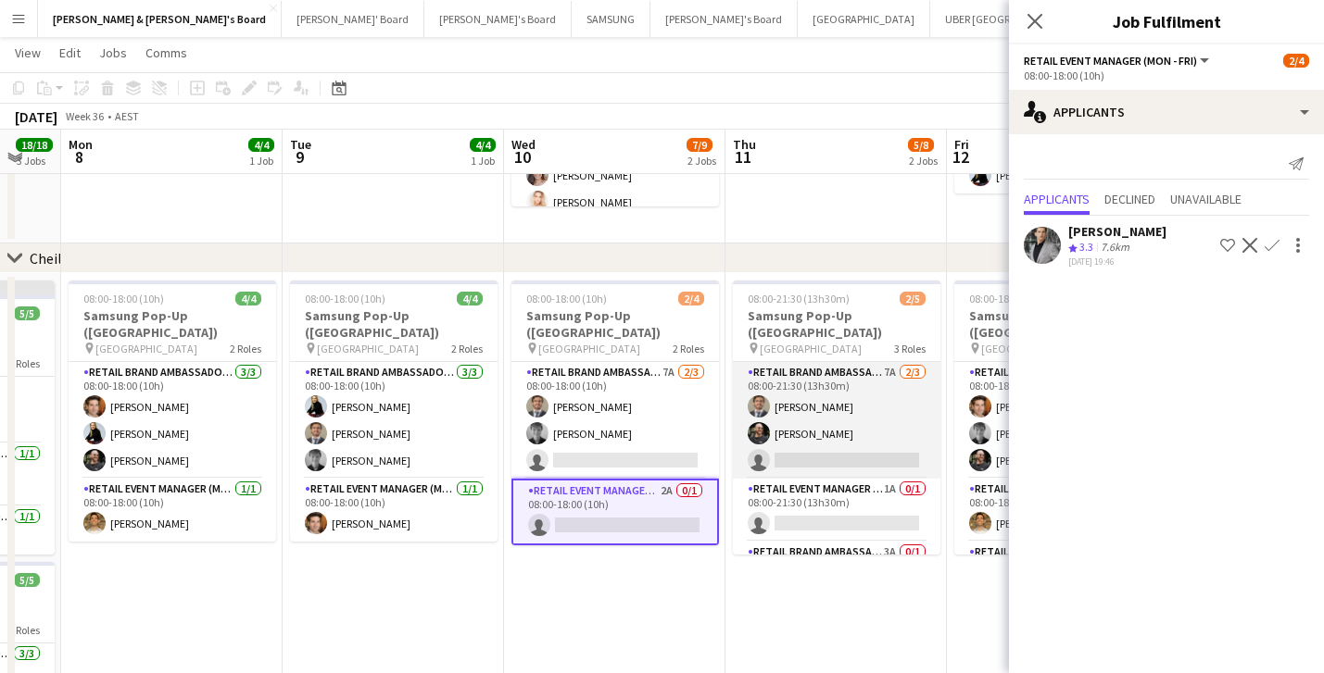
click at [837, 446] on app-card-role "RETAIL Brand Ambassador (Mon - Fri) 7A [DATE] 08:00-21:30 (13h30m) [PERSON_NAME…" at bounding box center [836, 420] width 207 height 117
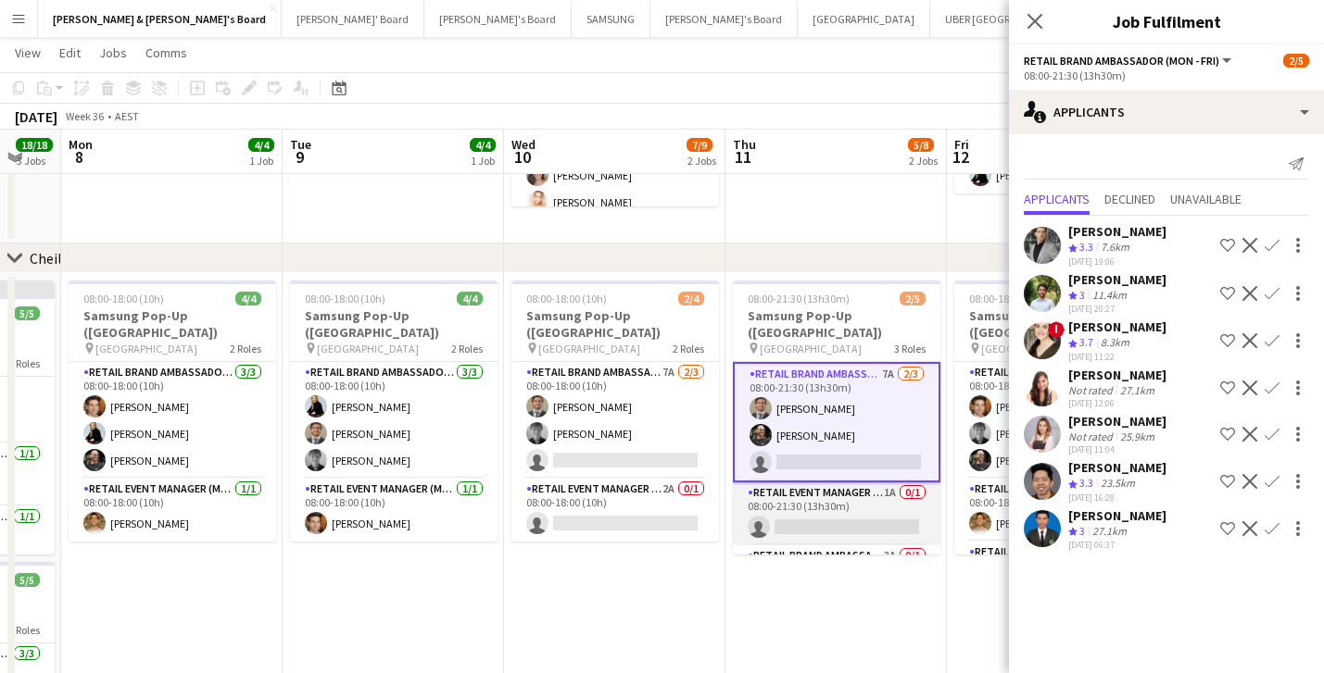
click at [851, 516] on app-card-role "RETAIL Event Manager (Mon - Fri) 1A 0/1 08:00-21:30 (13h30m) single-neutral-act…" at bounding box center [836, 514] width 207 height 63
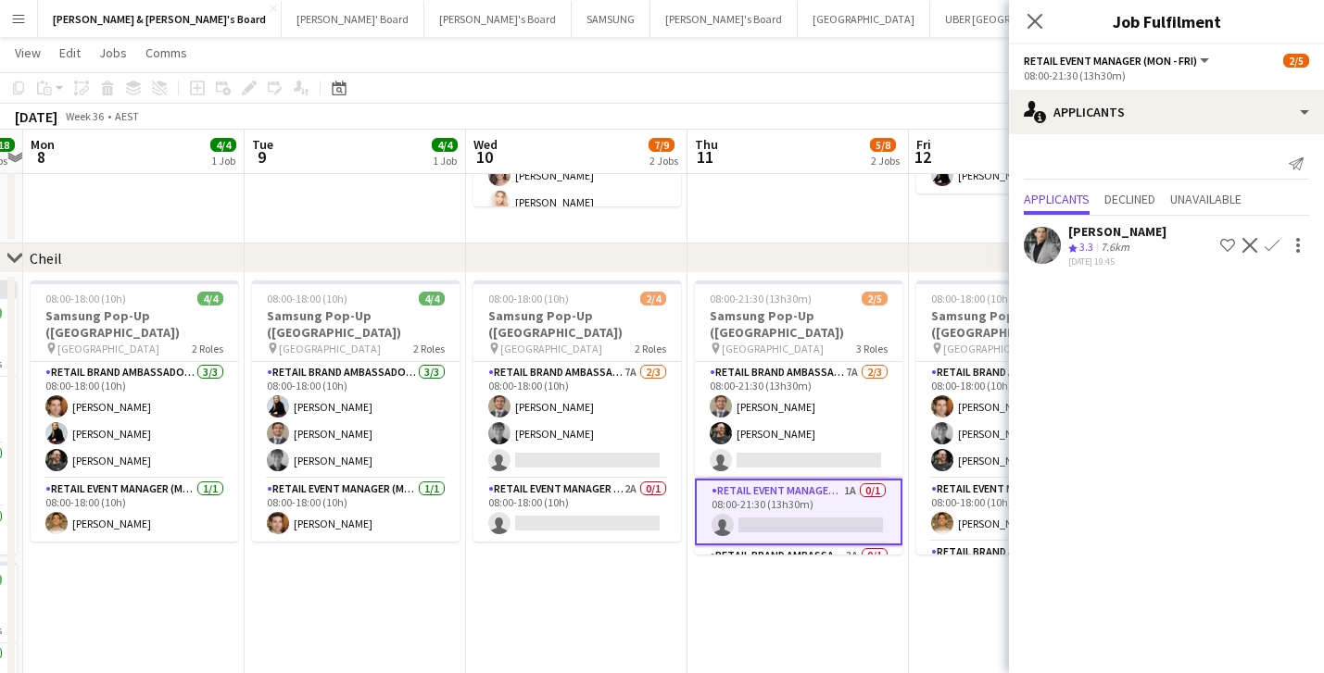
scroll to position [37, 0]
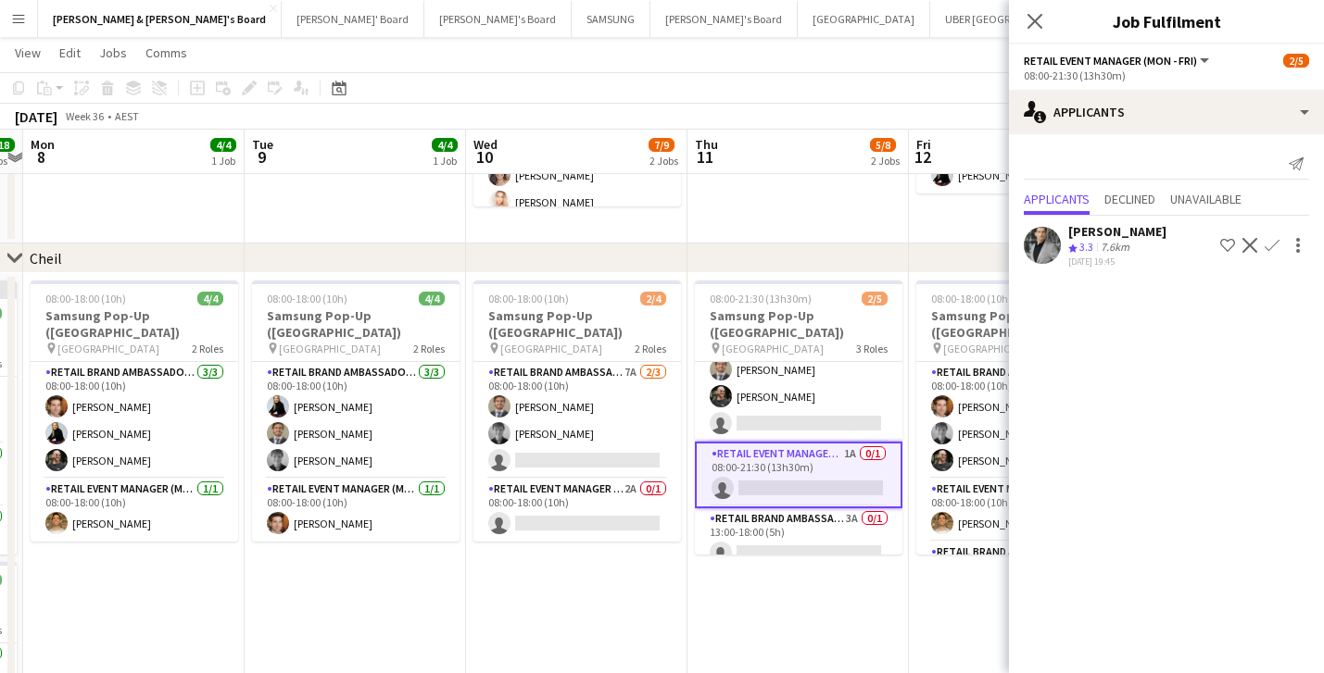
click at [851, 516] on app-card-role "RETAIL Brand Ambassador (Mon - Fri) 3A 0/1 13:00-18:00 (5h) single-neutral-acti…" at bounding box center [798, 540] width 207 height 63
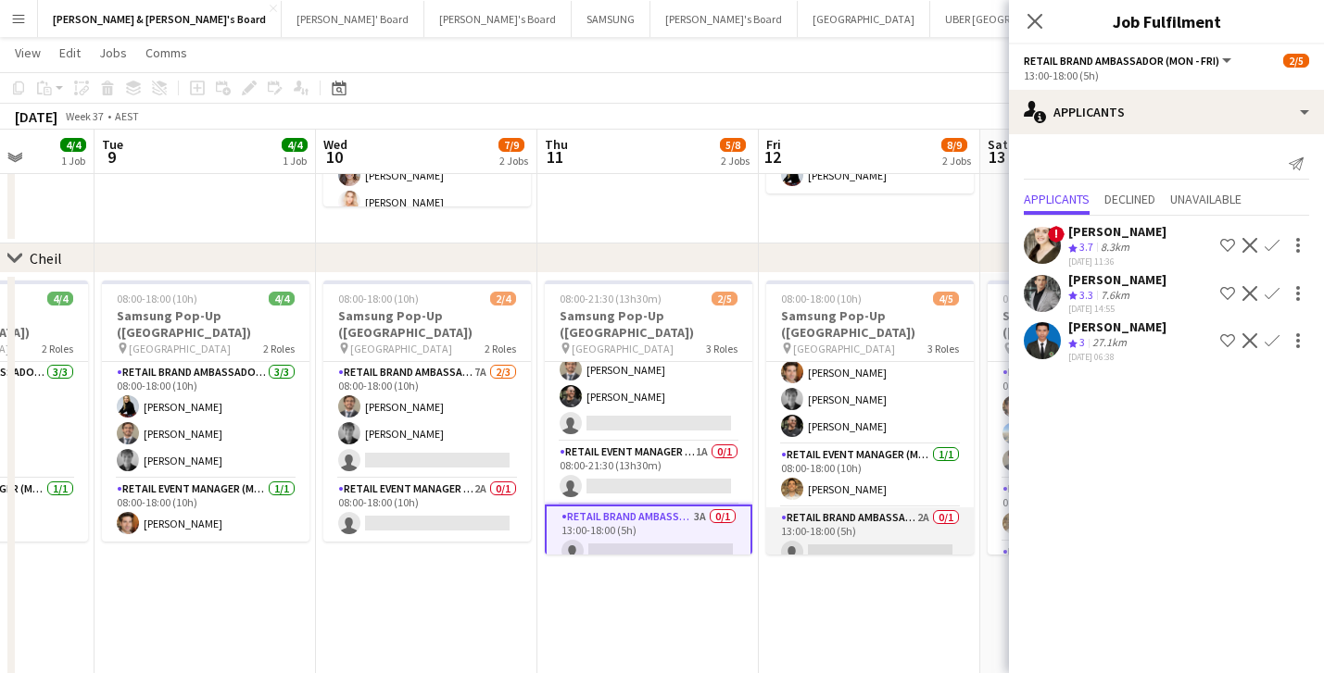
scroll to position [33, 0]
click at [876, 535] on app-card-role "RETAIL Brand Ambassador (Mon - Fri) 2A 0/1 13:00-18:00 (5h) single-neutral-acti…" at bounding box center [869, 540] width 207 height 63
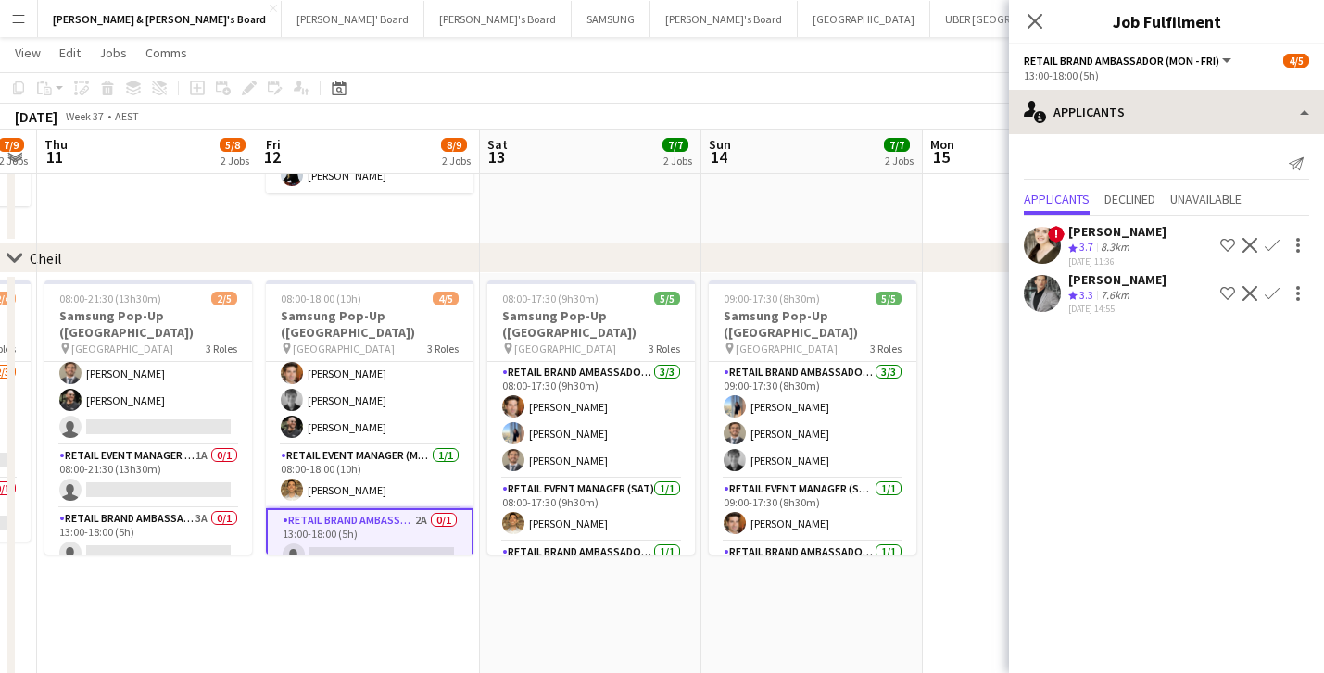
scroll to position [0, 683]
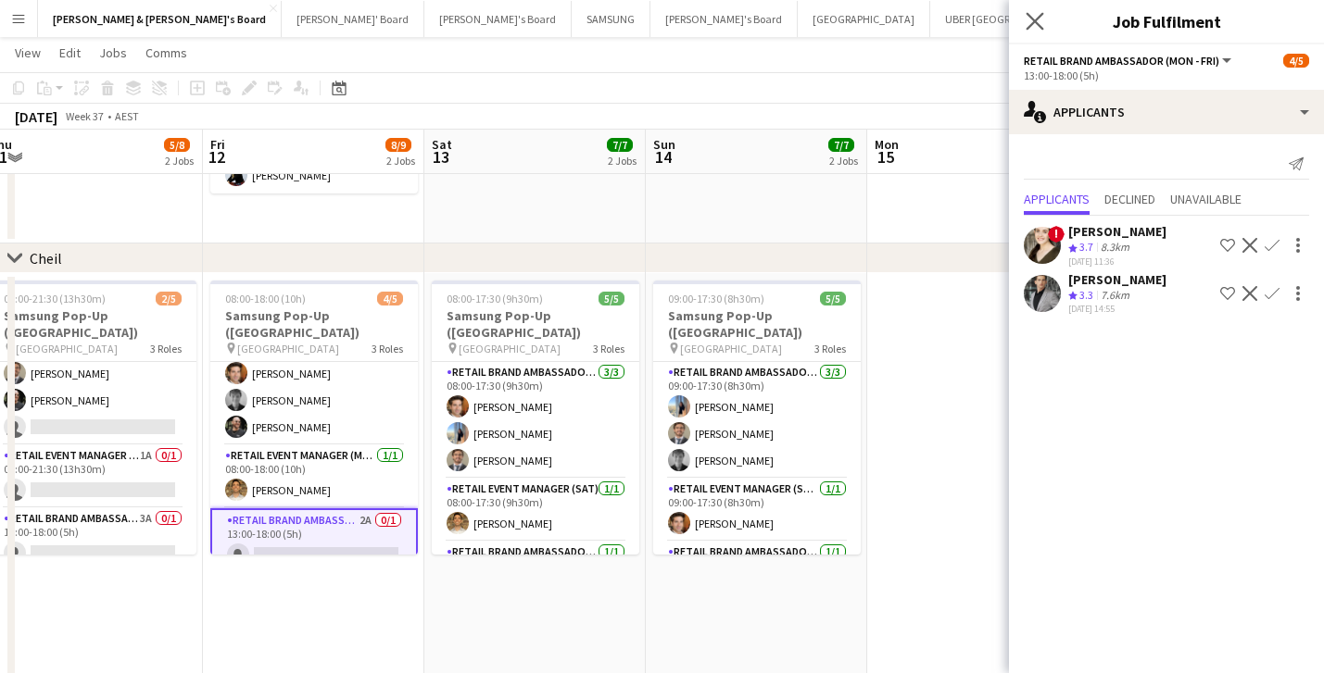
click at [1037, 11] on app-icon "Close pop-in" at bounding box center [1035, 21] width 27 height 27
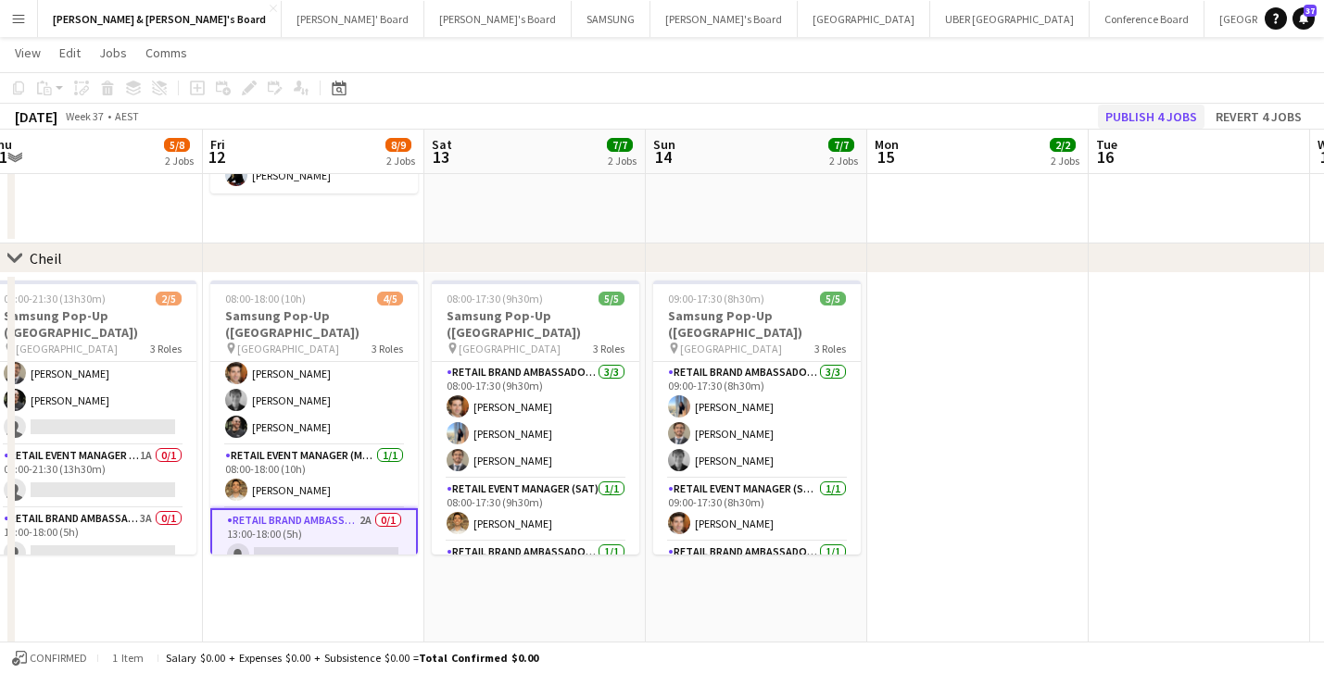
click at [1148, 115] on button "Publish 4 jobs" at bounding box center [1151, 117] width 107 height 24
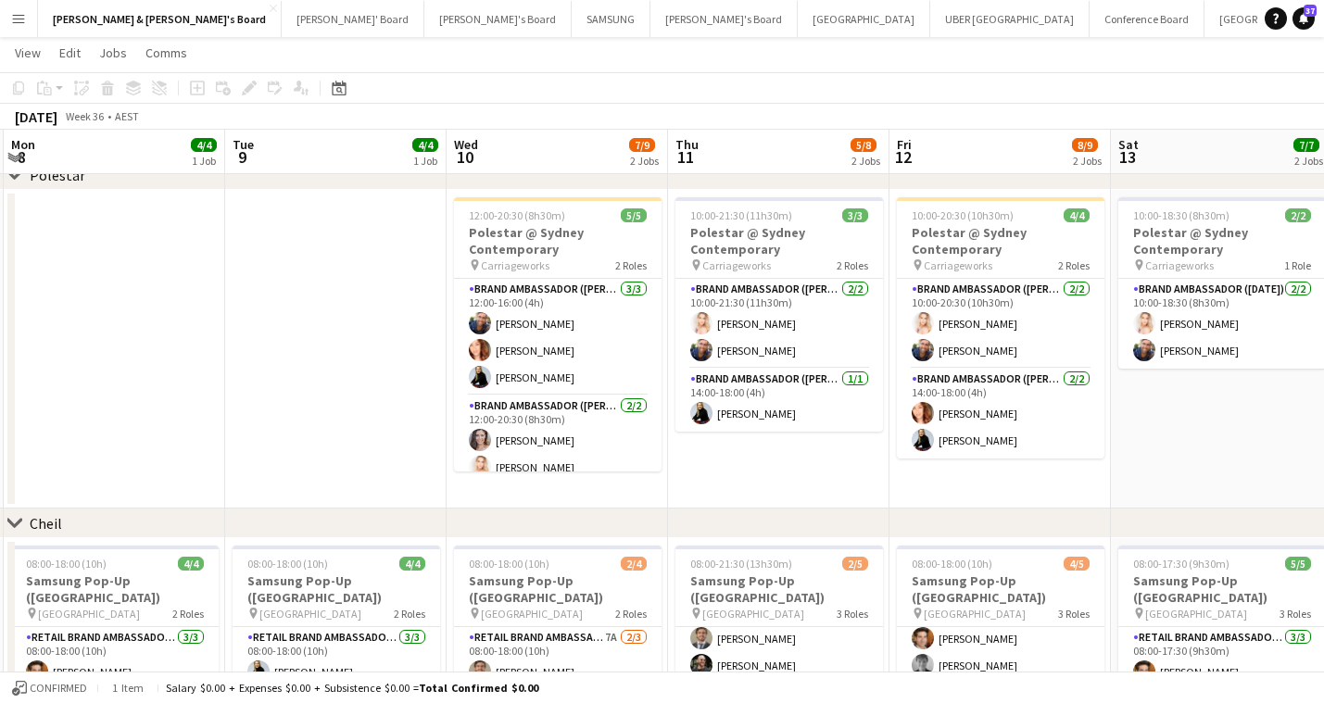
scroll to position [0, 386]
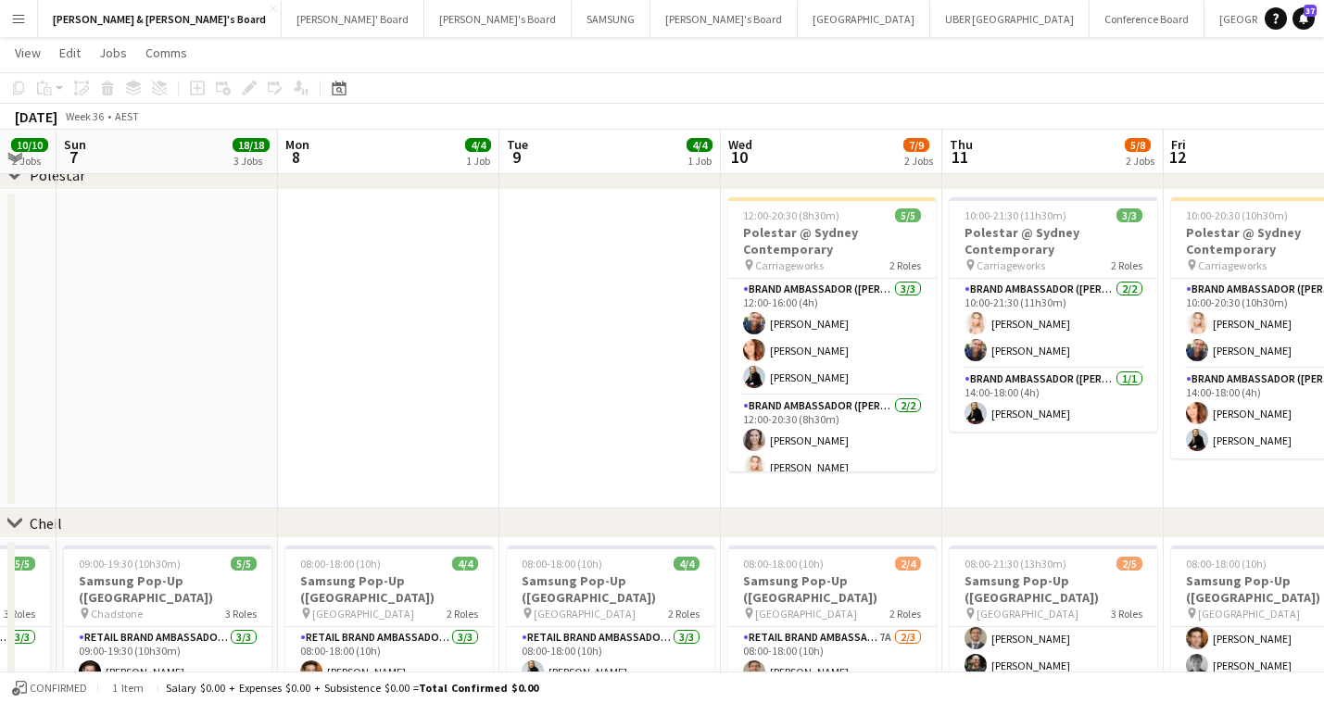
click at [373, 244] on app-date-cell at bounding box center [388, 349] width 221 height 319
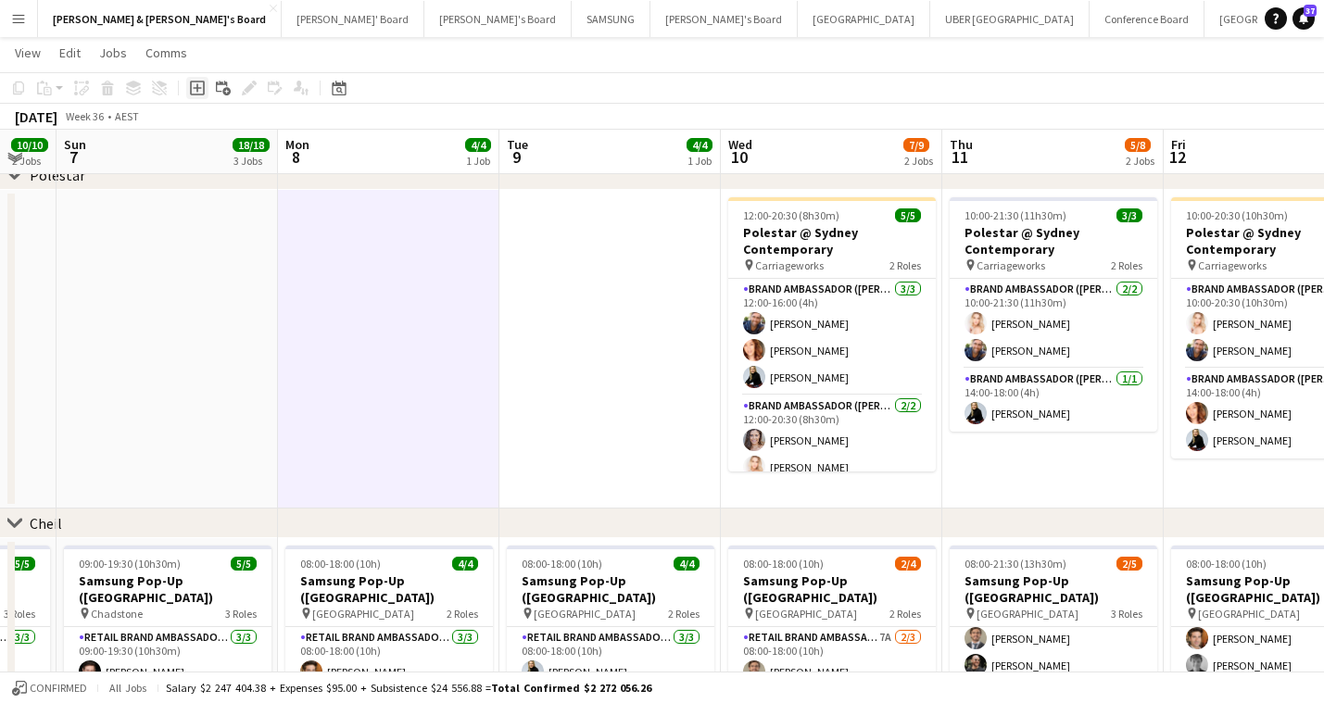
click at [195, 93] on icon "Add job" at bounding box center [197, 88] width 15 height 15
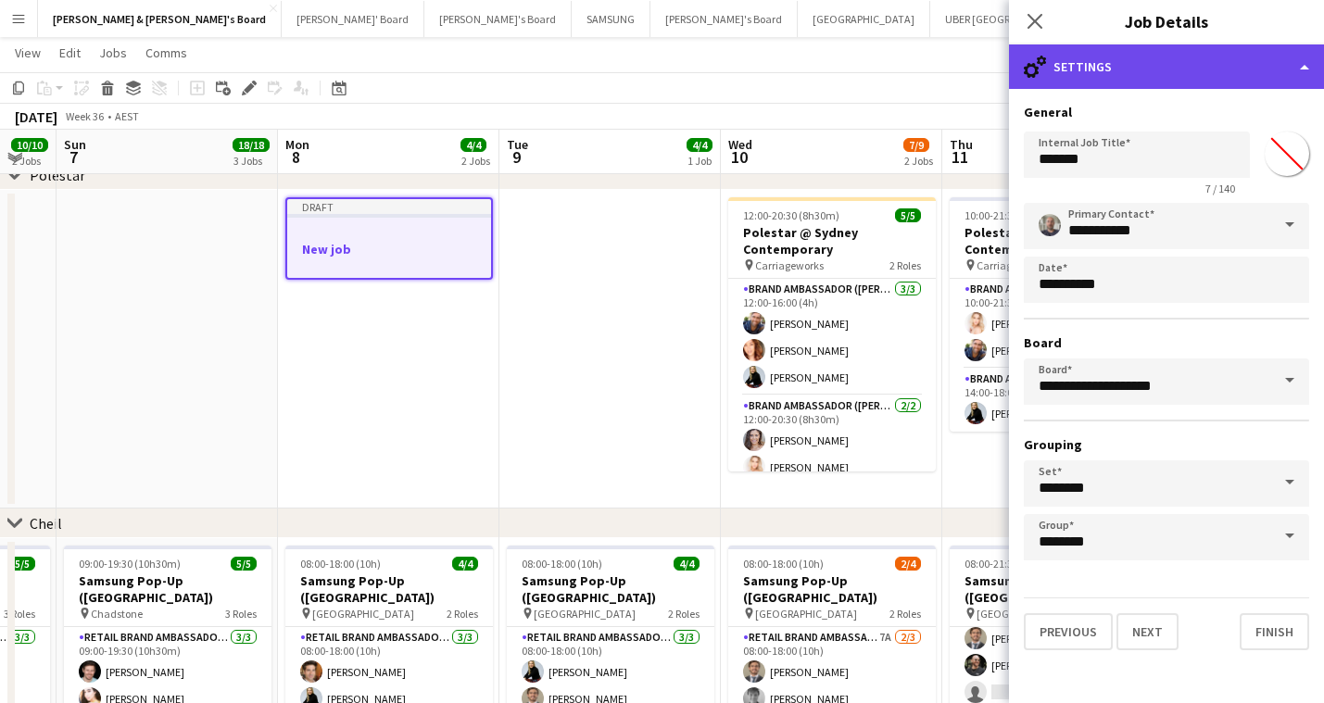
click at [1156, 61] on div "cog-double-3 Settings" at bounding box center [1166, 66] width 315 height 44
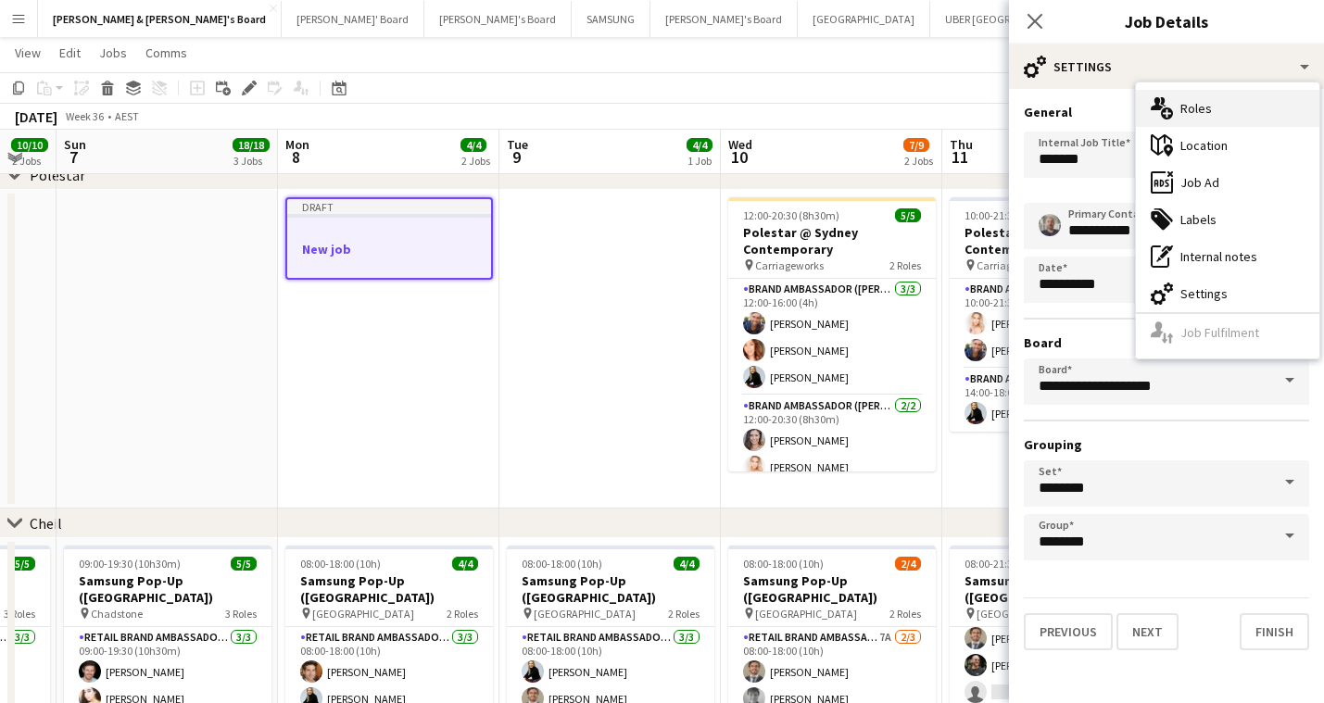
click at [1212, 120] on div "multiple-users-add Roles" at bounding box center [1227, 108] width 183 height 37
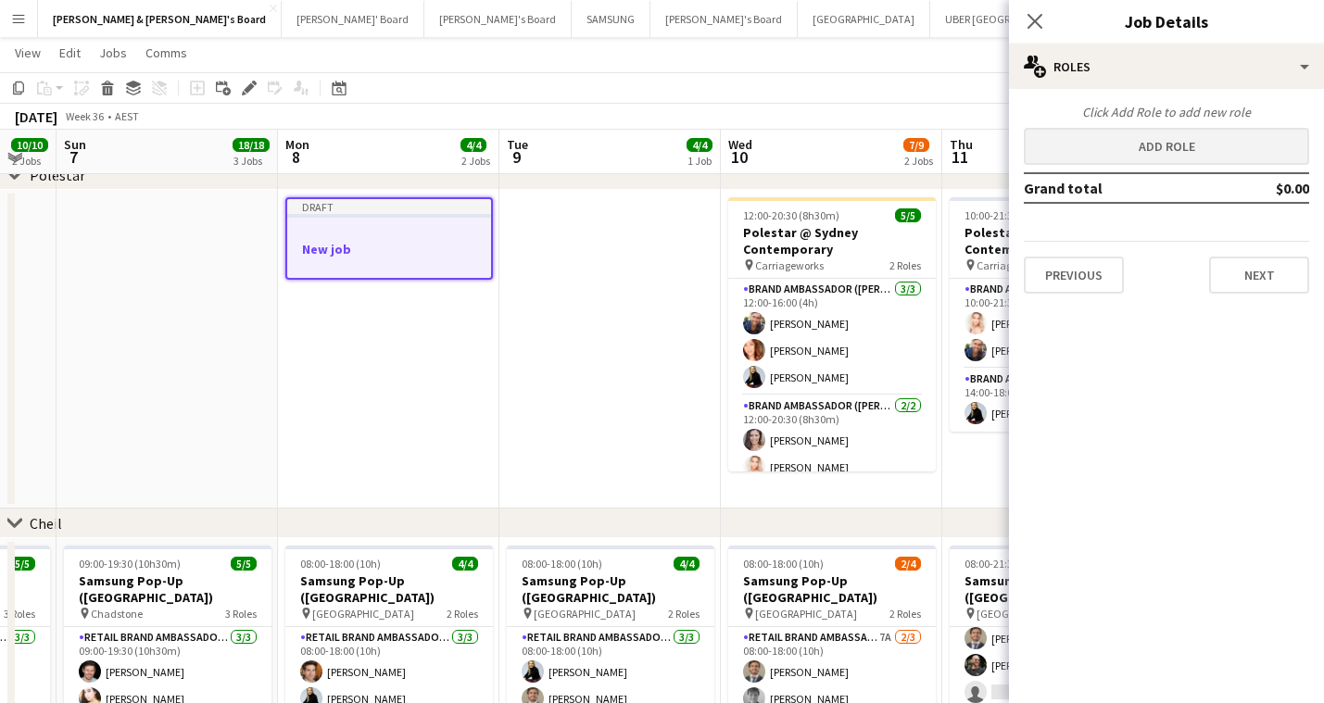
click at [1187, 141] on button "Add role" at bounding box center [1166, 146] width 285 height 37
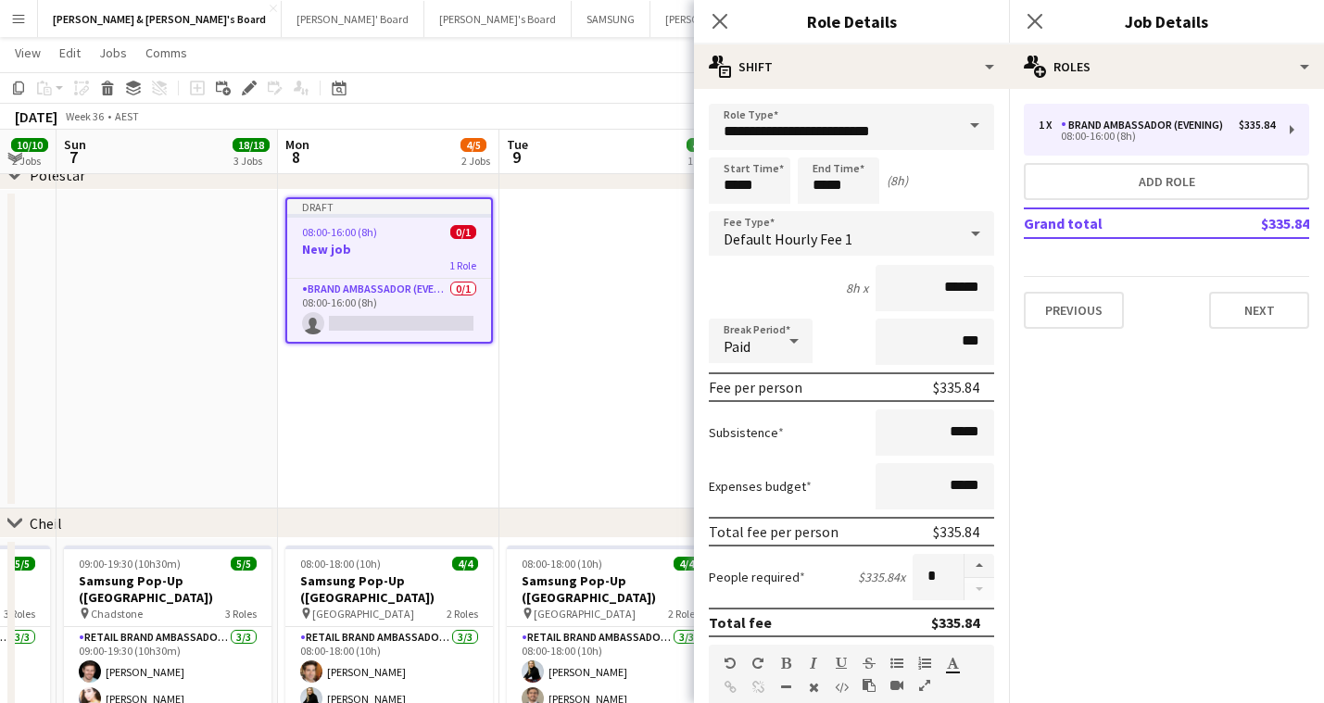
click at [976, 121] on span at bounding box center [974, 126] width 39 height 44
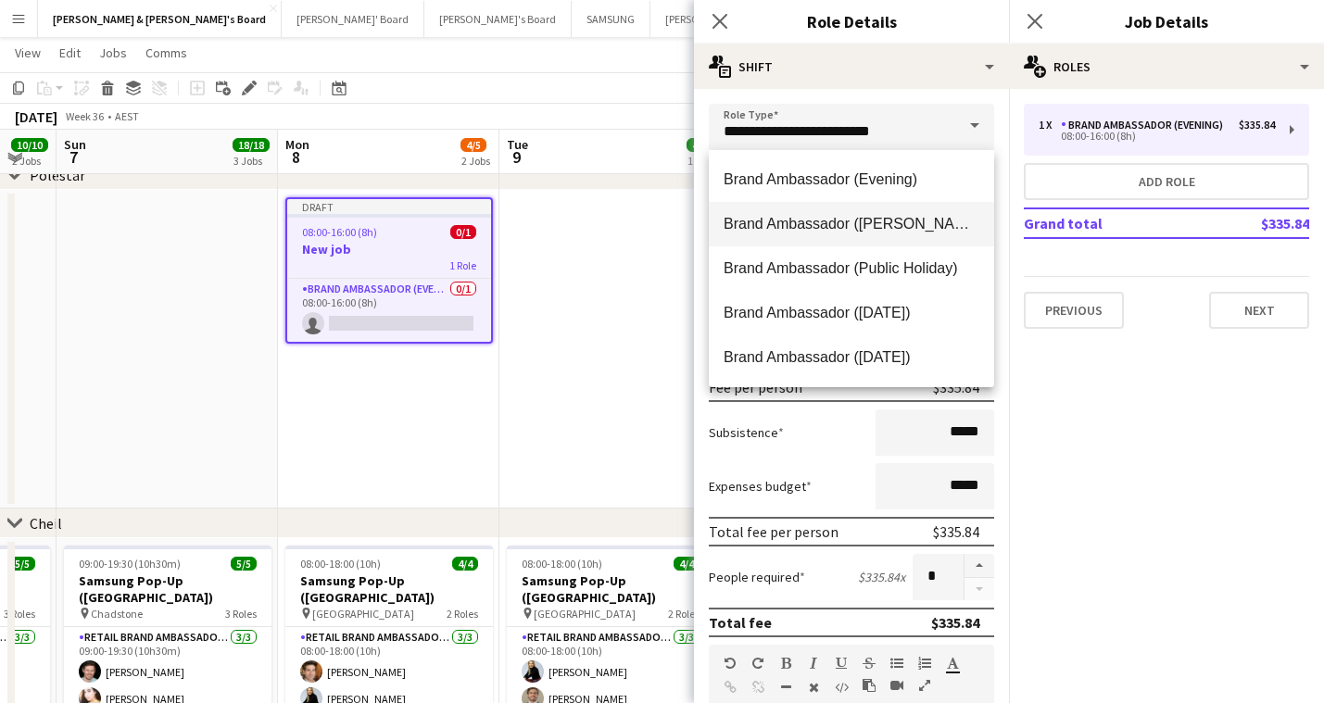
click at [878, 215] on span "Brand Ambassador ([PERSON_NAME])" at bounding box center [851, 224] width 256 height 18
type input "**********"
type input "******"
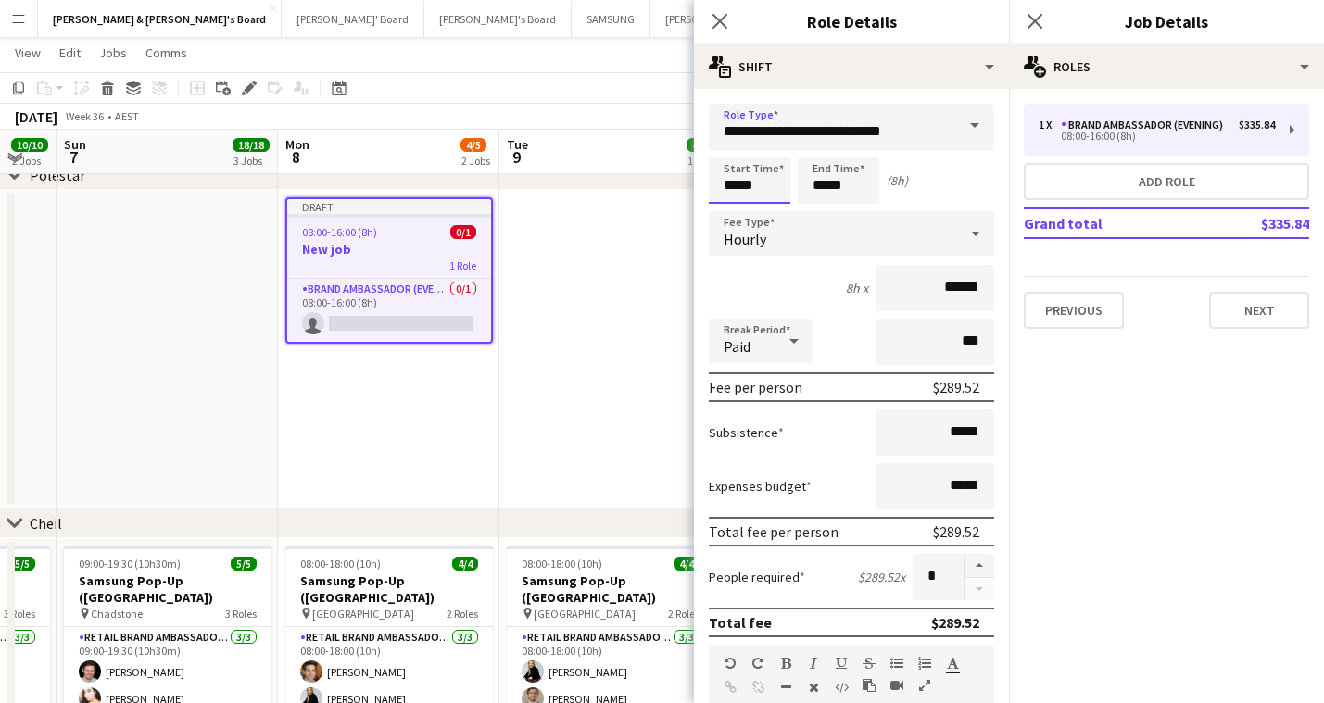
click at [757, 192] on input "*****" at bounding box center [750, 180] width 82 height 46
type input "*****"
click at [731, 146] on div at bounding box center [730, 148] width 37 height 19
click at [829, 186] on input "*****" at bounding box center [839, 180] width 82 height 46
type input "*****"
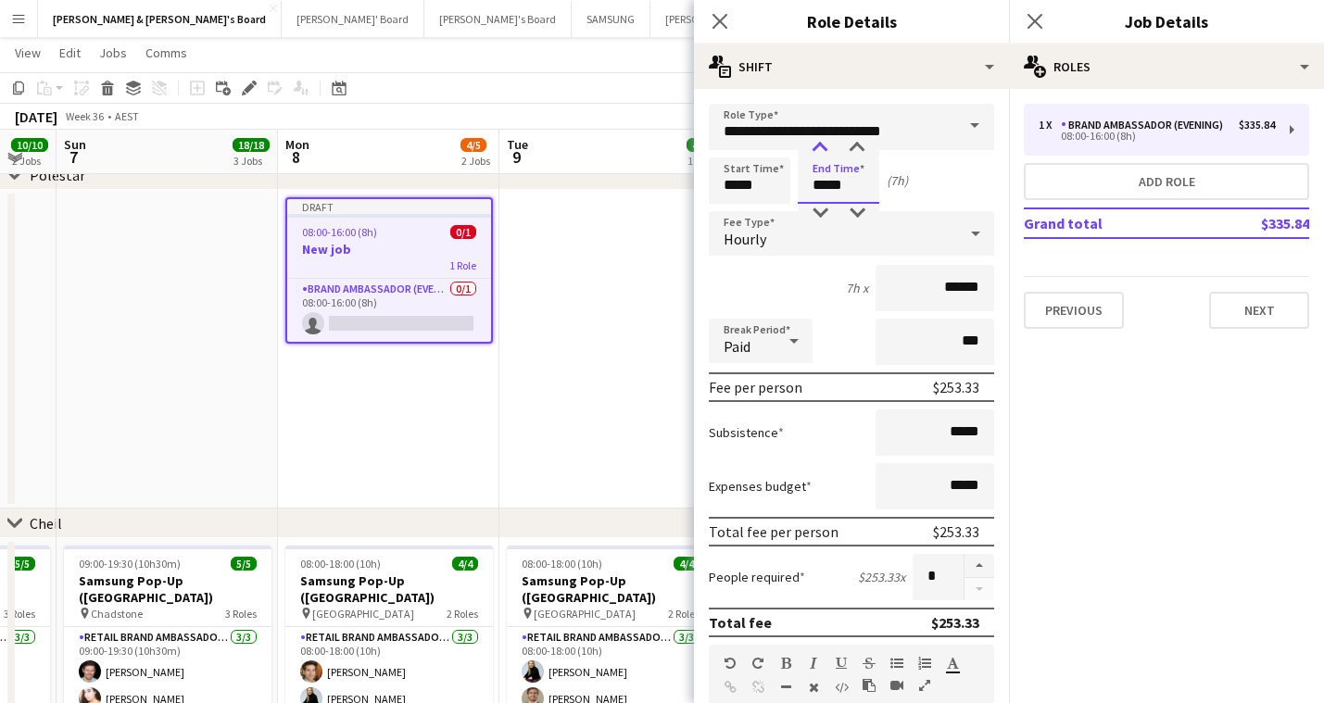
click at [823, 147] on div at bounding box center [819, 148] width 37 height 19
click at [744, 186] on input "*****" at bounding box center [750, 180] width 82 height 46
type input "*****"
click at [730, 148] on div at bounding box center [730, 148] width 37 height 19
click at [837, 169] on input "*****" at bounding box center [839, 180] width 82 height 46
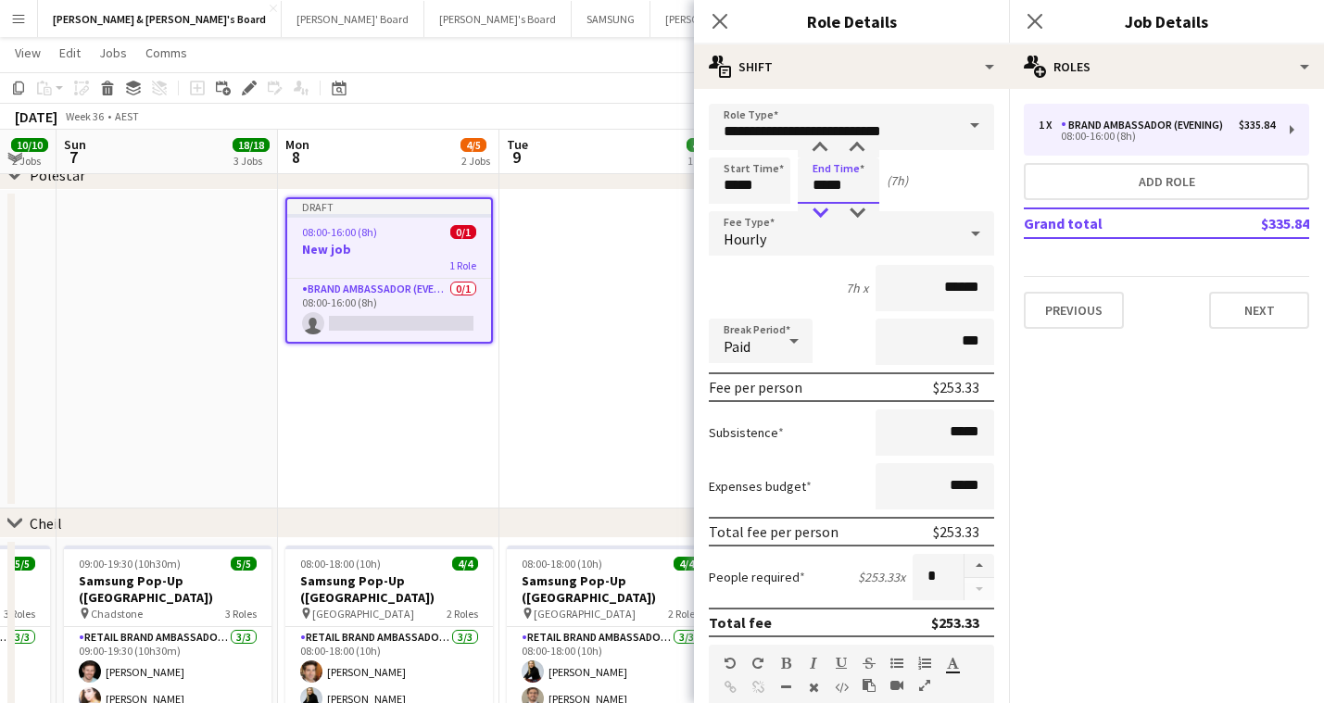
type input "*****"
click at [820, 214] on div at bounding box center [819, 213] width 37 height 19
click at [724, 15] on icon "Close pop-in" at bounding box center [719, 21] width 18 height 18
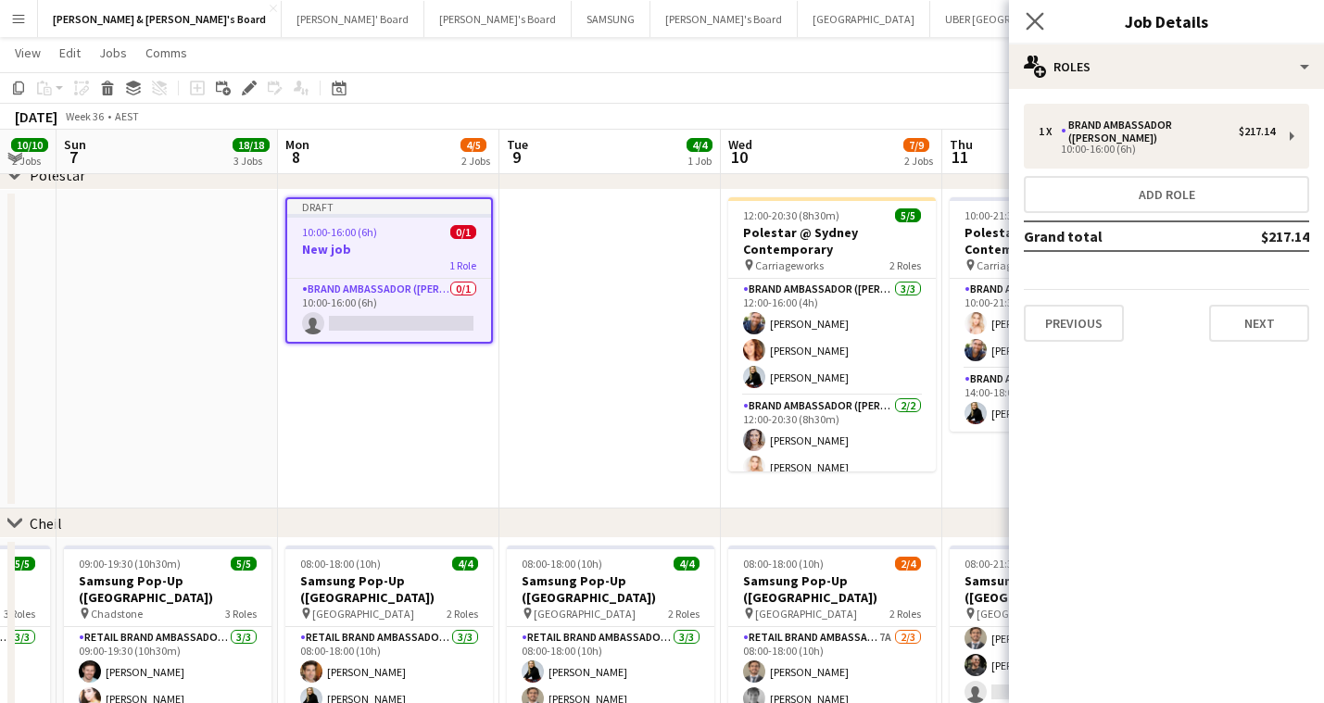
click at [1036, 9] on app-icon "Close pop-in" at bounding box center [1035, 21] width 27 height 27
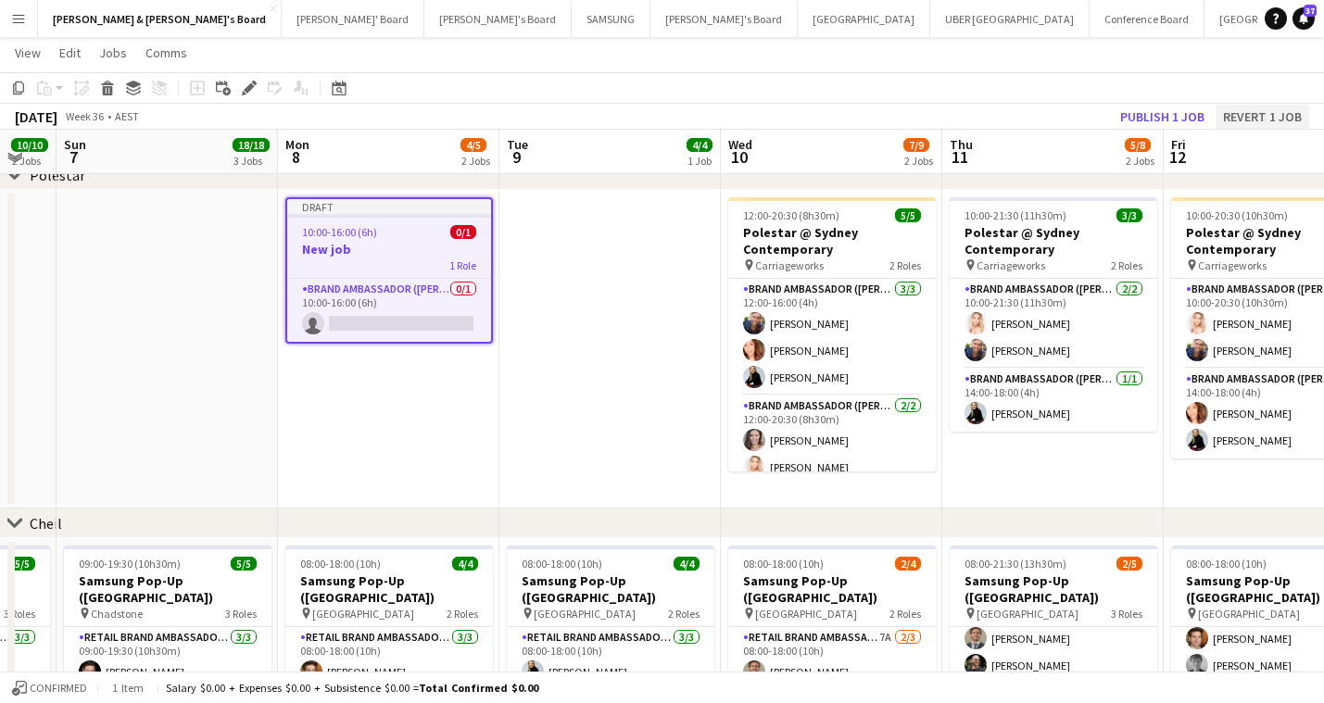
click at [1248, 113] on button "Revert 1 job" at bounding box center [1262, 117] width 94 height 24
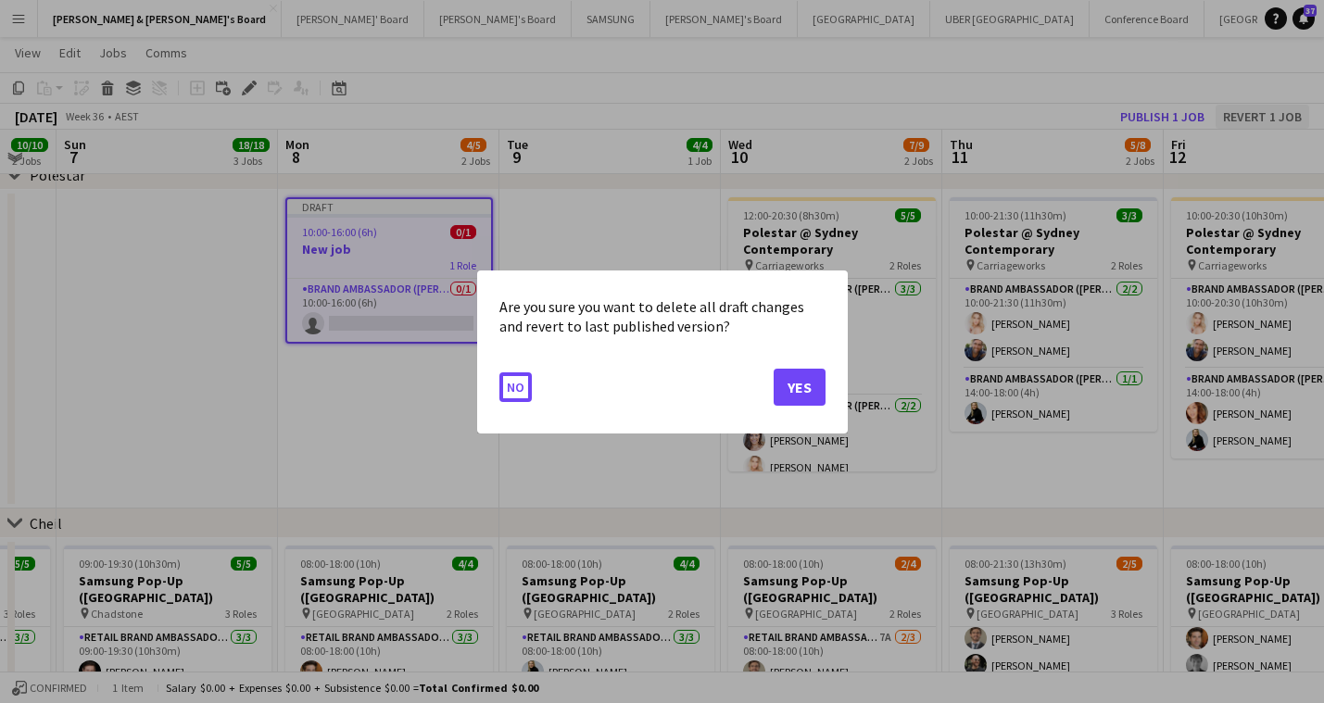
scroll to position [0, 0]
click at [810, 385] on button "Yes" at bounding box center [799, 386] width 52 height 37
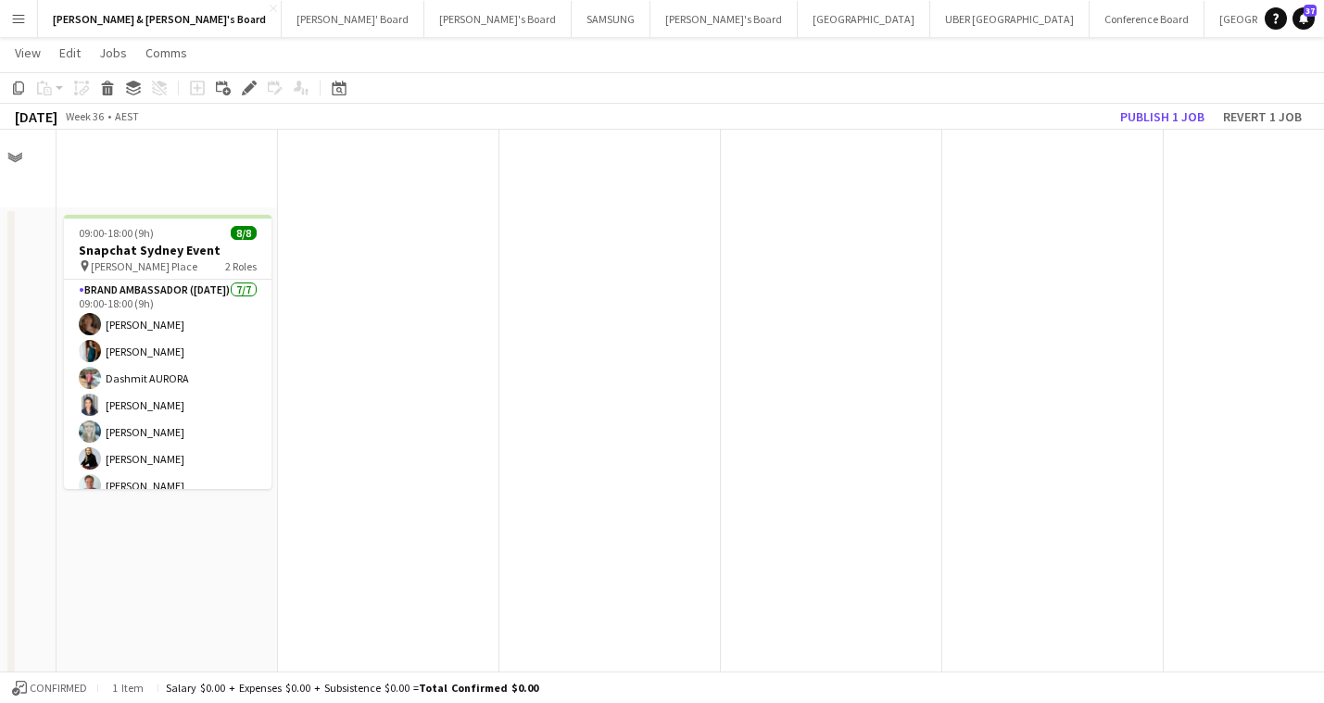
scroll to position [1285, 0]
